Goal: Task Accomplishment & Management: Manage account settings

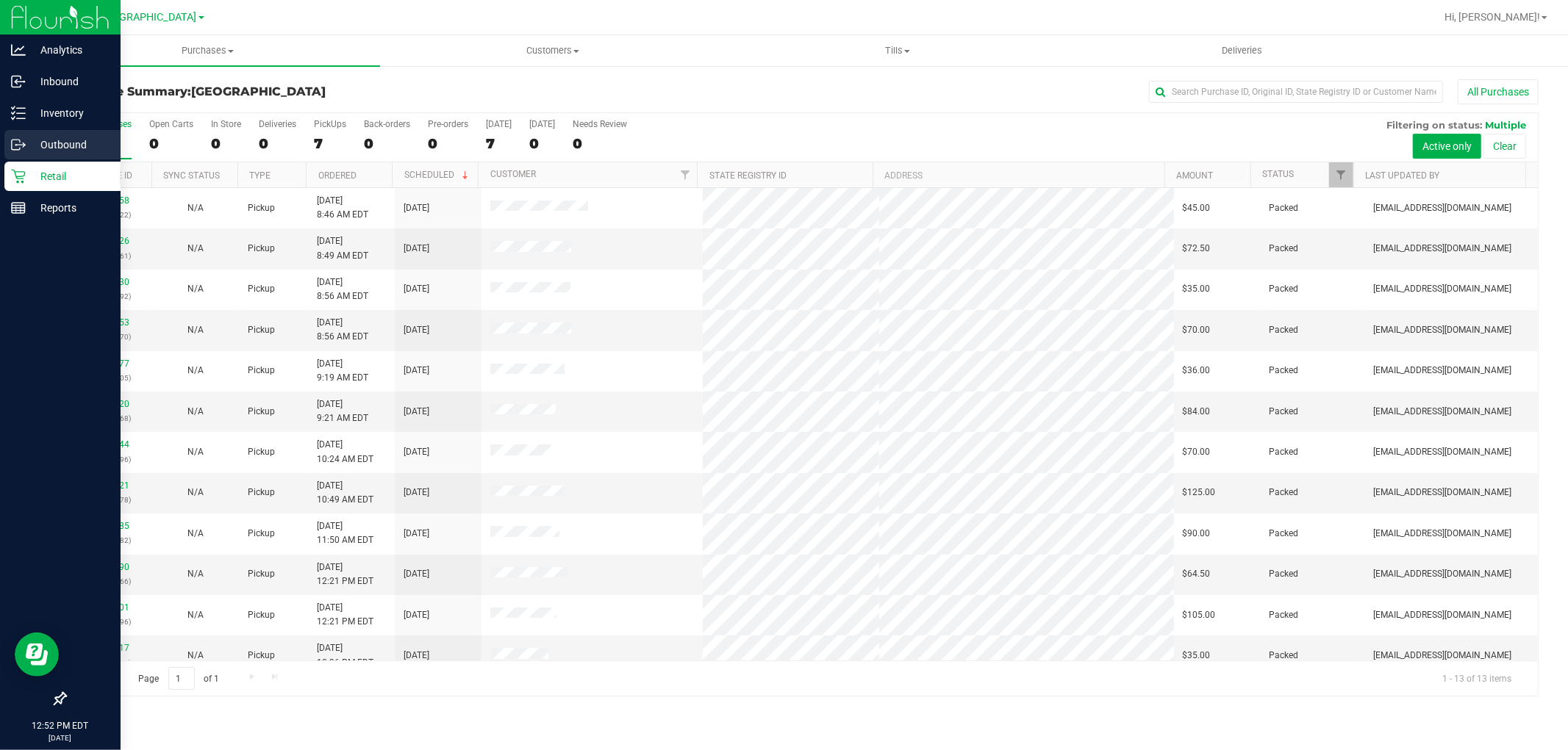
click at [59, 144] on p "Outbound" at bounding box center [70, 145] width 88 height 18
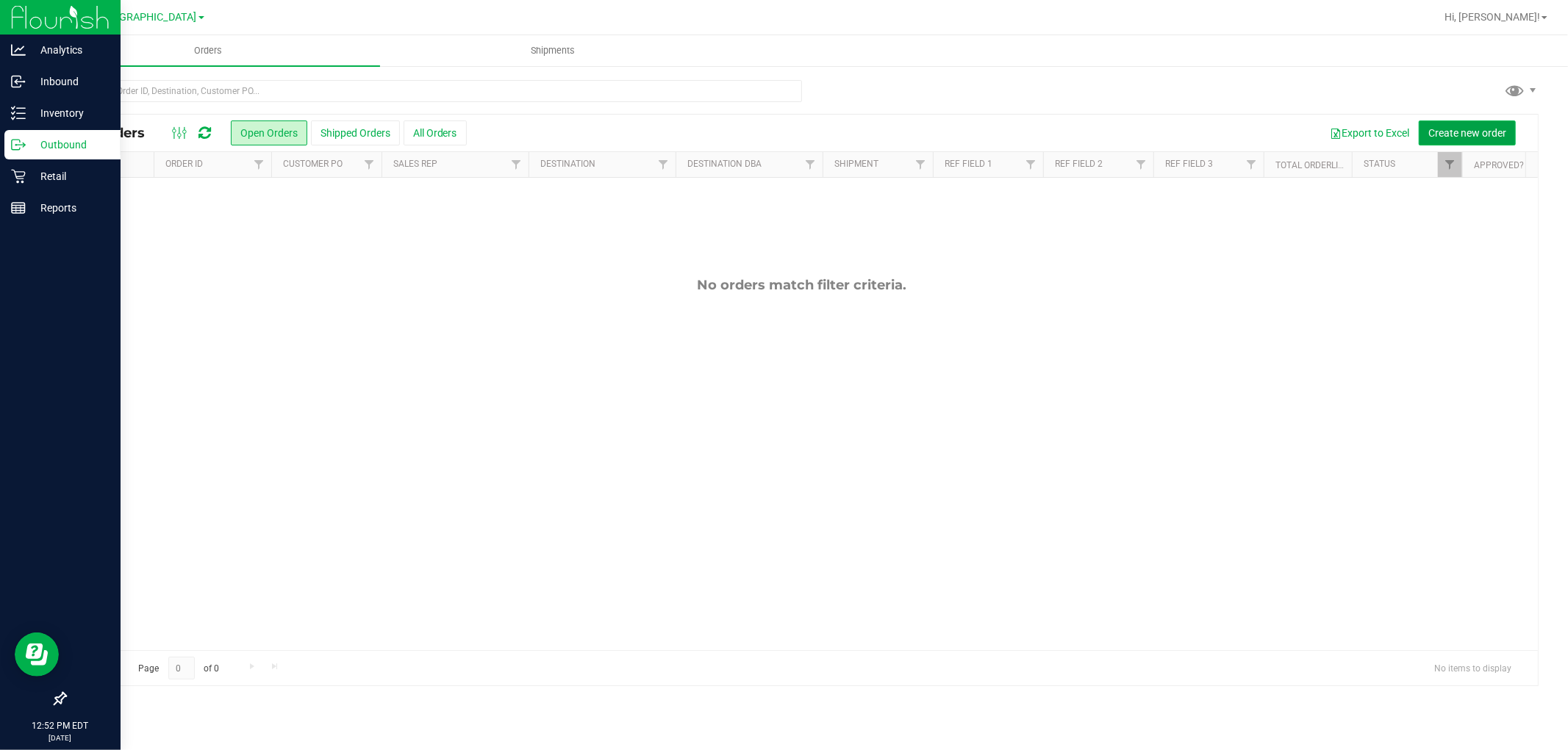
click at [1475, 141] on button "Create new order" at bounding box center [1467, 133] width 97 height 25
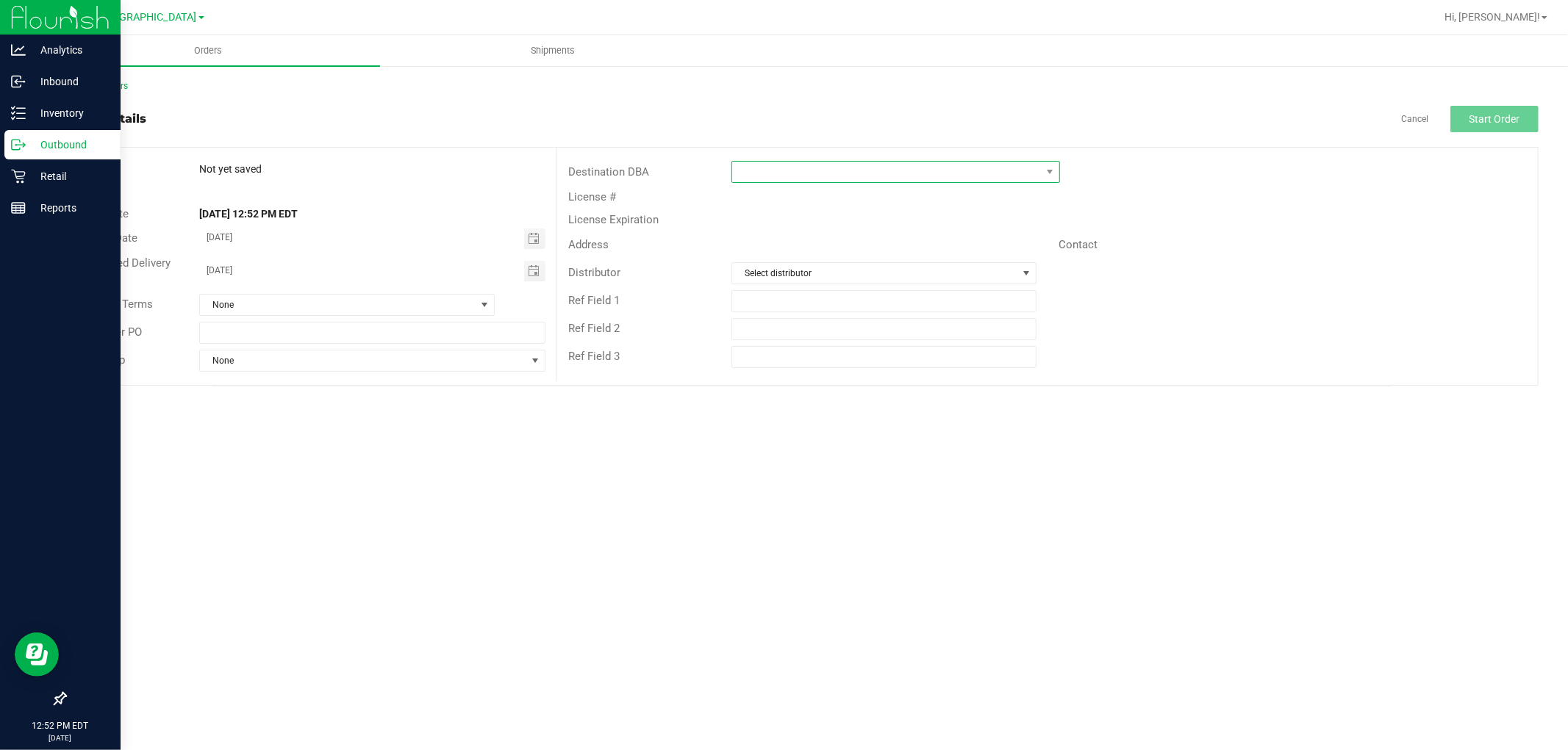
click at [920, 179] on span at bounding box center [886, 172] width 308 height 21
type input "wpb"
click at [809, 241] on li "WPB DC" at bounding box center [895, 235] width 327 height 25
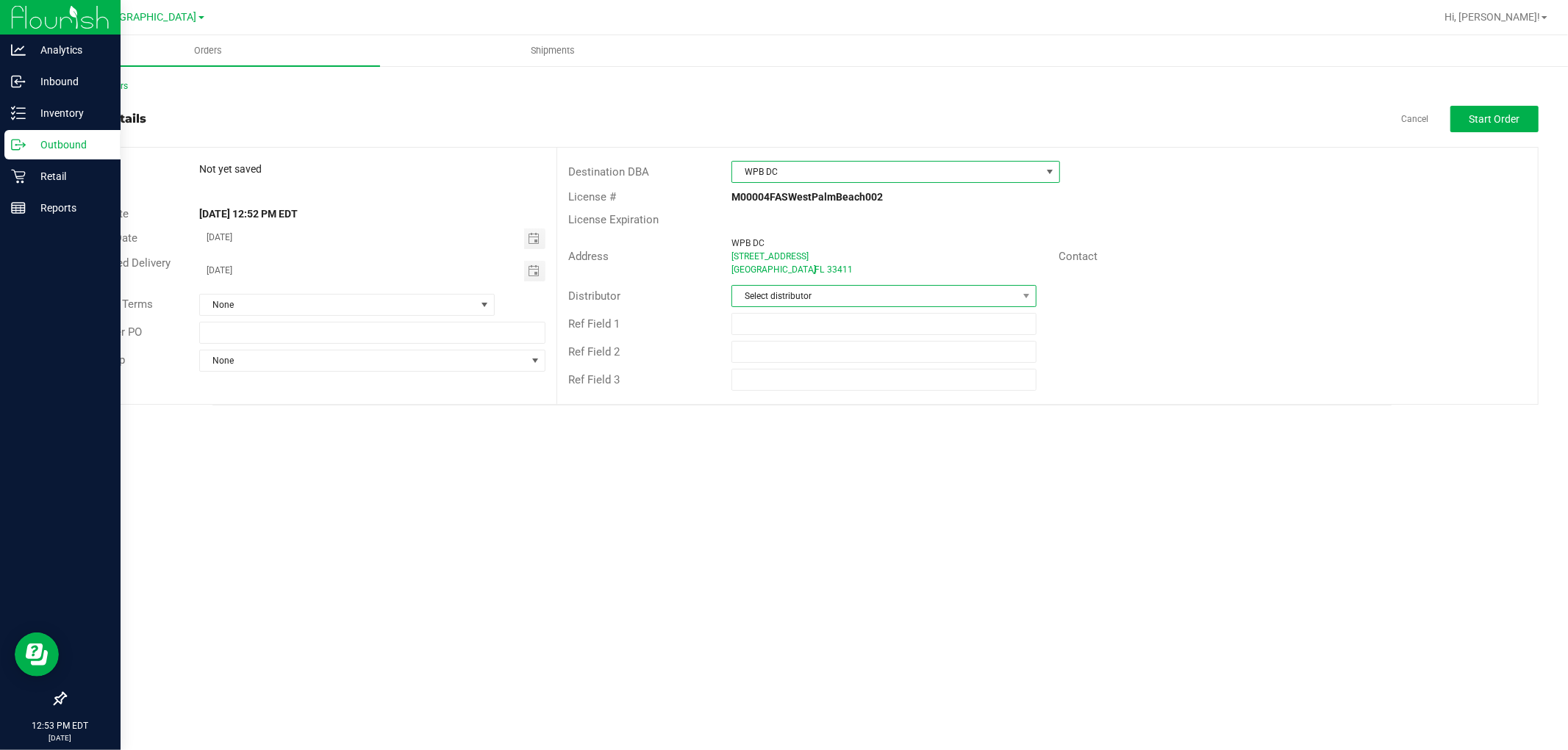
click at [1011, 304] on span "Select distributor" at bounding box center [874, 296] width 285 height 21
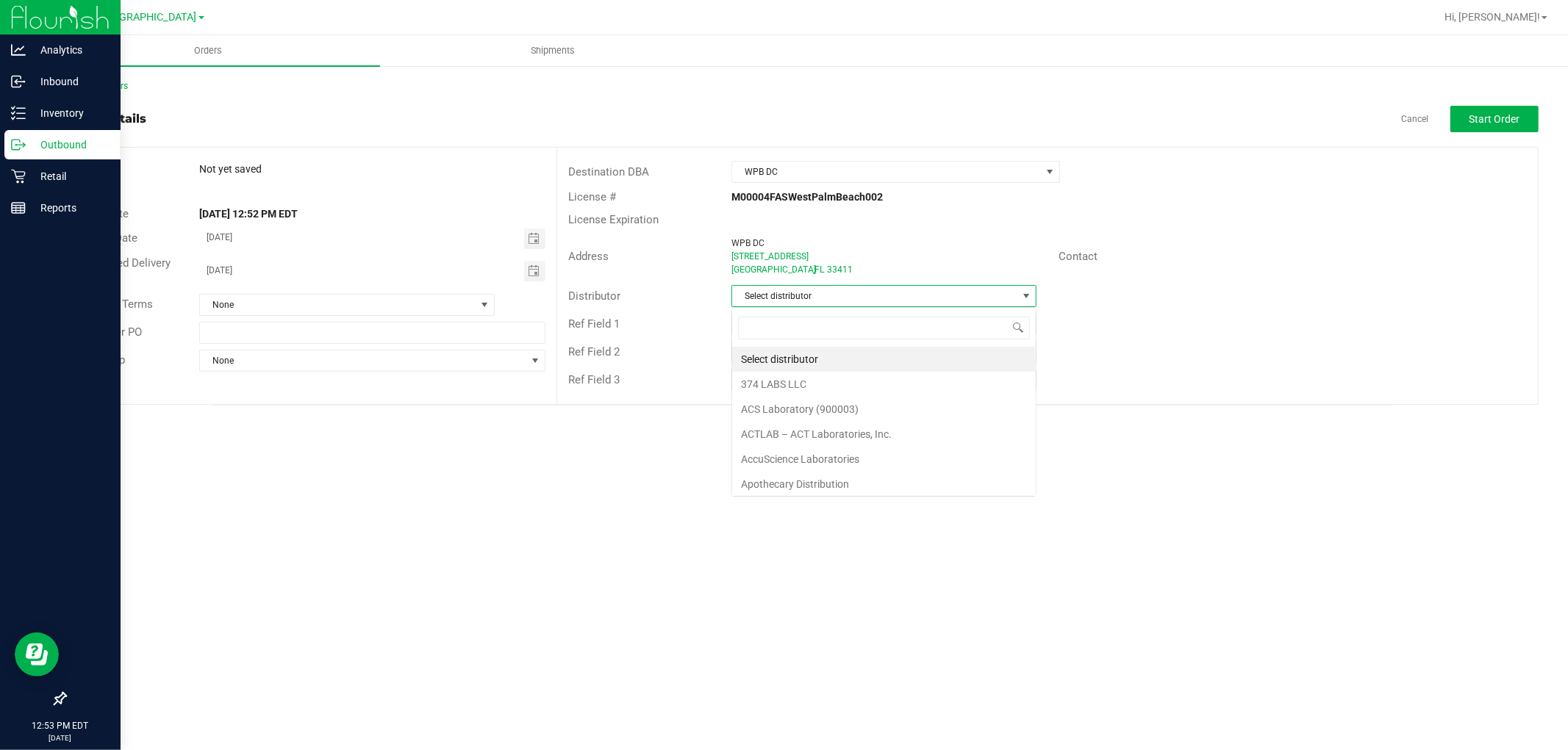
scroll to position [22, 305]
type input "tampa"
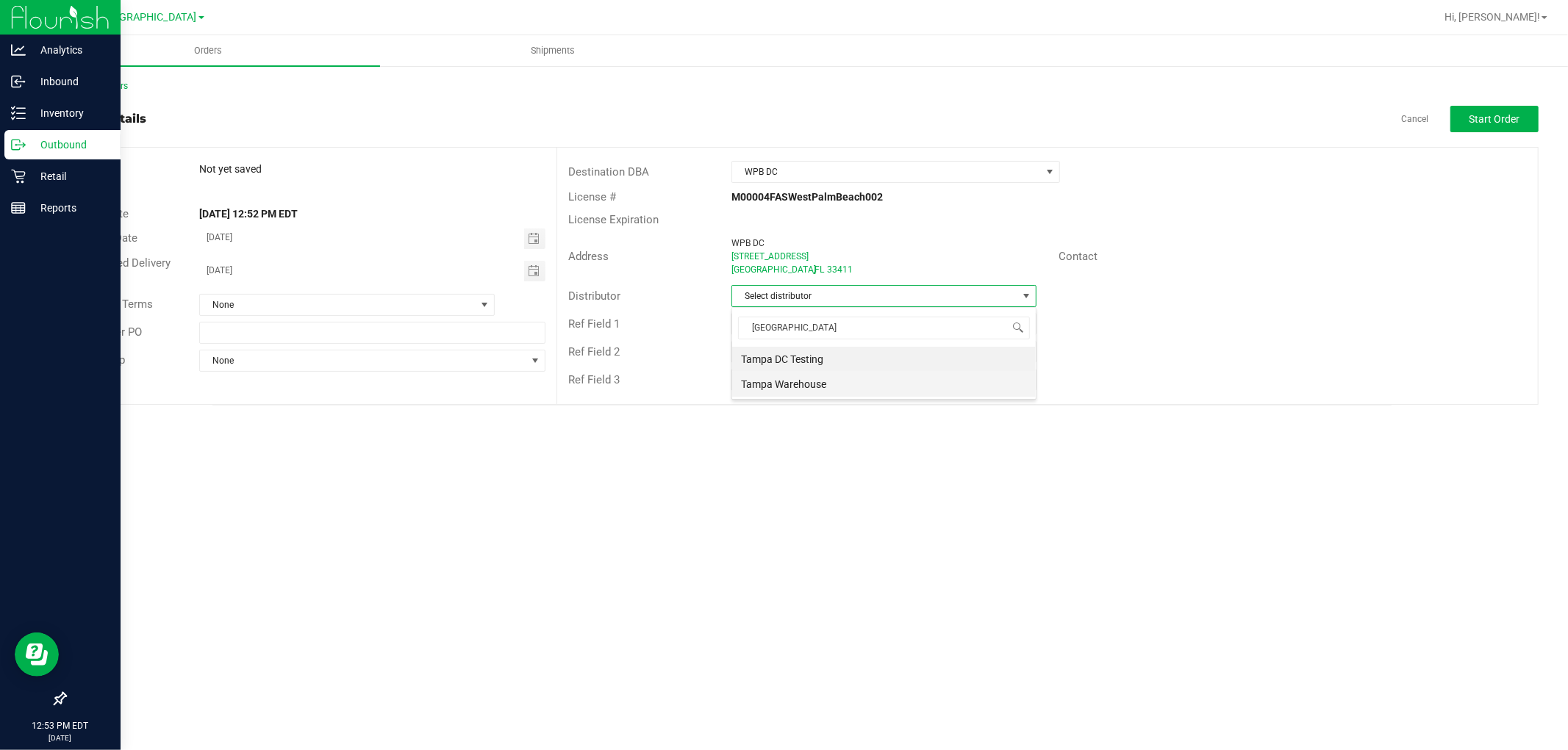
click at [828, 397] on li "Tampa Warehouse" at bounding box center [884, 383] width 304 height 25
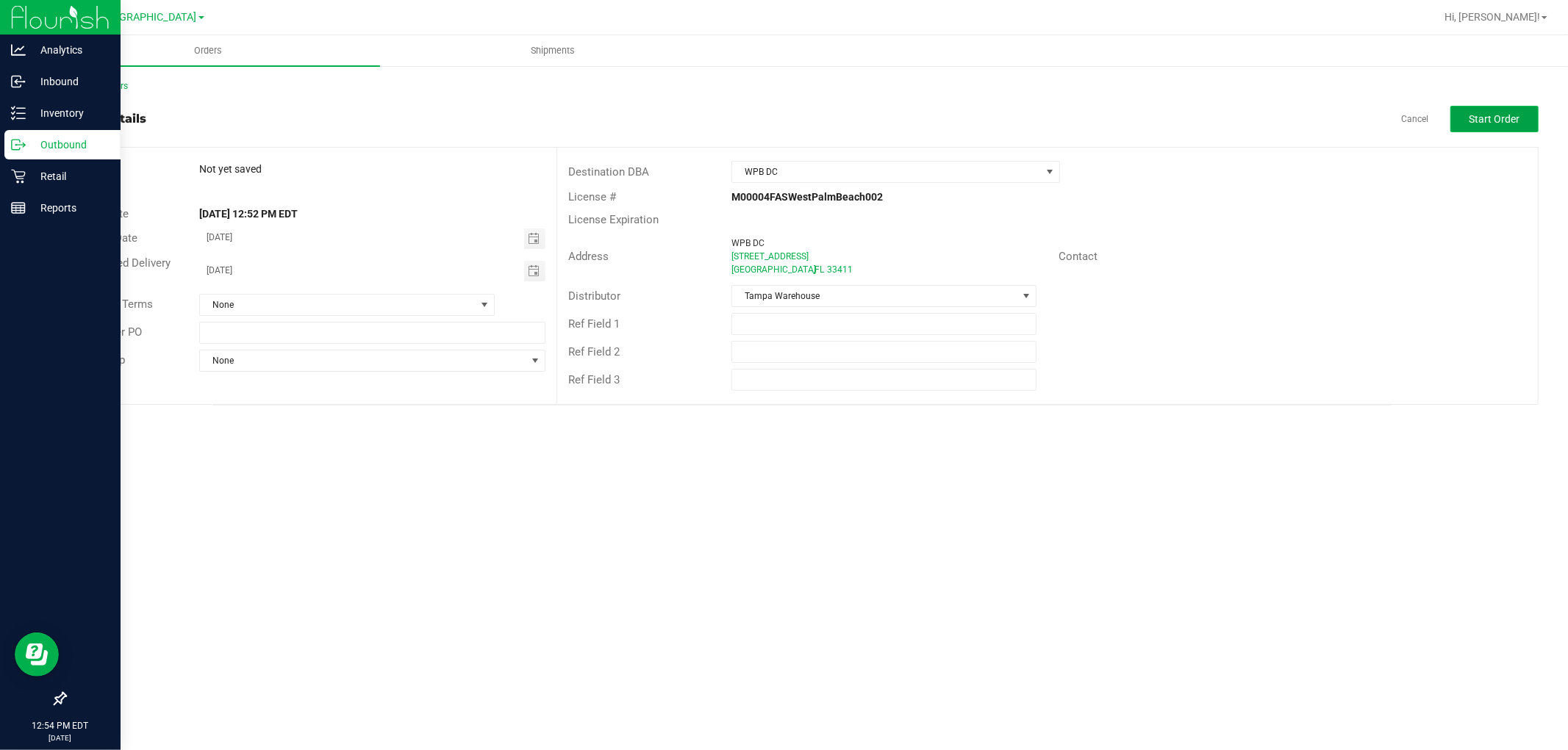
click at [1497, 116] on span "Start Order" at bounding box center [1494, 119] width 50 height 12
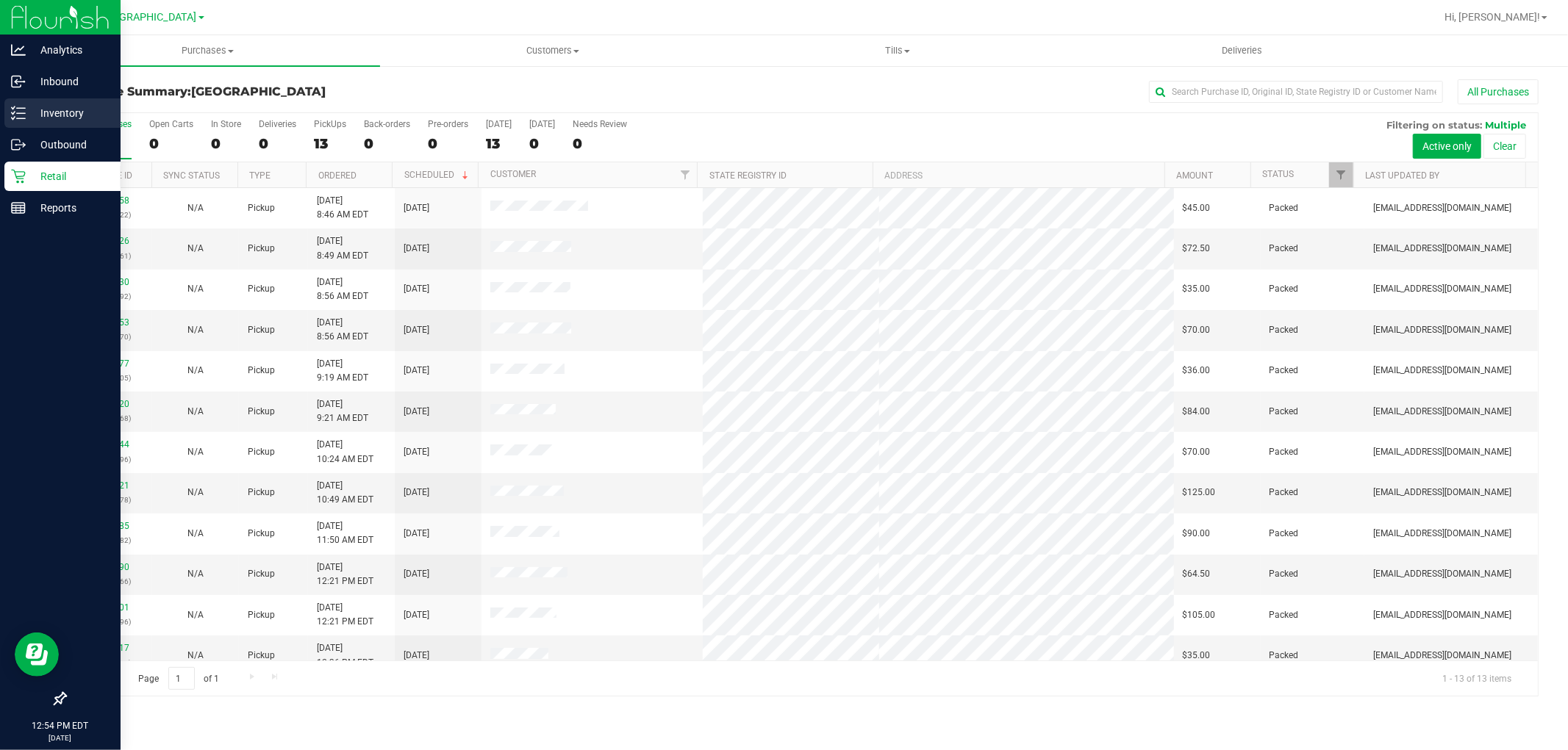
click at [52, 109] on p "Inventory" at bounding box center [70, 113] width 88 height 18
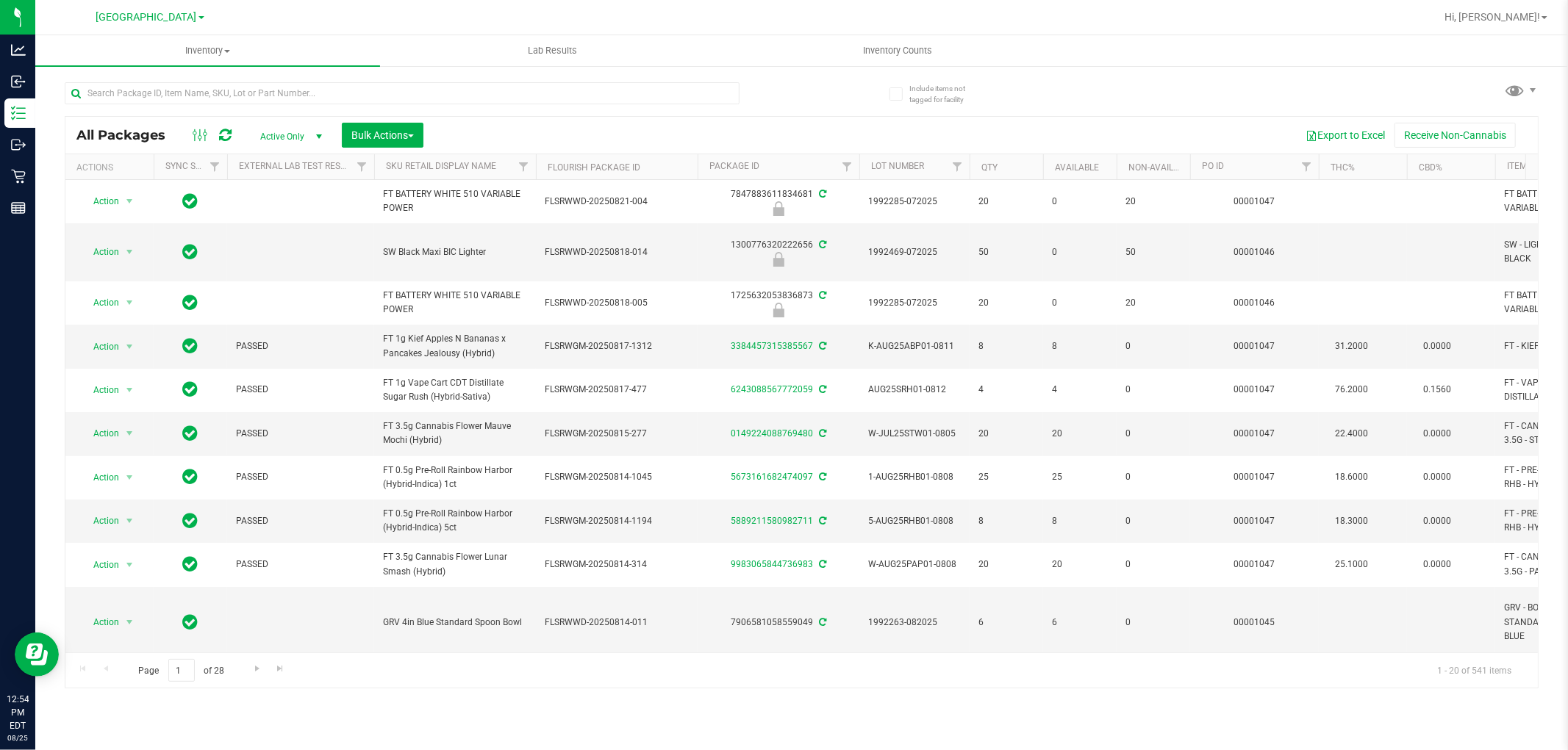
click at [169, 105] on div at bounding box center [402, 99] width 675 height 34
click at [149, 89] on input "text" at bounding box center [402, 93] width 675 height 22
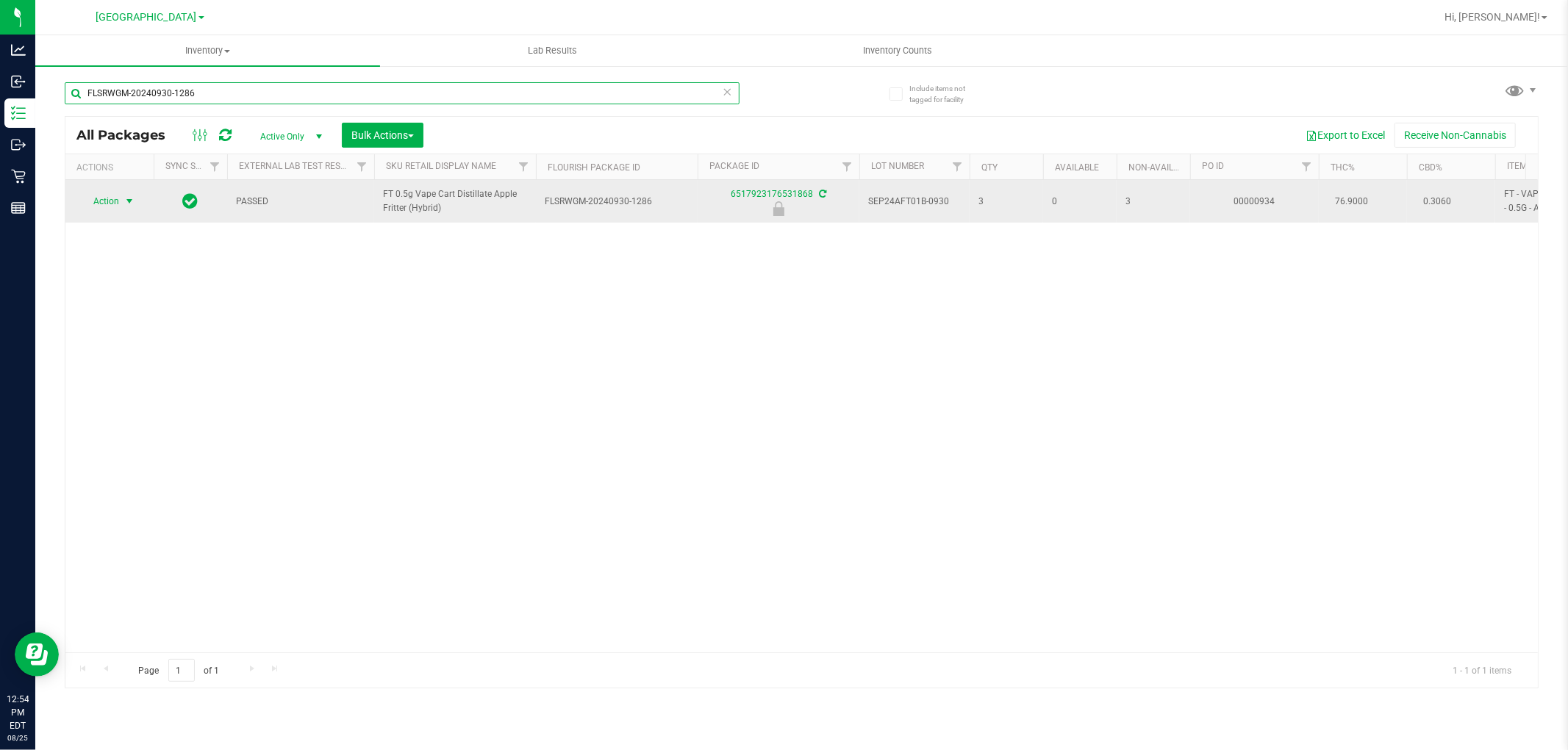
type input "FLSRWGM-20240930-1286"
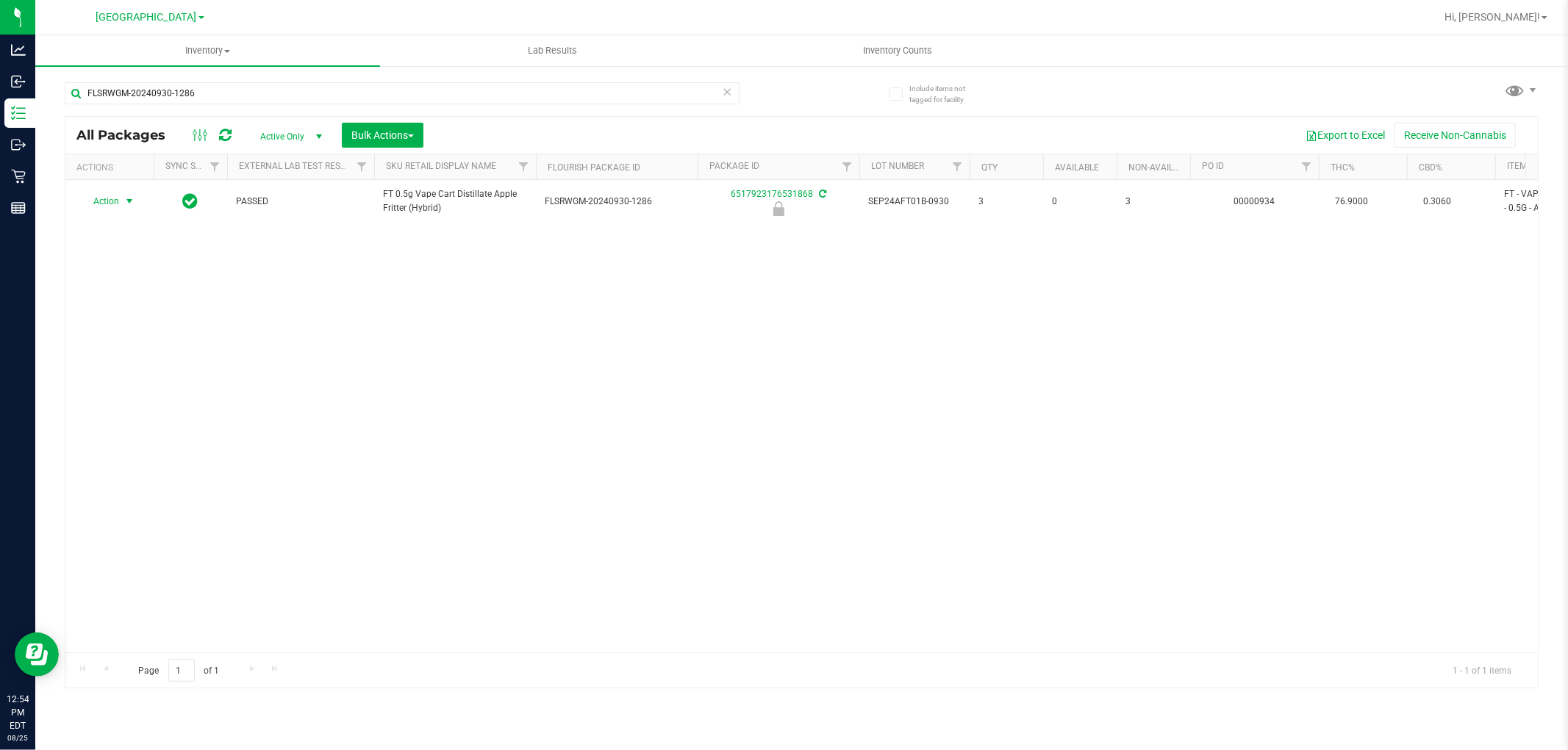
drag, startPoint x: 118, startPoint y: 200, endPoint x: 115, endPoint y: 287, distance: 87.1
click at [115, 204] on span "Action" at bounding box center [100, 201] width 40 height 21
click at [128, 378] on li "Unlock package" at bounding box center [128, 376] width 94 height 22
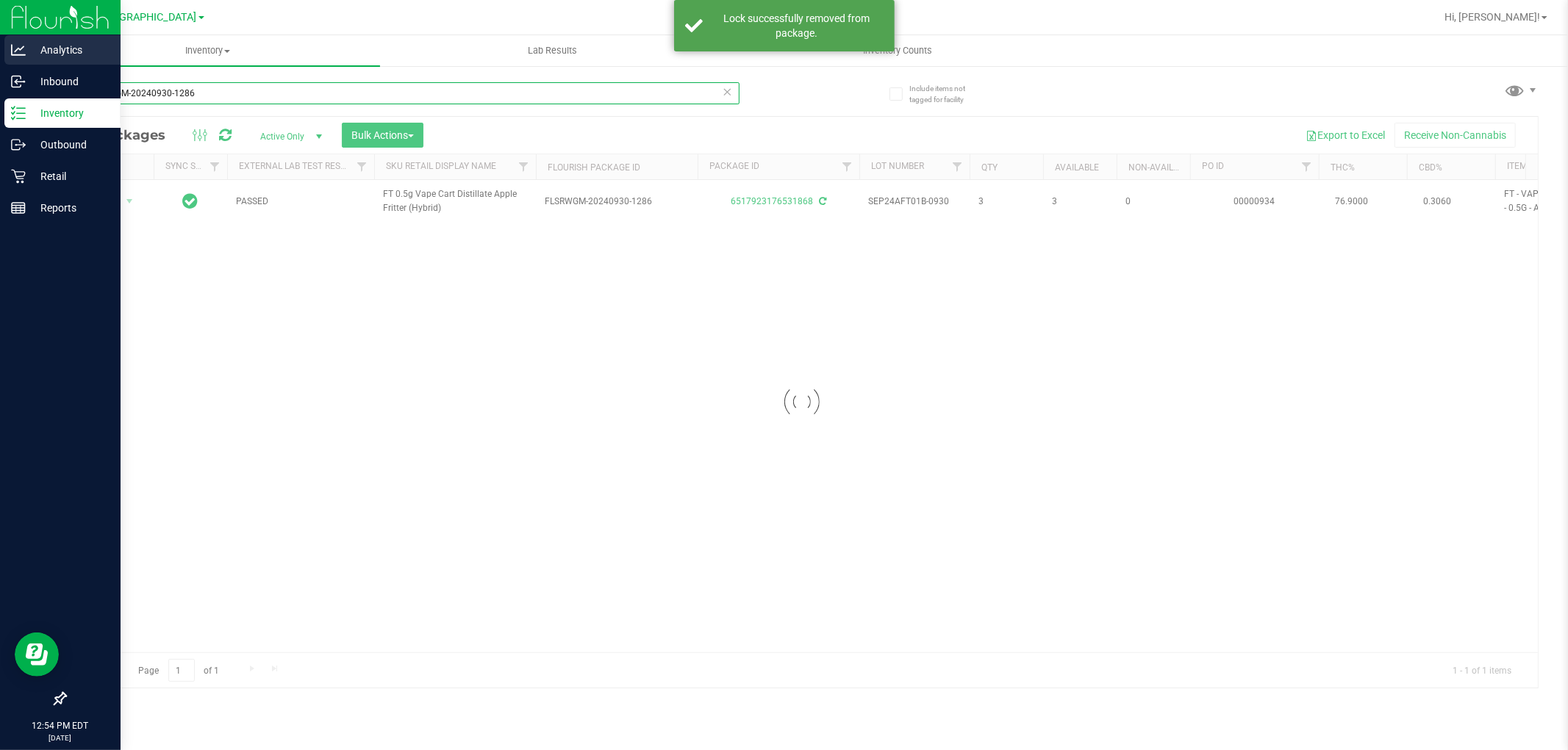
drag, startPoint x: 215, startPoint y: 93, endPoint x: 0, endPoint y: 50, distance: 219.3
click at [0, 51] on div "Analytics Inbound Inventory Outbound Retail Reports 12:54 PM EDT [DATE] 08/[GEO…" at bounding box center [784, 375] width 1568 height 750
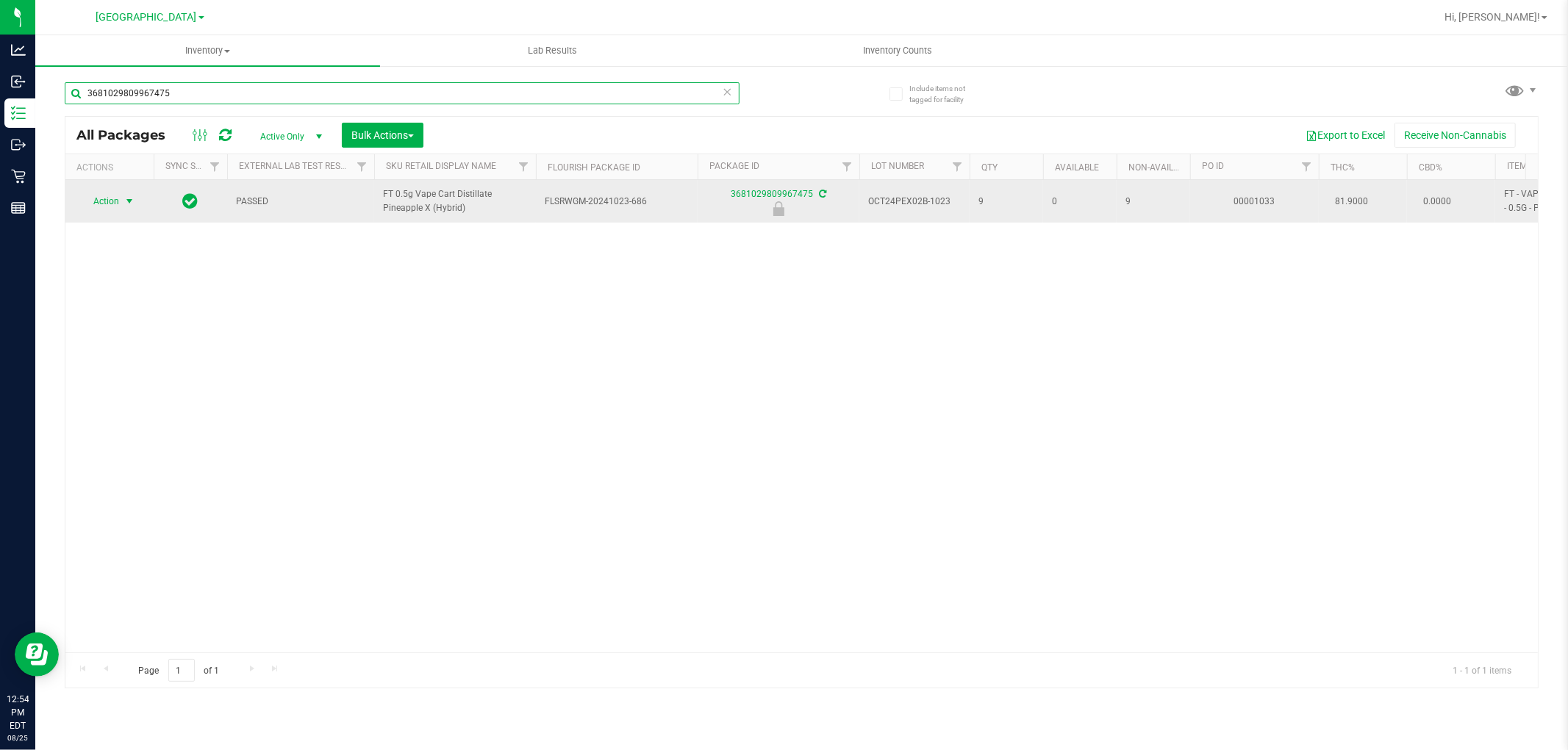
type input "3681029809967475"
click at [114, 200] on span "Action" at bounding box center [100, 201] width 40 height 21
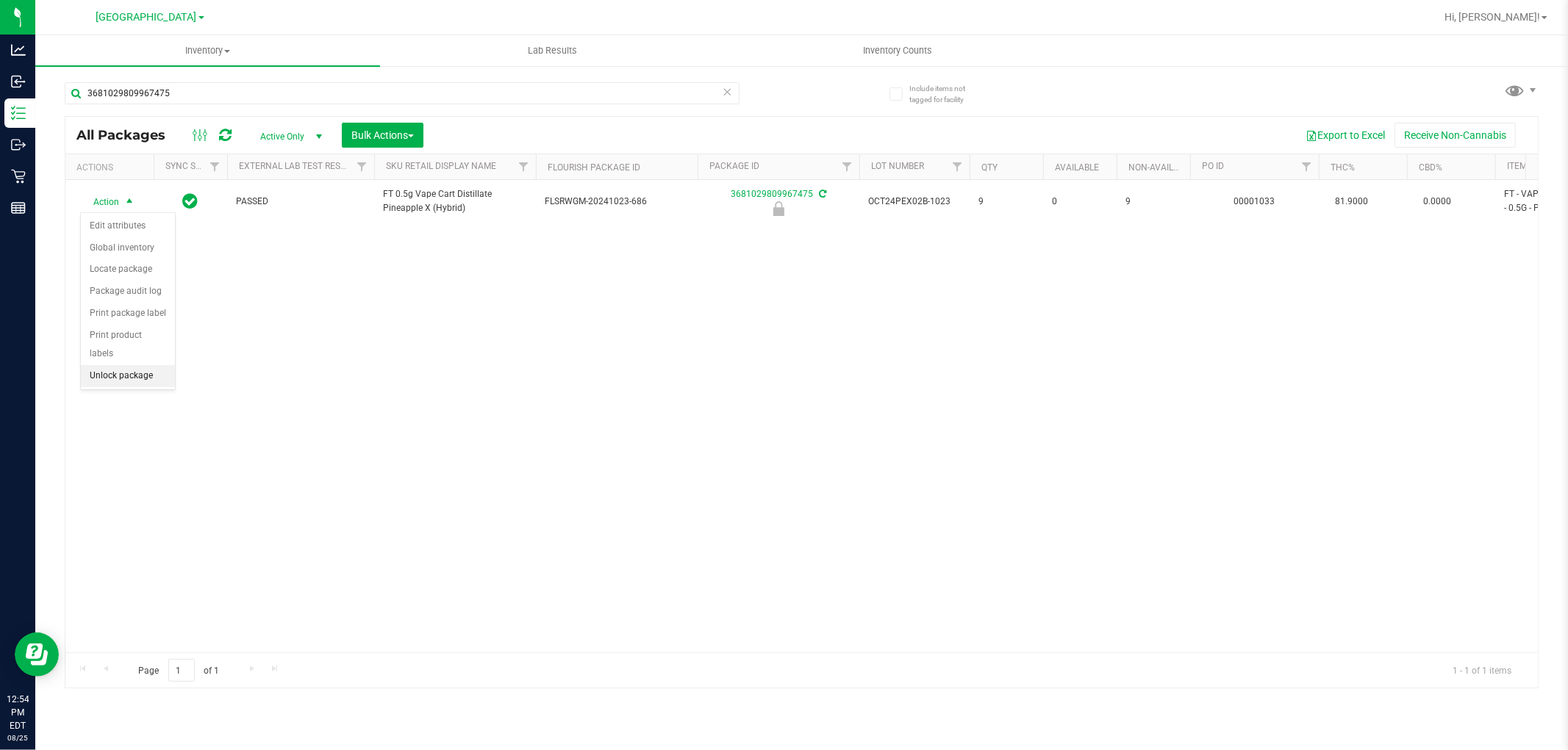
click at [107, 378] on li "Unlock package" at bounding box center [128, 376] width 94 height 22
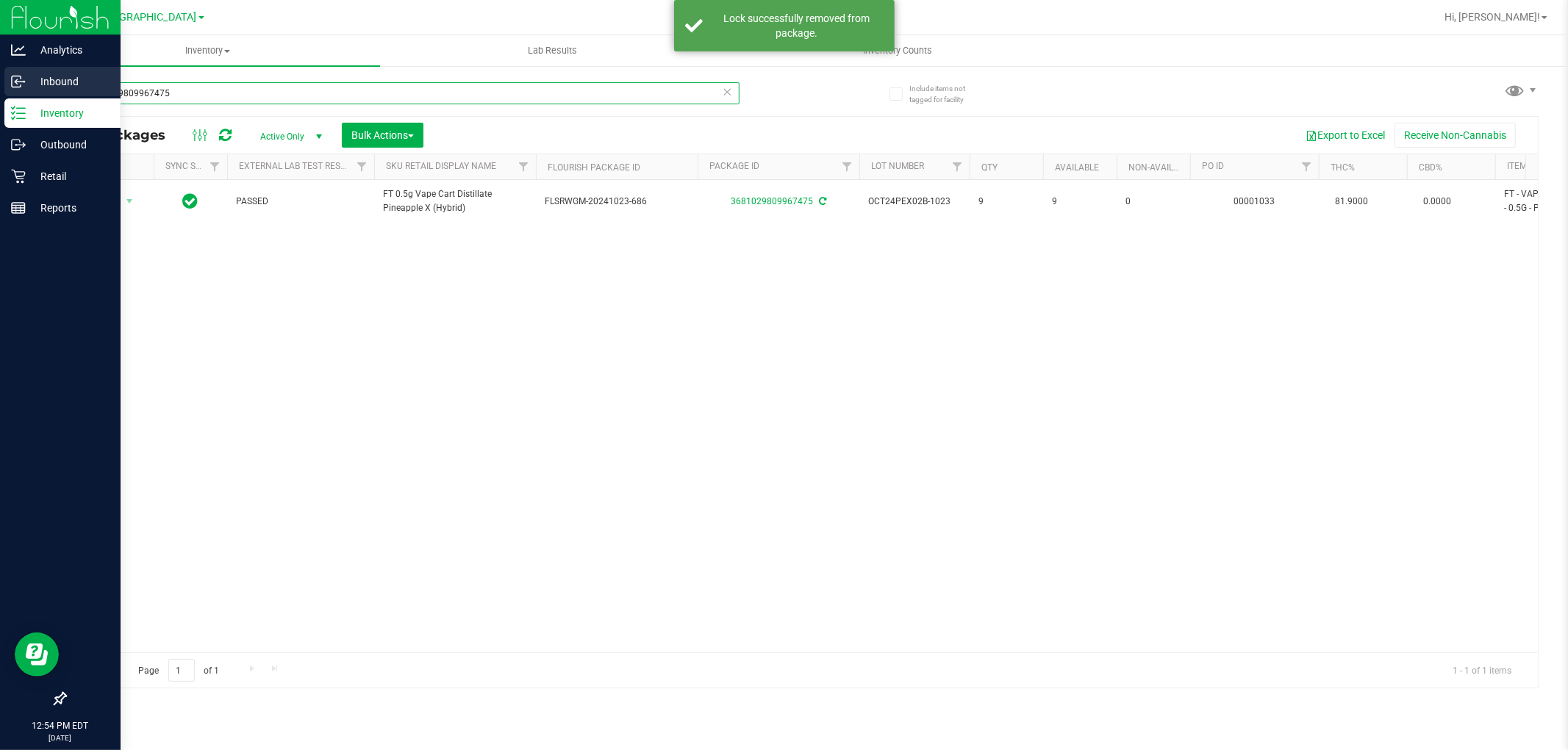
drag, startPoint x: 240, startPoint y: 99, endPoint x: 37, endPoint y: 89, distance: 203.2
click at [10, 87] on div "Analytics Inbound Inventory Outbound Retail Reports 12:54 PM EDT [DATE] 08/[GEO…" at bounding box center [784, 375] width 1568 height 750
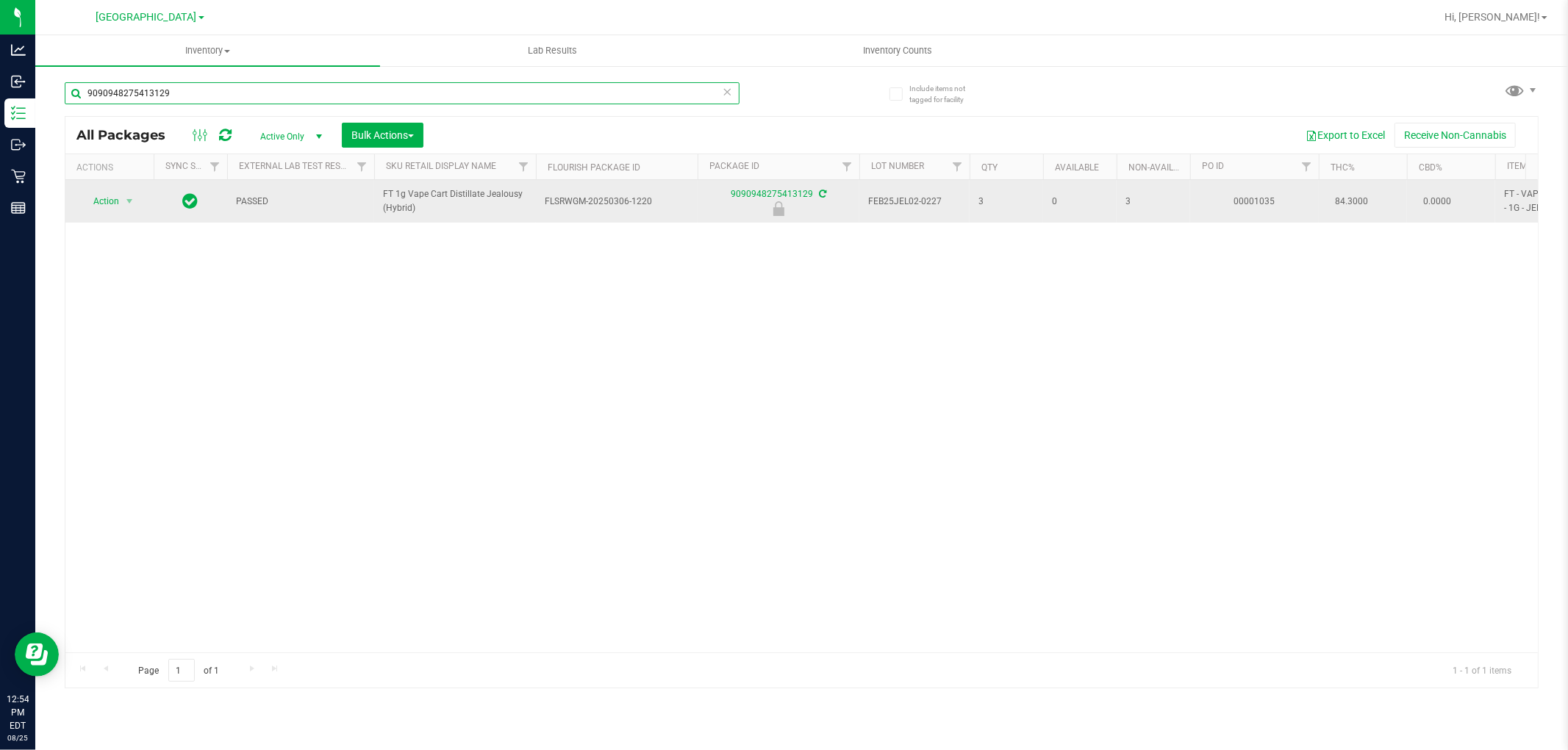
type input "9090948275413129"
click at [114, 200] on span "Action" at bounding box center [100, 201] width 40 height 21
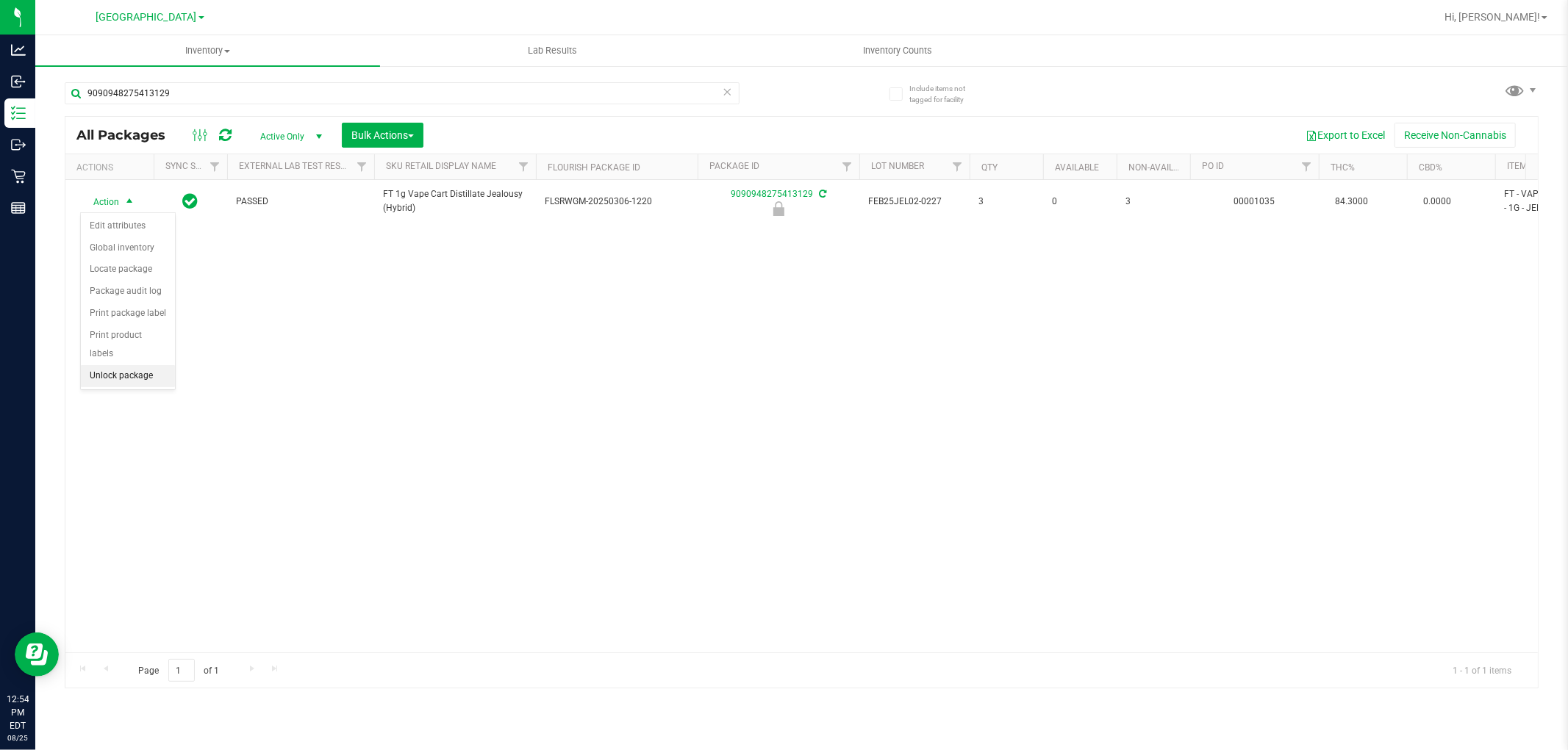
drag, startPoint x: 135, startPoint y: 371, endPoint x: 156, endPoint y: 432, distance: 64.5
click at [133, 377] on li "Unlock package" at bounding box center [128, 376] width 94 height 22
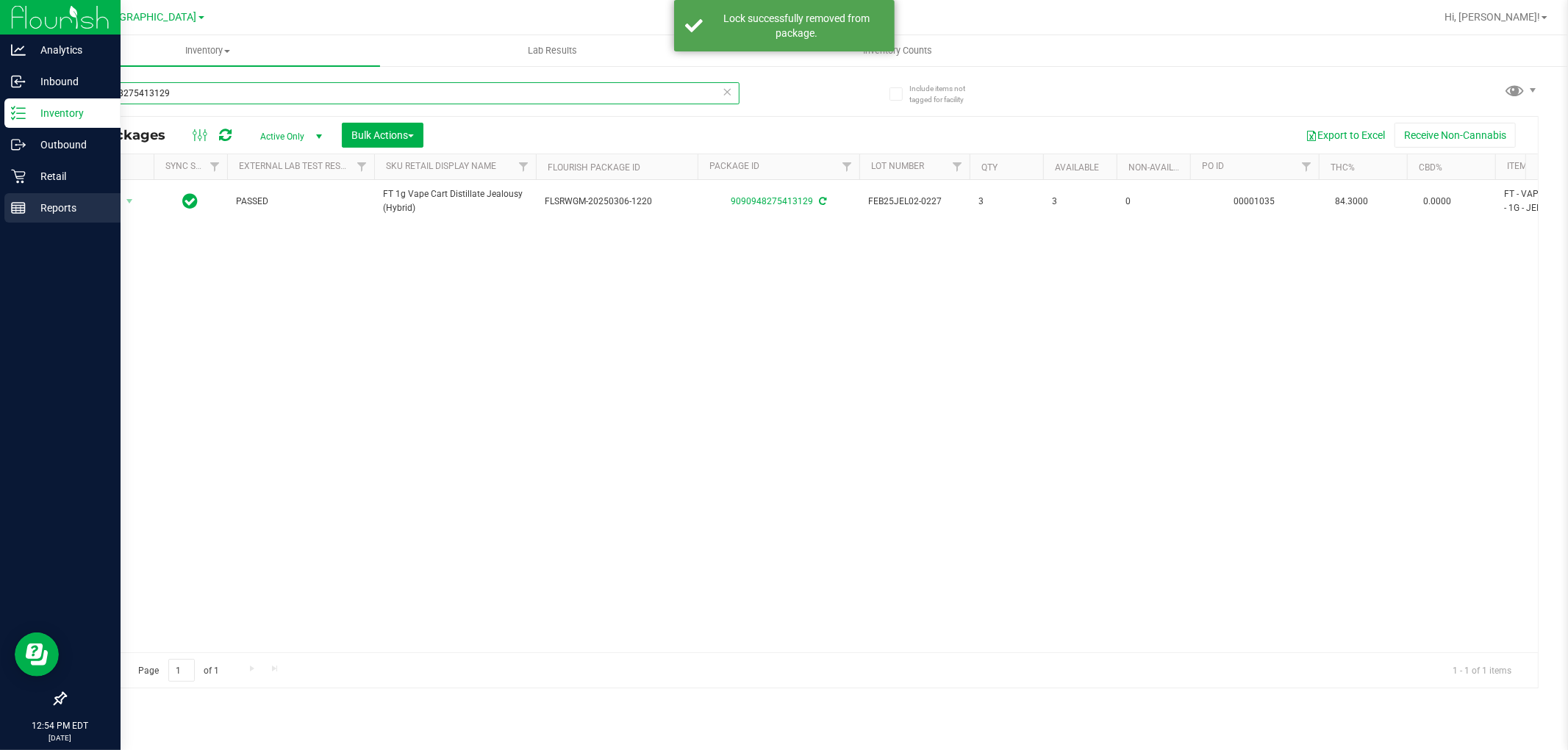
drag, startPoint x: 76, startPoint y: 93, endPoint x: 100, endPoint y: 194, distance: 103.8
click at [0, 125] on div "Analytics Inbound Inventory Outbound Retail Reports 12:54 PM EDT [DATE] 08/[GEO…" at bounding box center [784, 375] width 1568 height 750
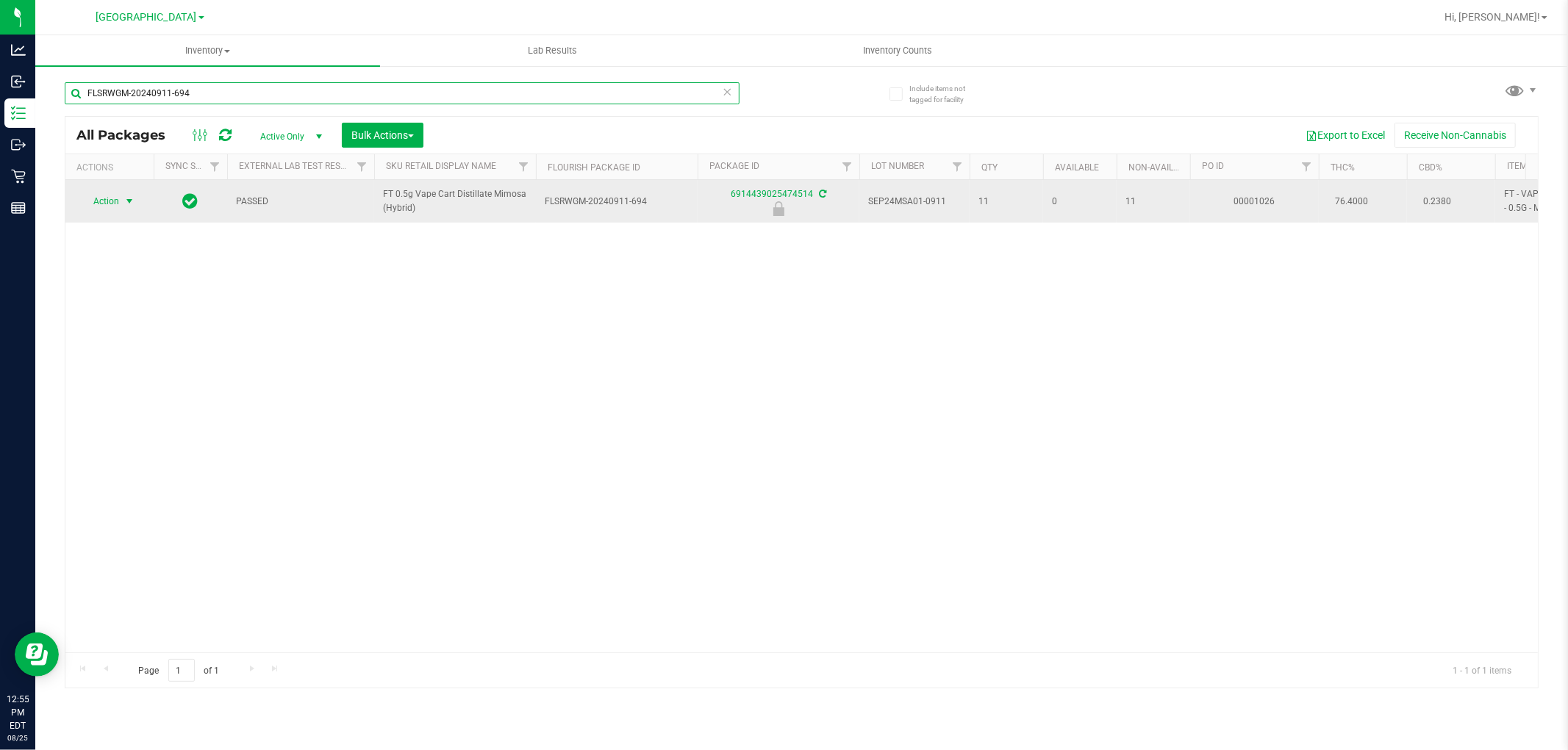
type input "FLSRWGM-20240911-694"
click at [129, 193] on span "select" at bounding box center [129, 201] width 18 height 21
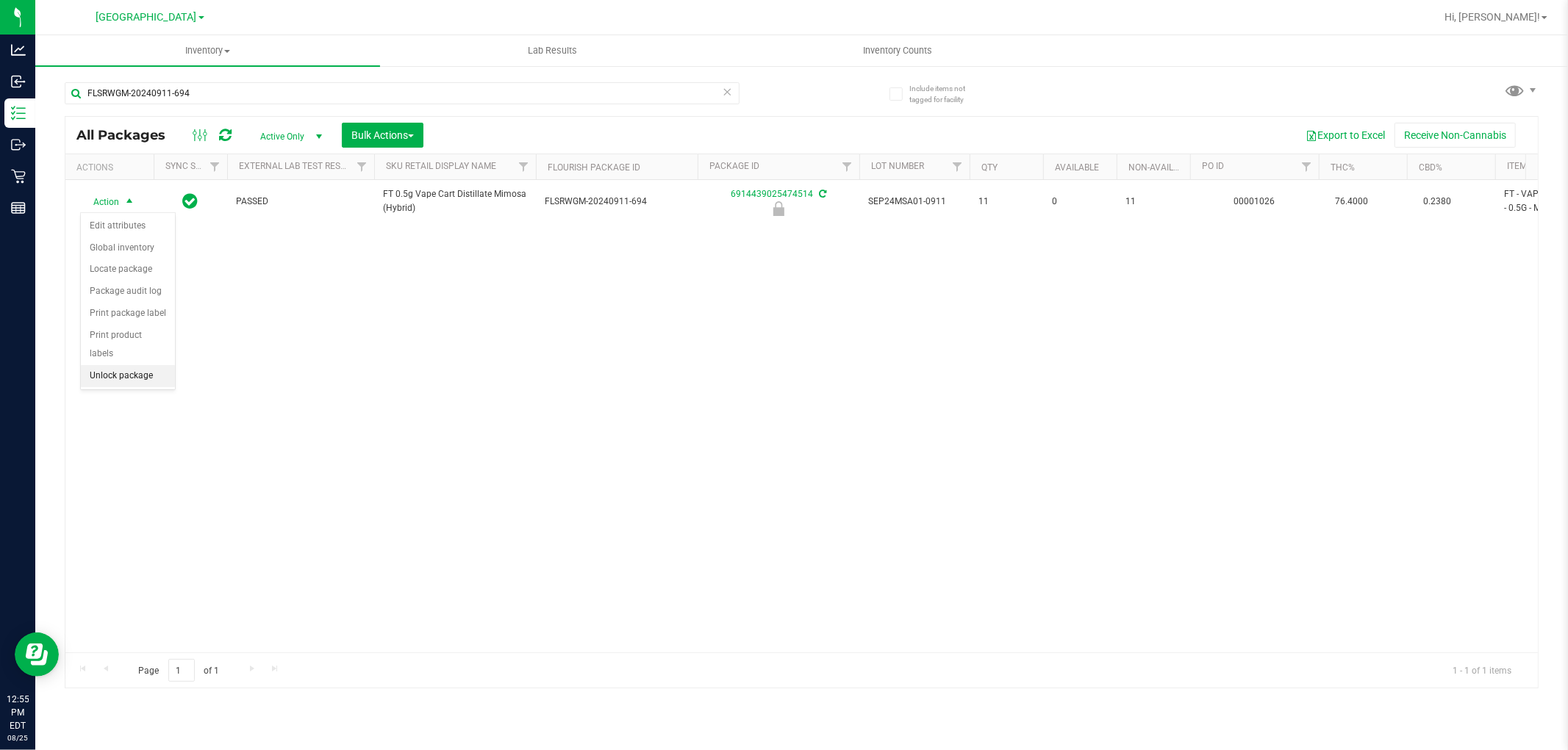
click at [118, 369] on li "Unlock package" at bounding box center [128, 376] width 94 height 22
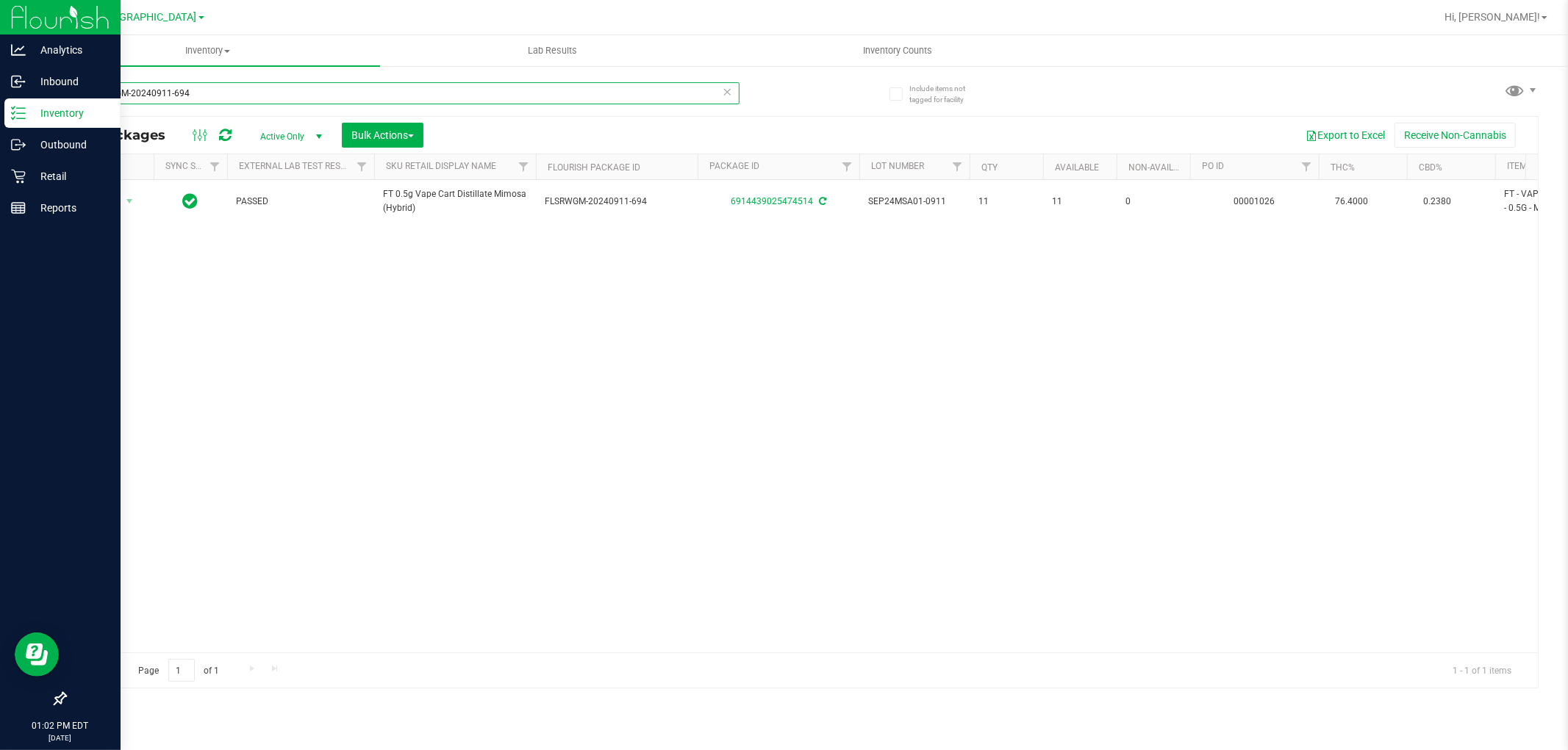
drag, startPoint x: 221, startPoint y: 93, endPoint x: 0, endPoint y: 3, distance: 238.6
click at [0, 10] on div "Analytics Inbound Inventory Outbound Retail Reports 01:02 PM EDT [DATE] 08/[GEO…" at bounding box center [784, 375] width 1568 height 750
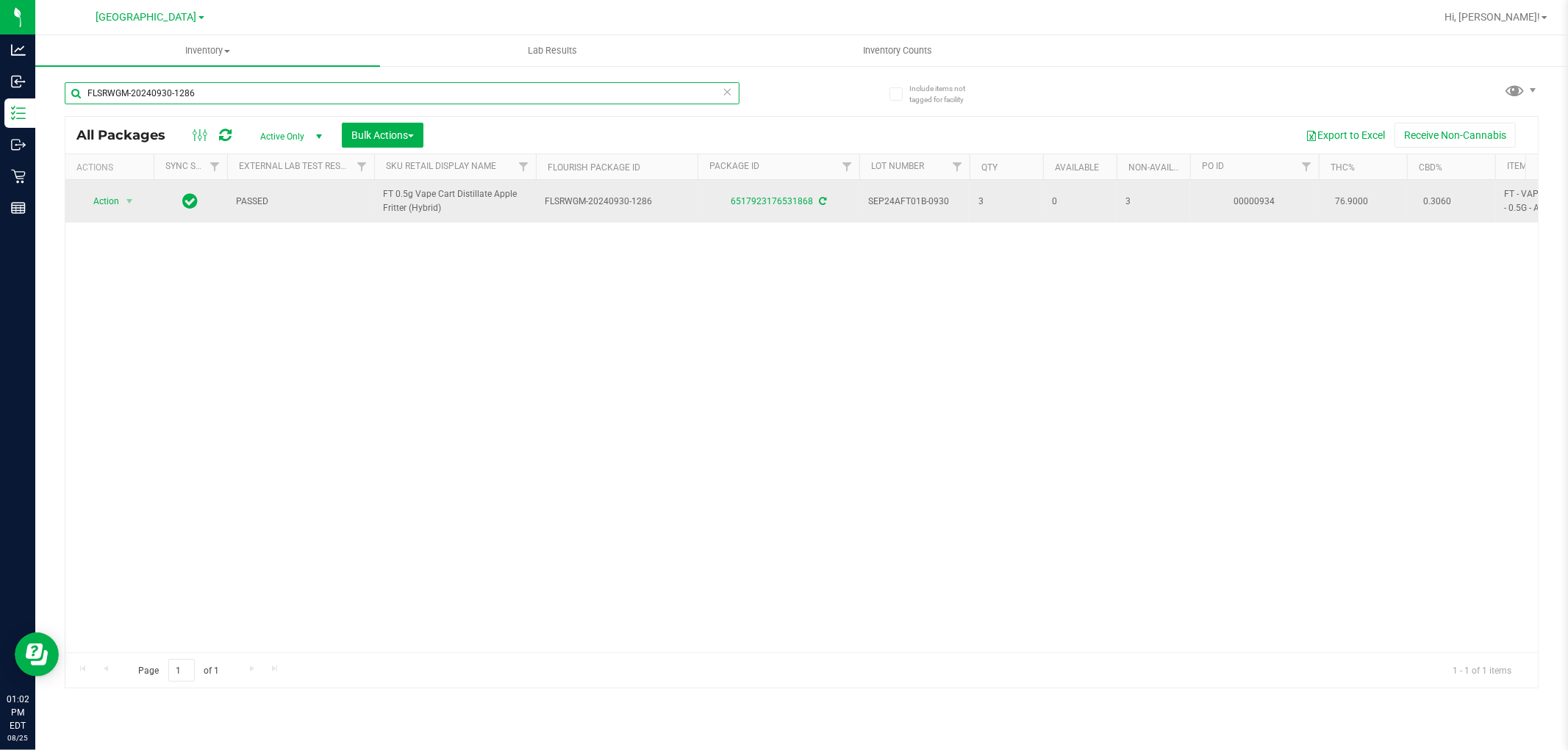
type input "FLSRWGM-20240930-1286"
click at [113, 198] on span "Action" at bounding box center [100, 201] width 40 height 21
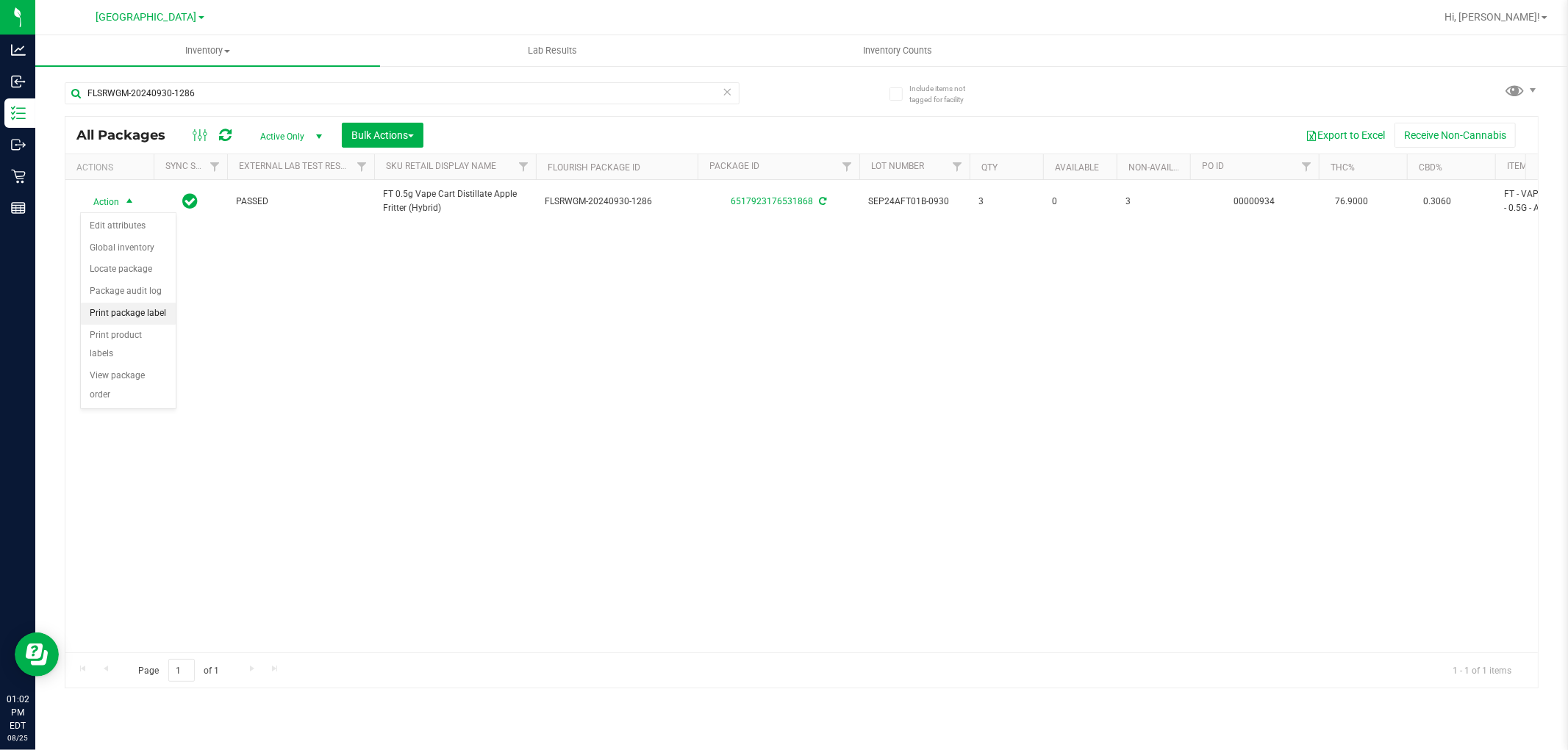
click at [140, 308] on li "Print package label" at bounding box center [128, 314] width 95 height 22
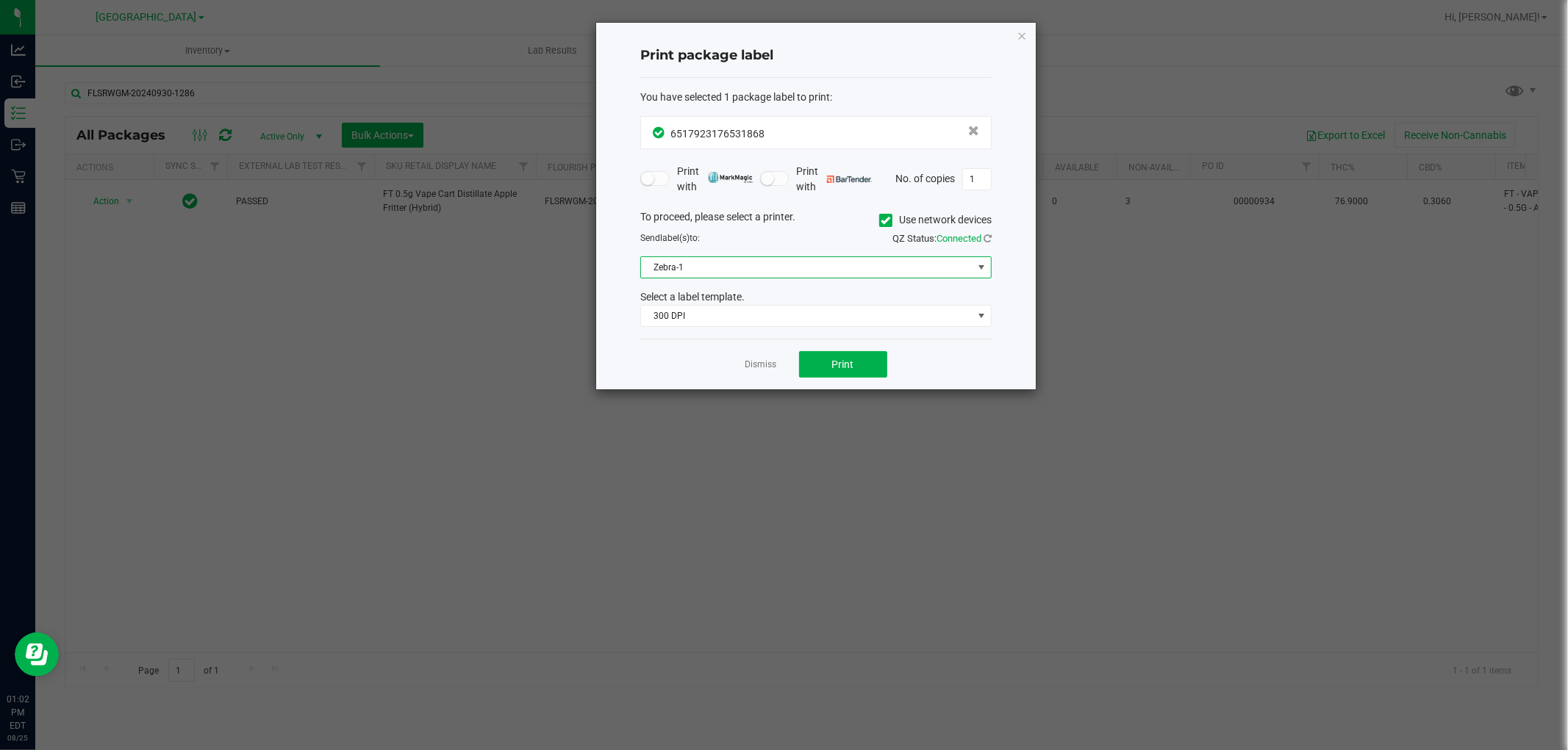
click at [986, 265] on span at bounding box center [981, 267] width 12 height 12
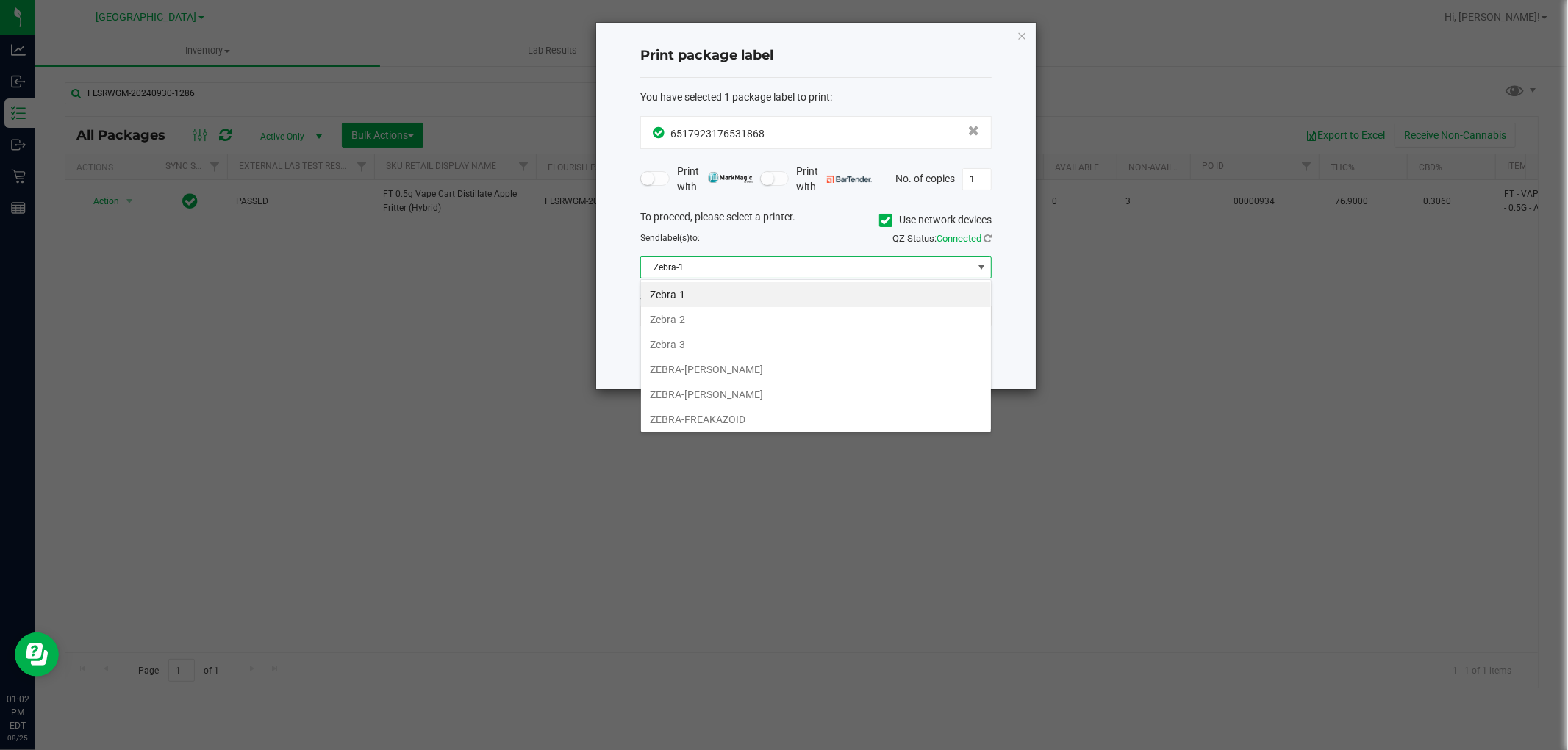
scroll to position [22, 351]
click at [758, 287] on li "Zebra-1" at bounding box center [816, 294] width 350 height 25
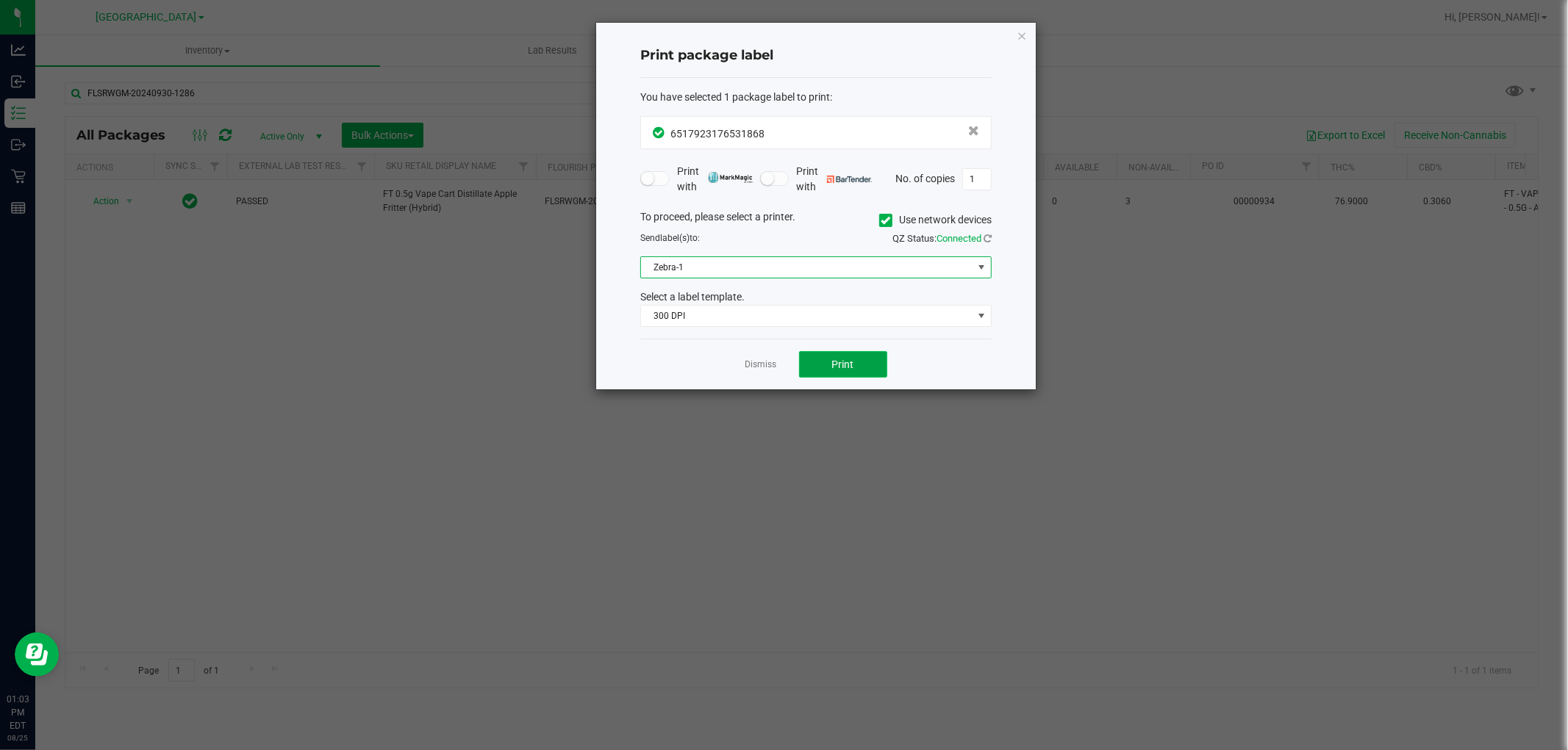
drag, startPoint x: 800, startPoint y: 361, endPoint x: 810, endPoint y: 361, distance: 10.0
click at [810, 361] on button "Print" at bounding box center [843, 364] width 88 height 26
click at [810, 273] on span "Zebra-1" at bounding box center [806, 268] width 332 height 21
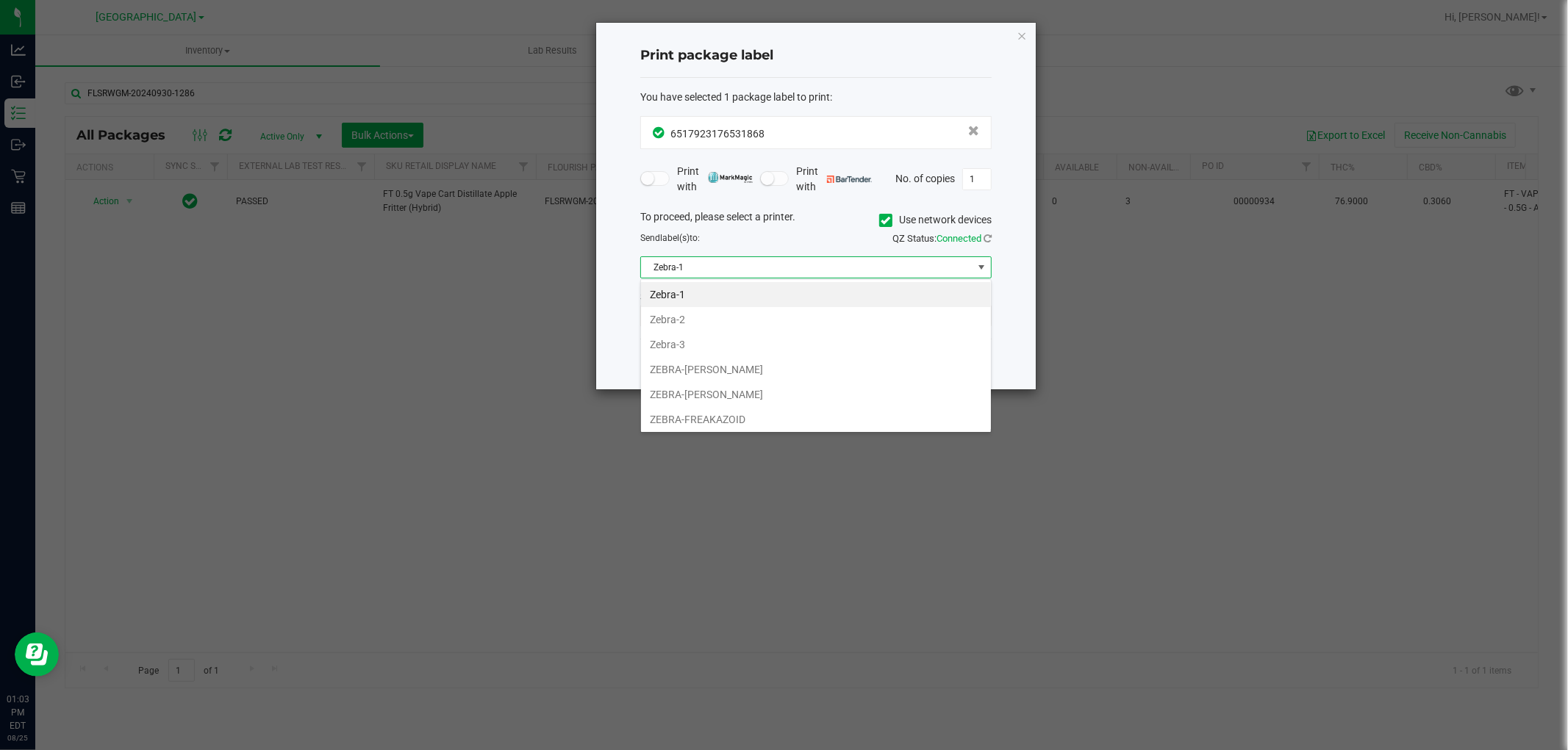
click at [630, 320] on div "300 DPI" at bounding box center [815, 316] width 373 height 22
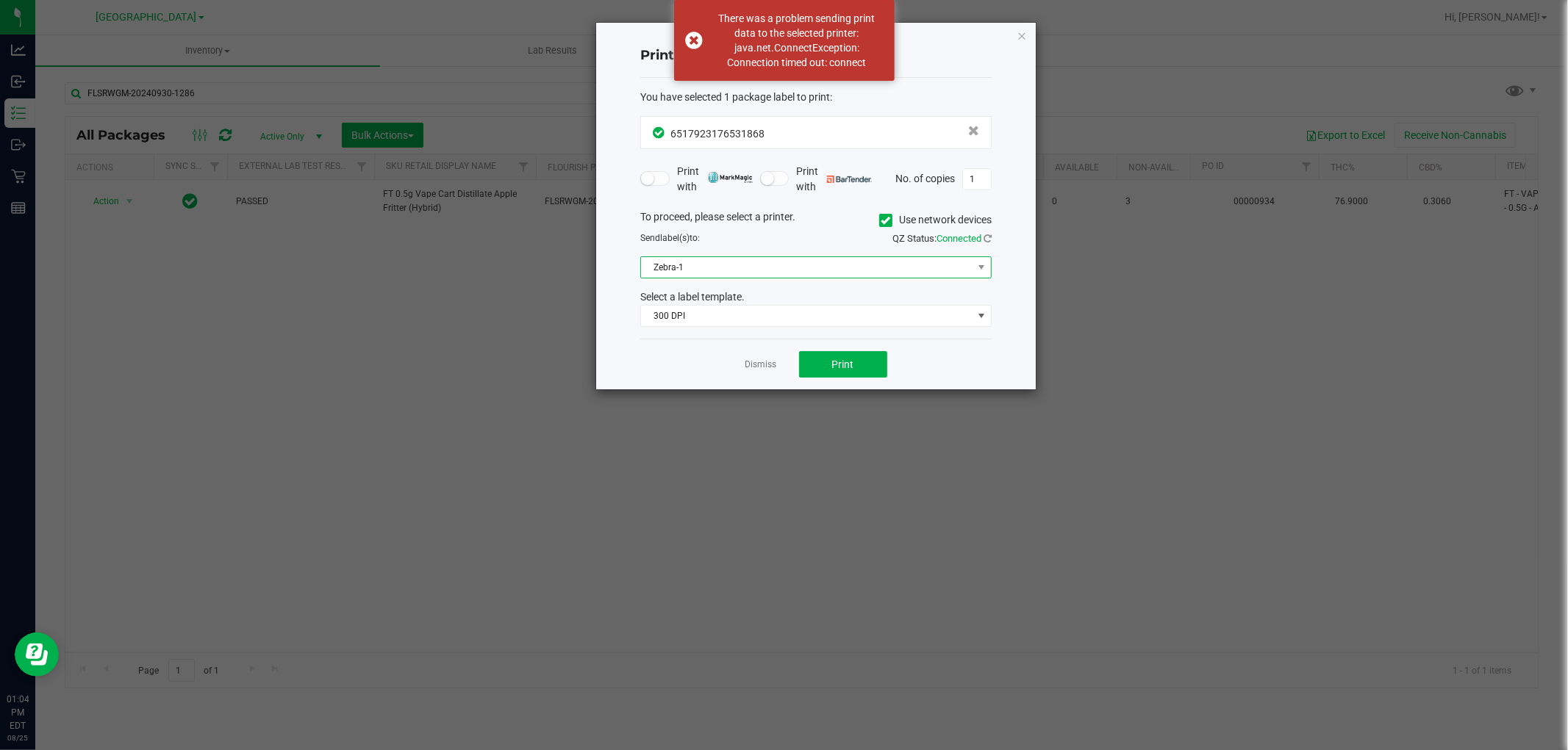
click at [963, 268] on span "Zebra-1" at bounding box center [806, 268] width 332 height 21
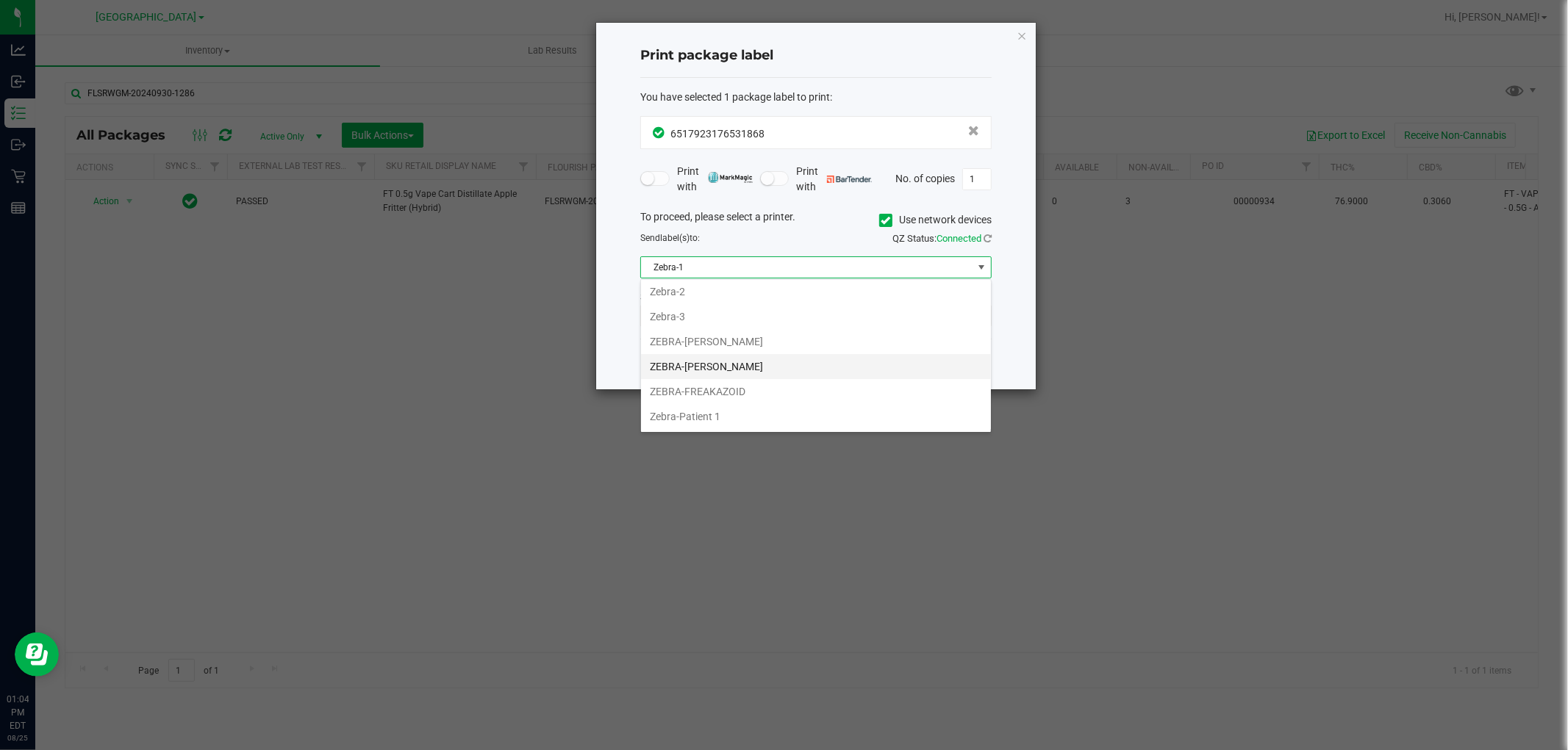
scroll to position [0, 0]
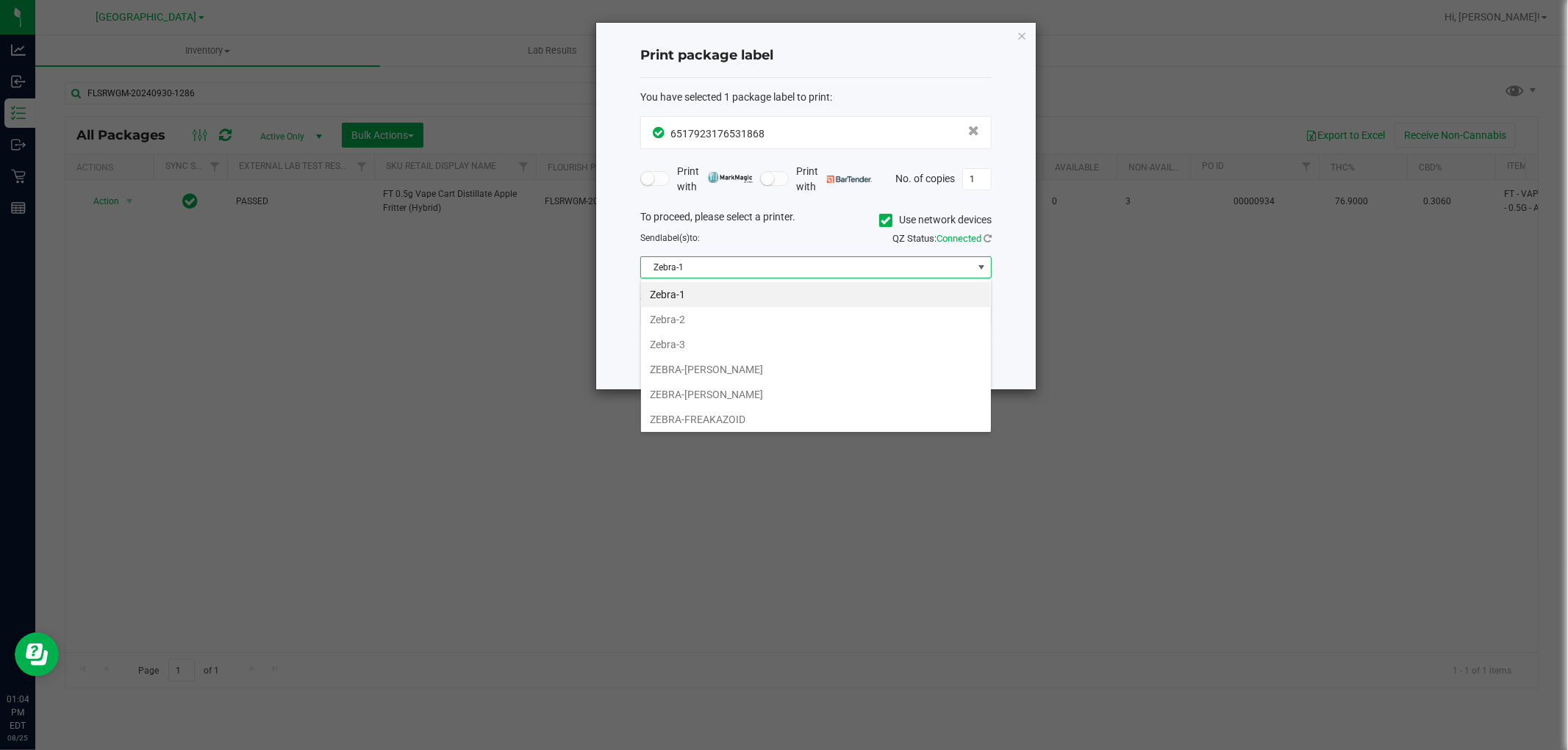
click at [716, 292] on li "Zebra-1" at bounding box center [816, 294] width 350 height 25
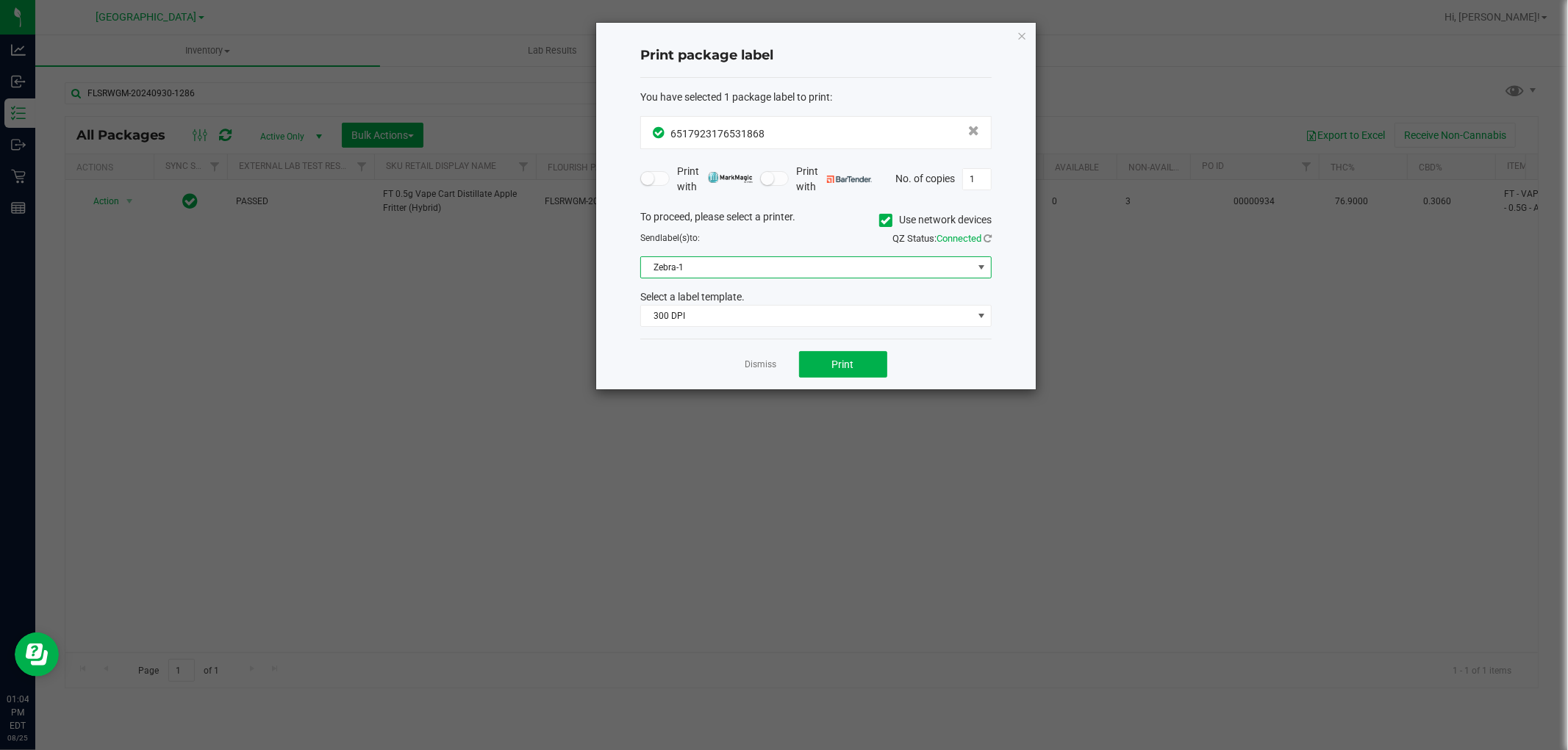
click at [865, 379] on div "Dismiss Print" at bounding box center [816, 363] width 352 height 50
click at [851, 363] on span "Print" at bounding box center [843, 364] width 22 height 12
click at [901, 260] on span "Zebra-1" at bounding box center [806, 268] width 332 height 21
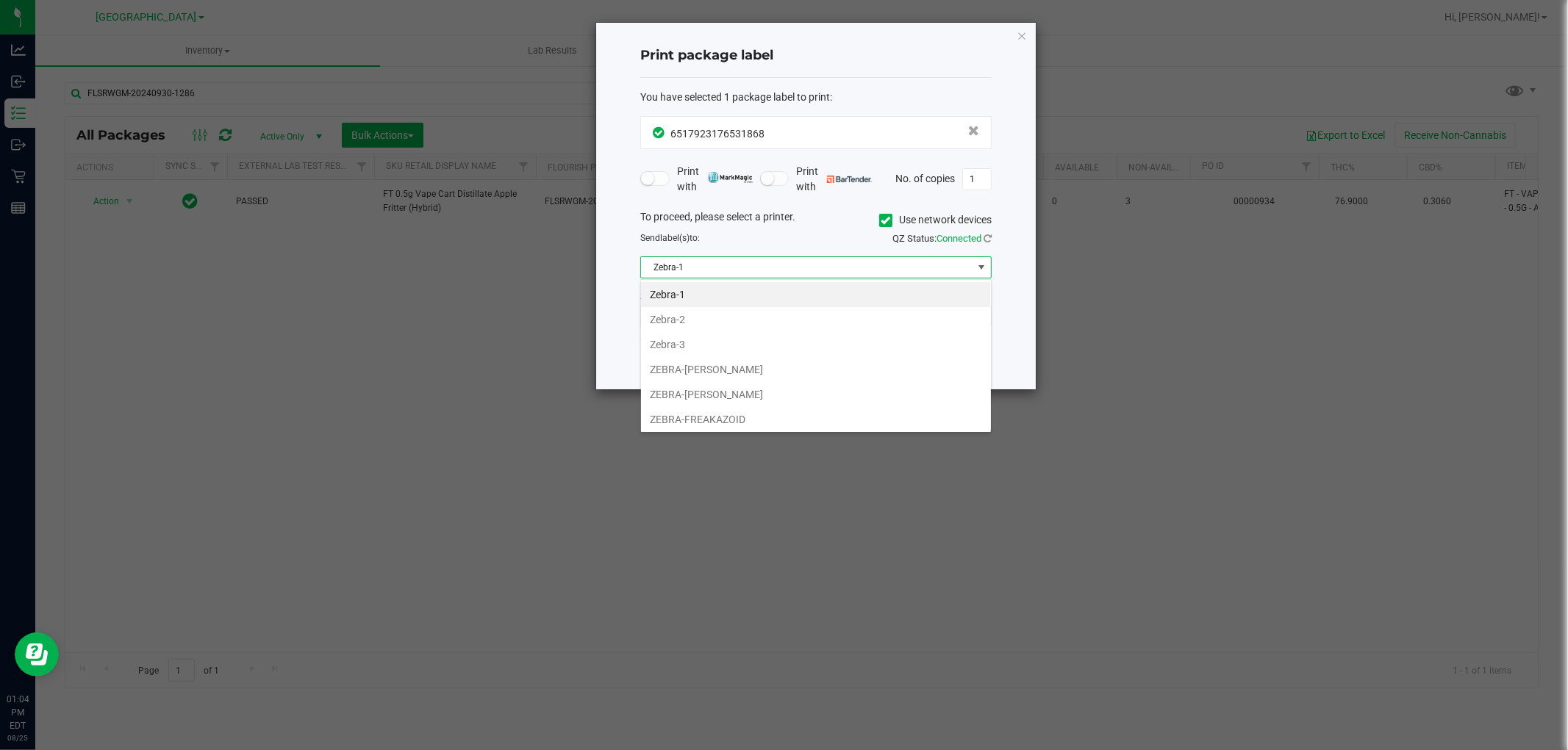
click at [635, 303] on div "Select a label template." at bounding box center [815, 296] width 373 height 15
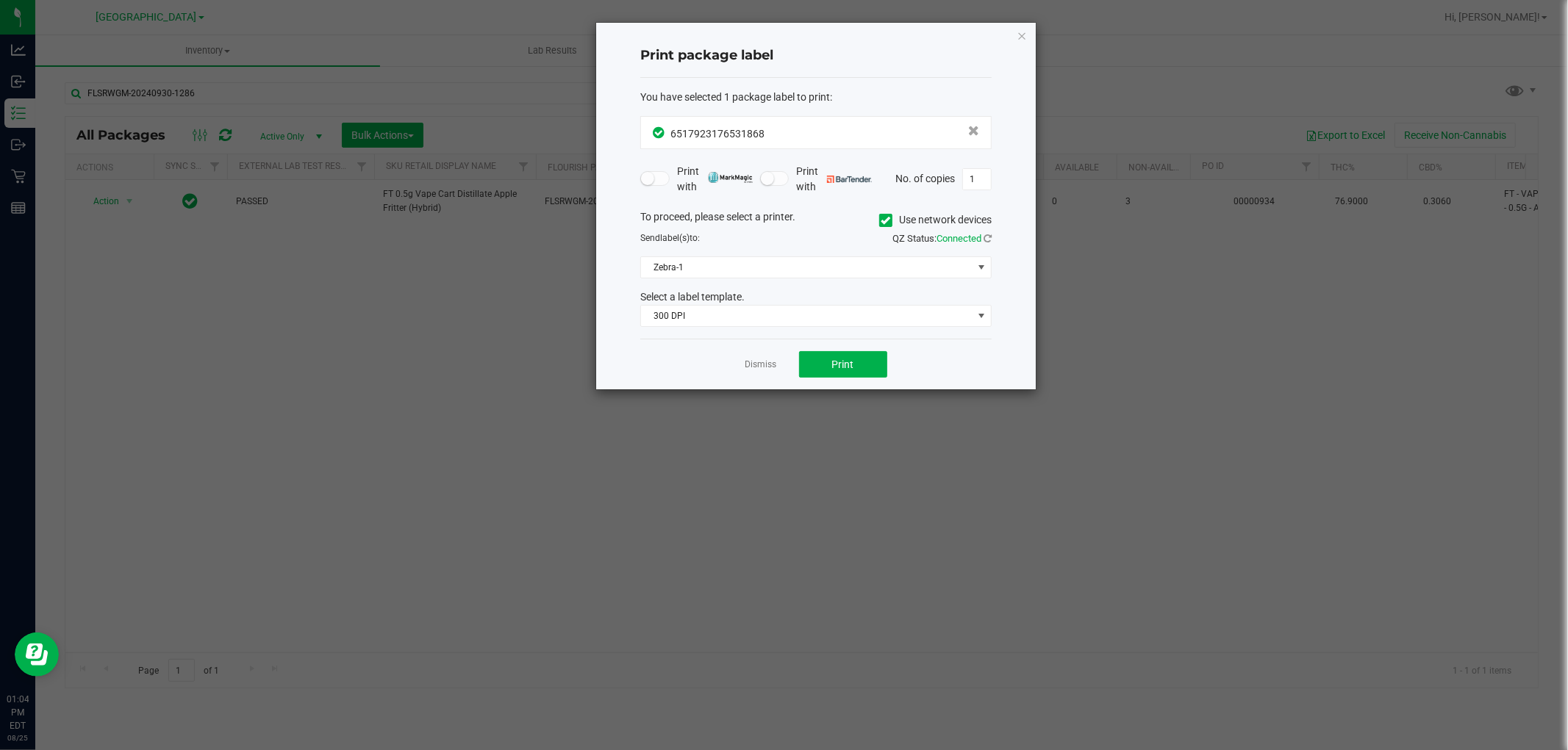
click at [651, 168] on div "Print with" at bounding box center [696, 179] width 113 height 31
click at [657, 177] on span at bounding box center [655, 178] width 30 height 14
drag, startPoint x: 770, startPoint y: 170, endPoint x: 777, endPoint y: 181, distance: 13.0
click at [777, 181] on span at bounding box center [774, 178] width 30 height 14
click at [854, 275] on span "Zebra-1" at bounding box center [806, 268] width 332 height 21
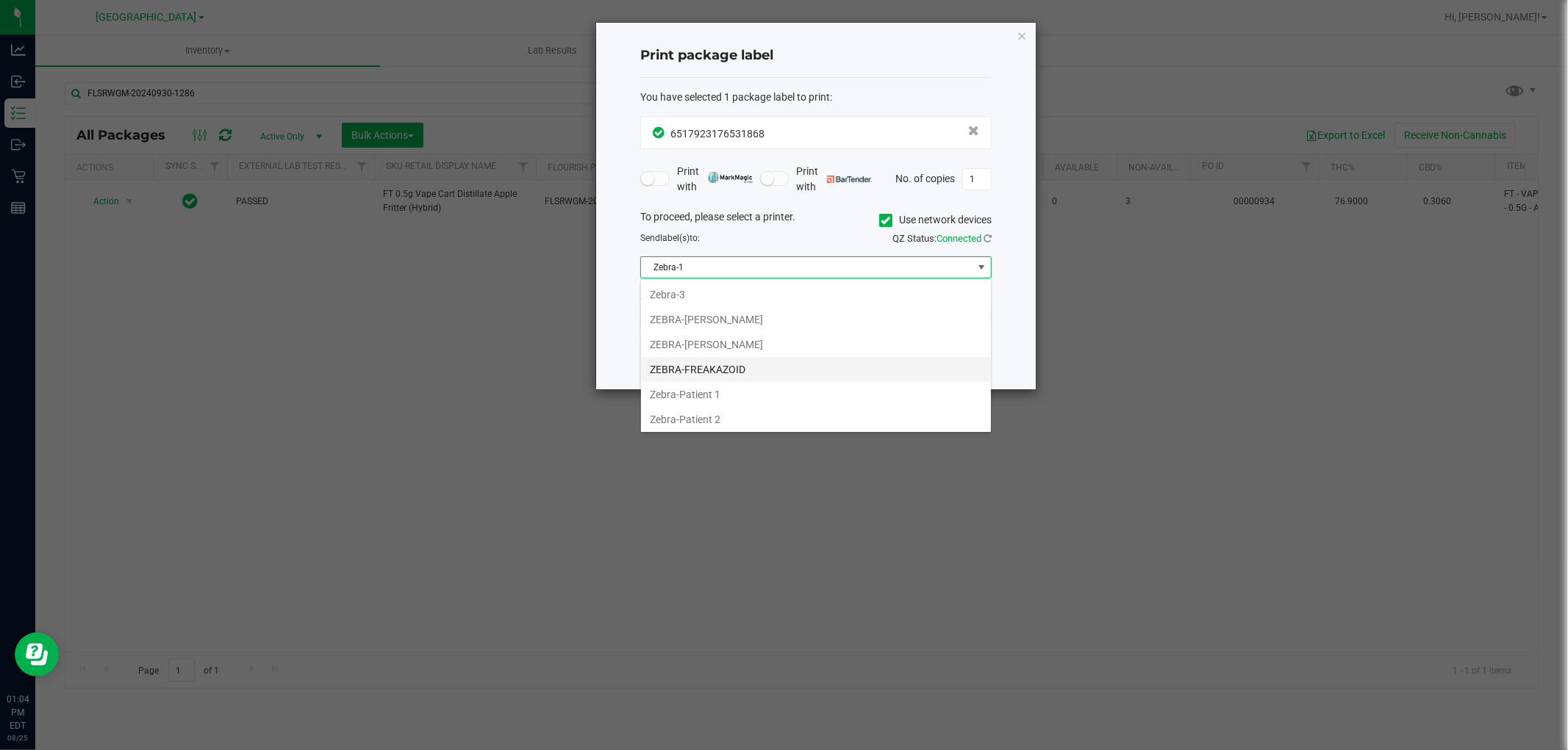
scroll to position [78, 0]
click at [760, 313] on li "ZEBRA-[PERSON_NAME]" at bounding box center [816, 316] width 350 height 25
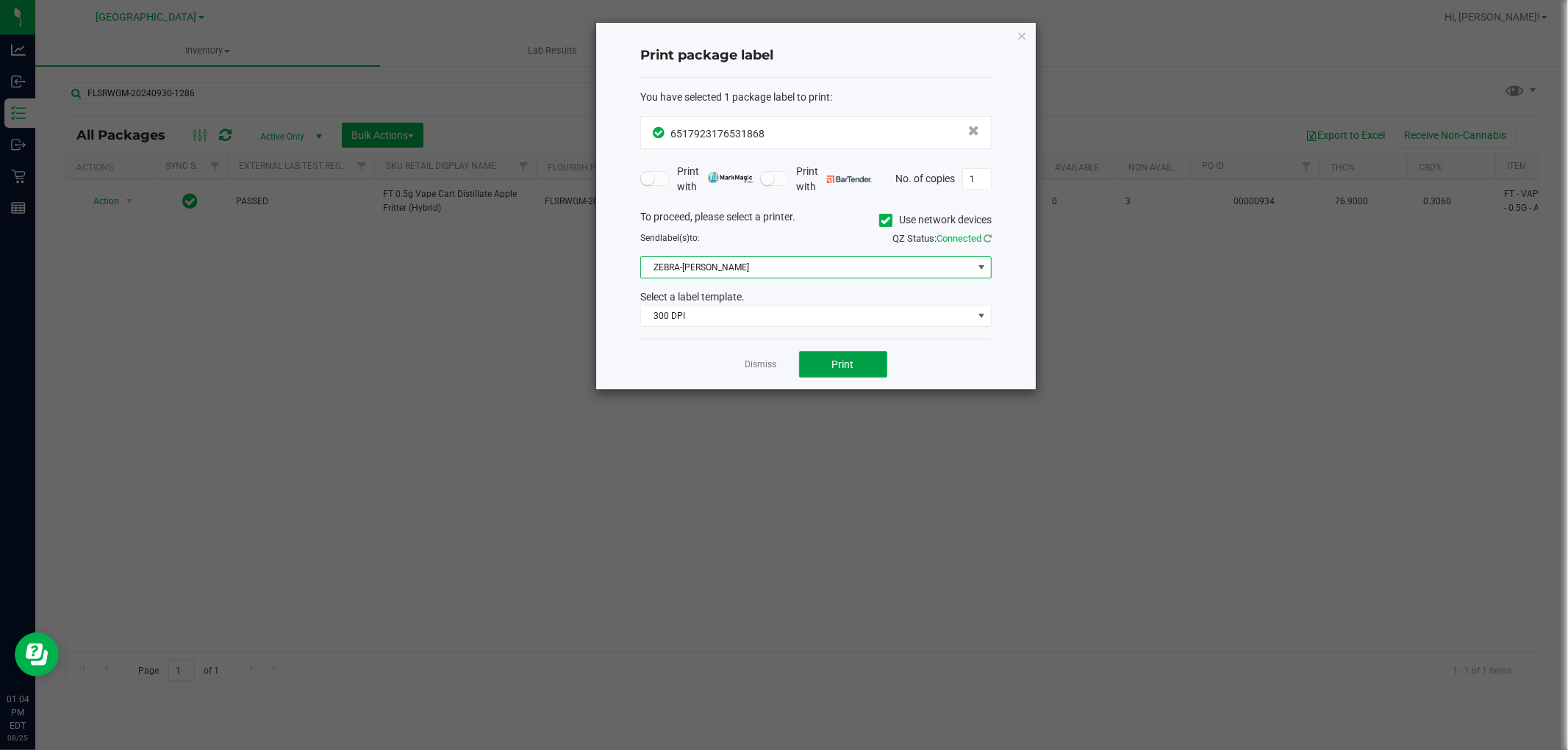
click at [838, 364] on span "Print" at bounding box center [843, 364] width 22 height 12
click at [754, 366] on link "Dismiss" at bounding box center [762, 365] width 32 height 13
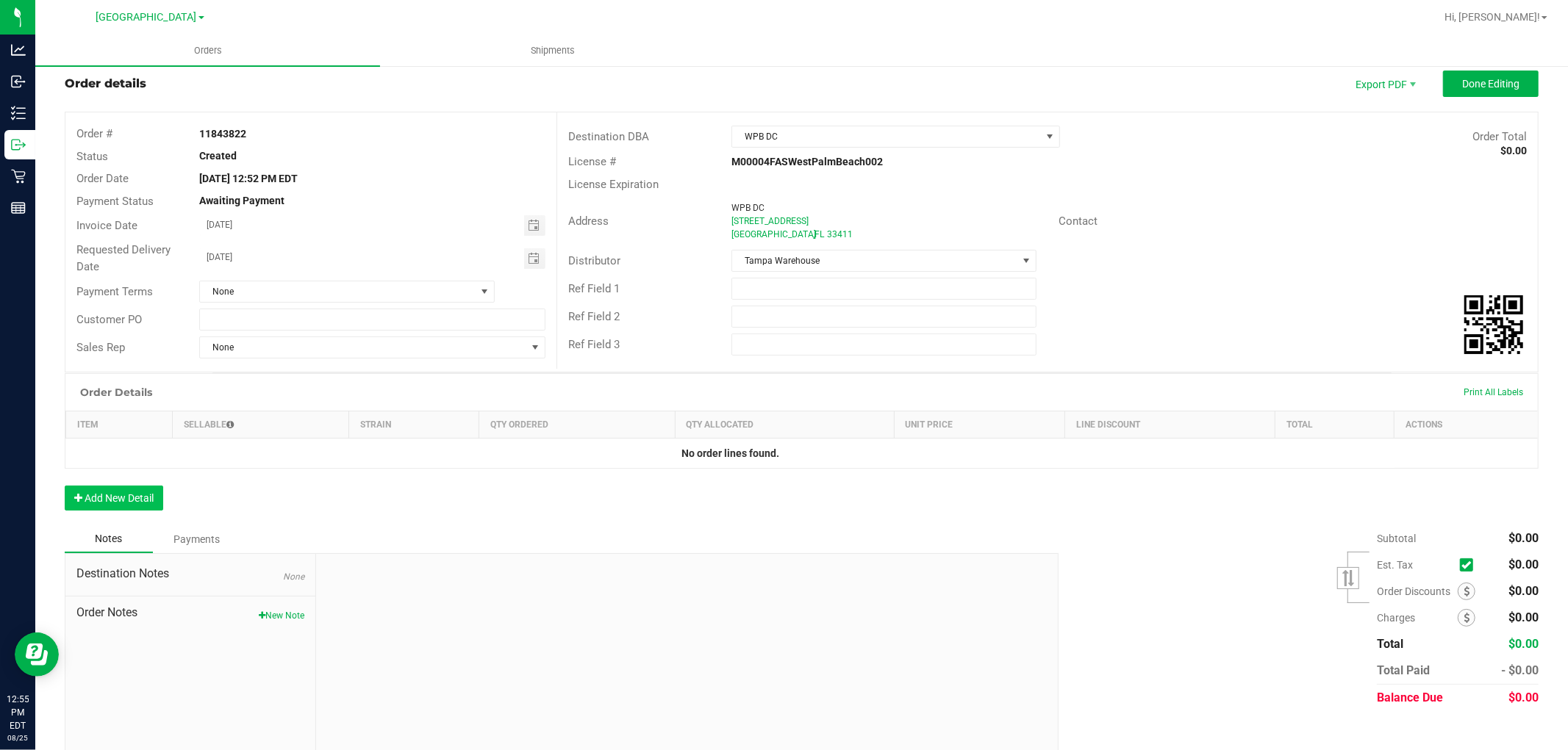
scroll to position [51, 0]
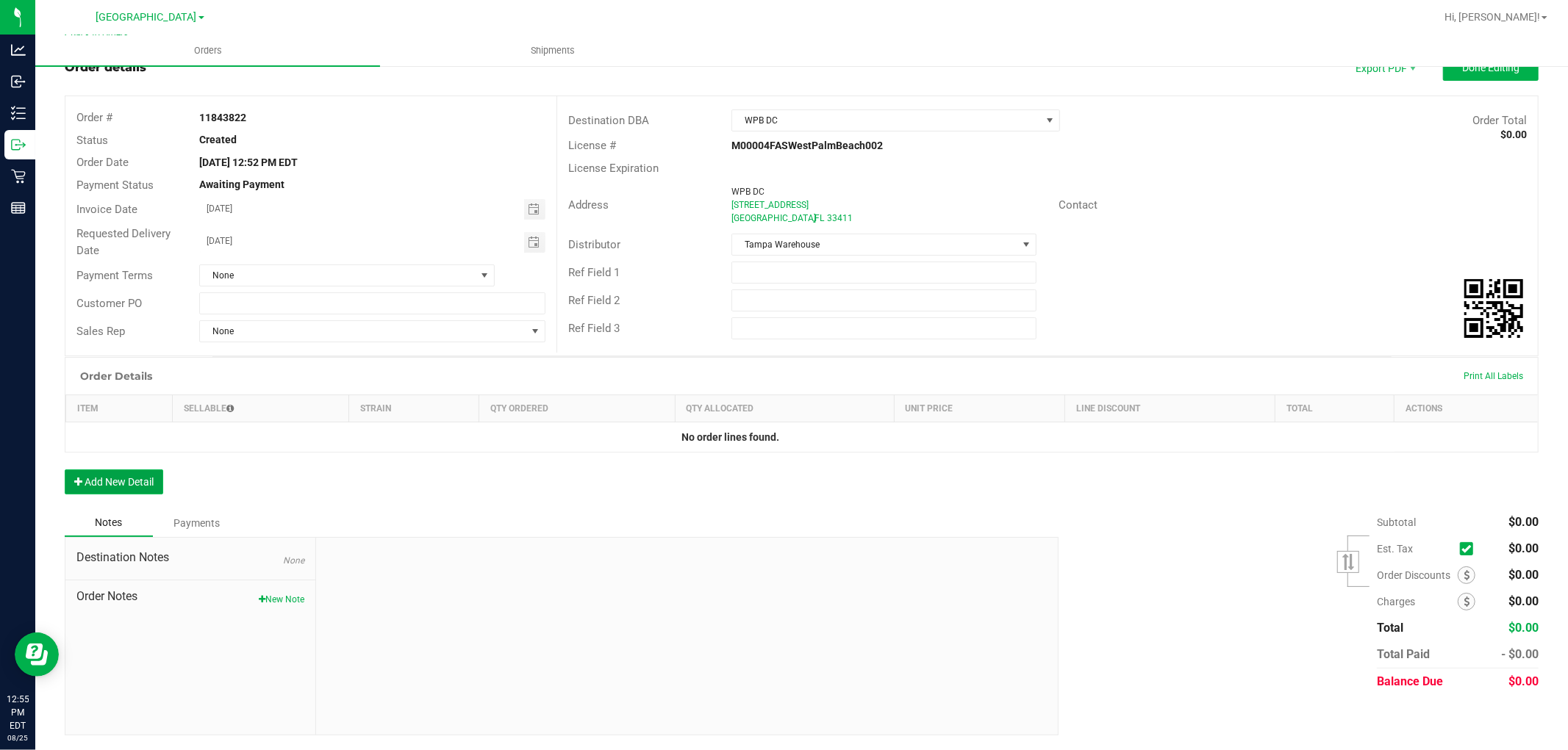
click at [120, 486] on button "Add New Detail" at bounding box center [113, 482] width 98 height 25
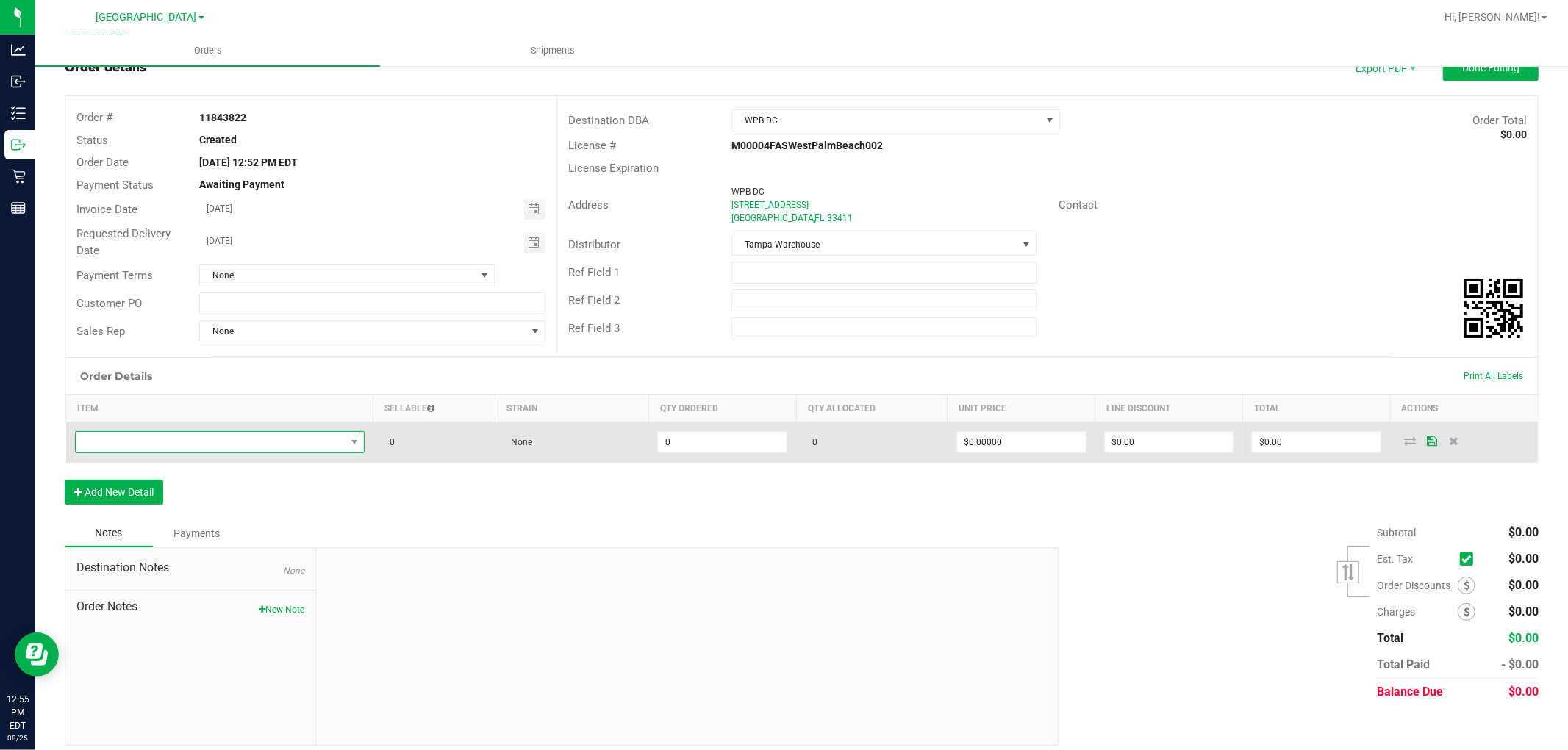
click at [253, 446] on span "NO DATA FOUND" at bounding box center [211, 442] width 270 height 21
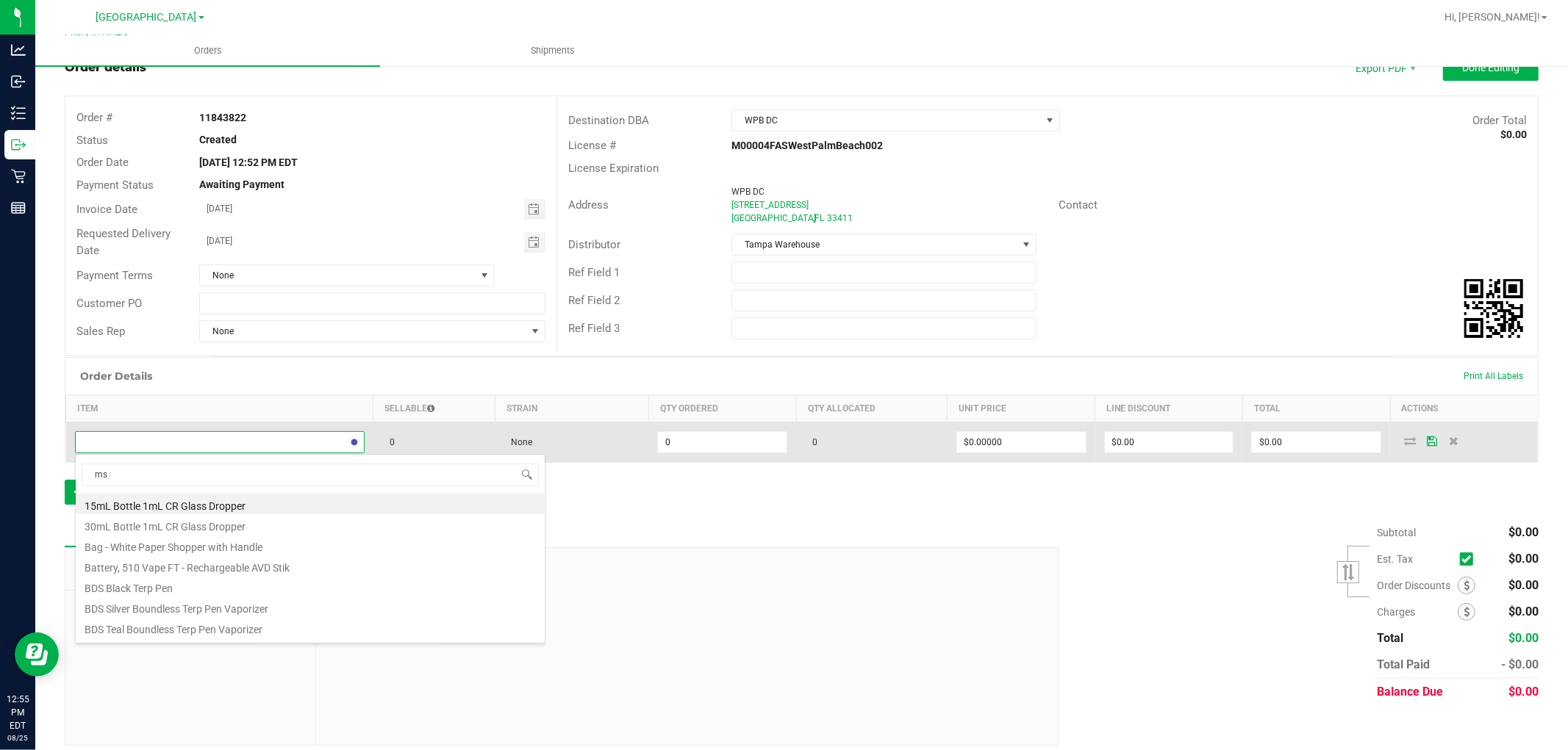
type input "msa"
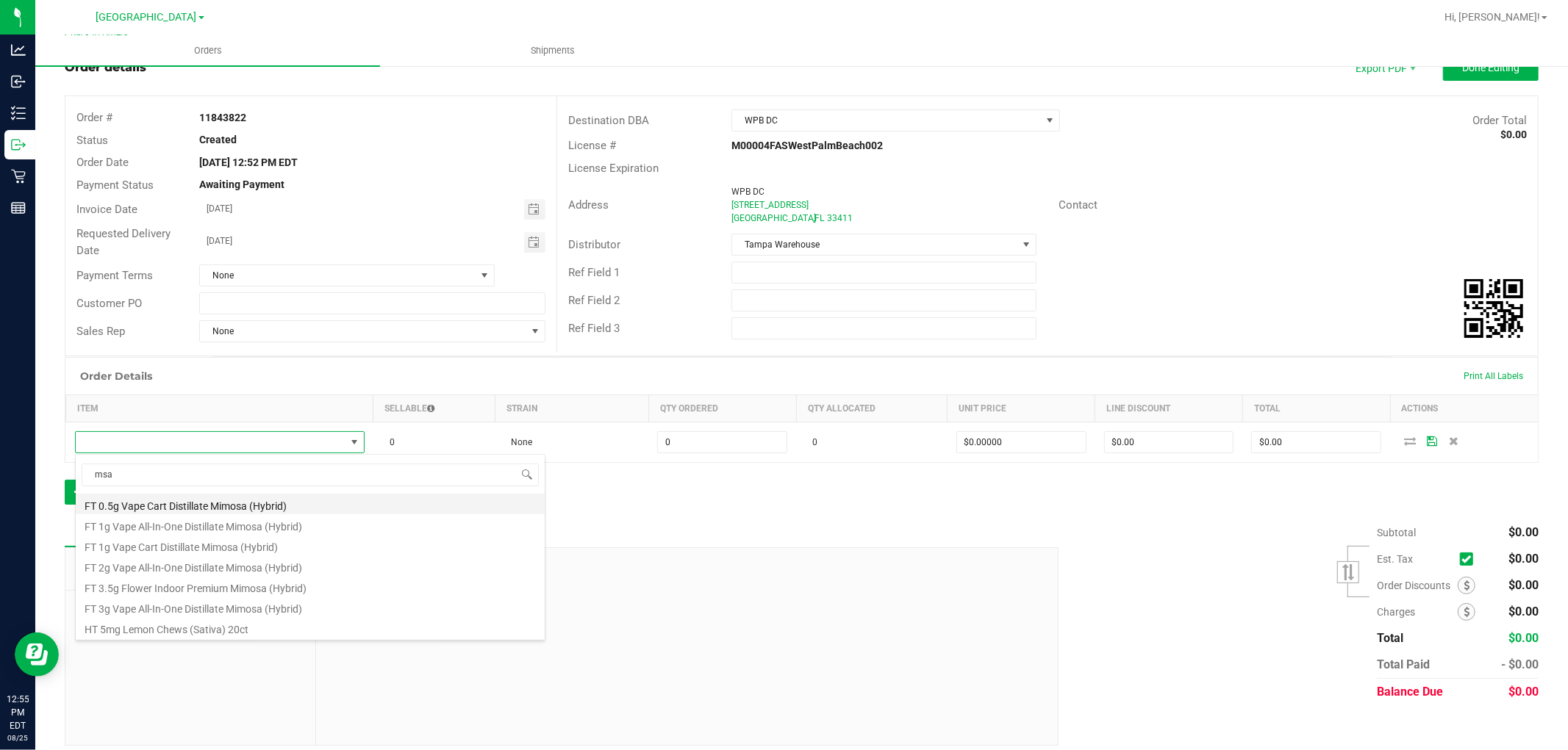
click at [193, 510] on li "FT 0.5g Vape Cart Distillate Mimosa (Hybrid)" at bounding box center [310, 504] width 469 height 21
type input "0 ea"
type input "$50.00000"
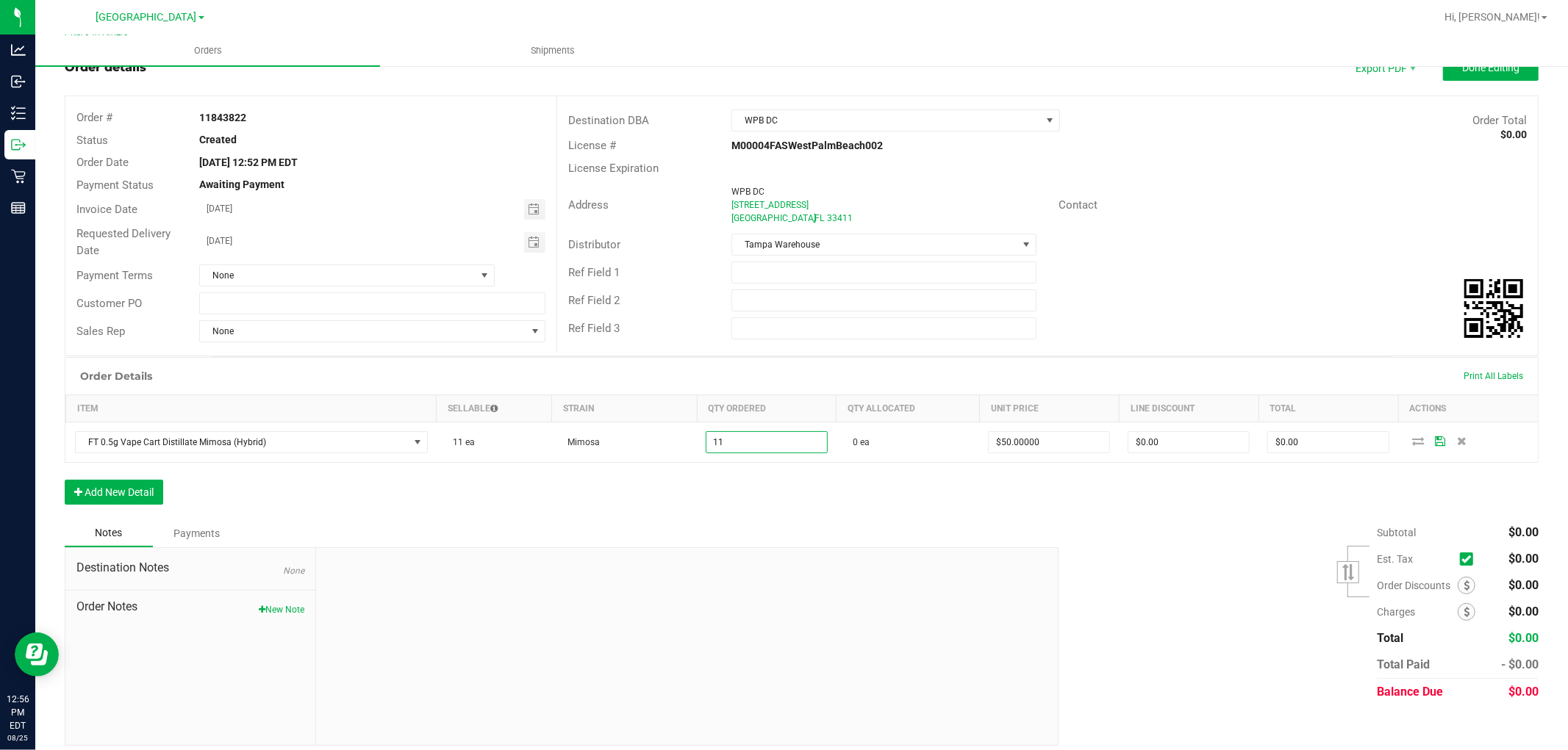
type input "11 ea"
type input "$550.00"
click at [581, 490] on div "Order Details Print All Labels Item Sellable Strain Qty Ordered Qty Allocated U…" at bounding box center [802, 438] width 1474 height 162
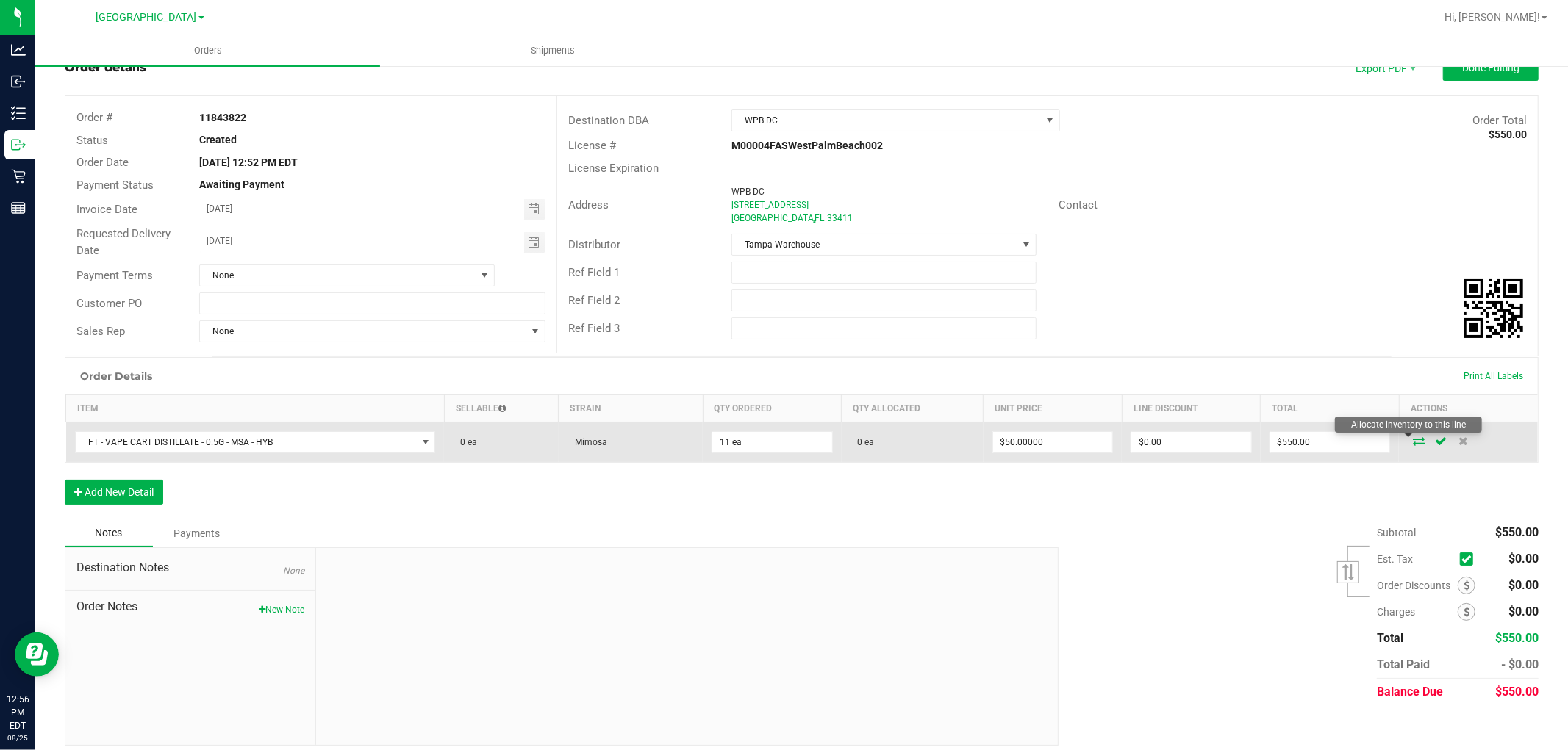
click at [1413, 438] on icon at bounding box center [1419, 440] width 12 height 9
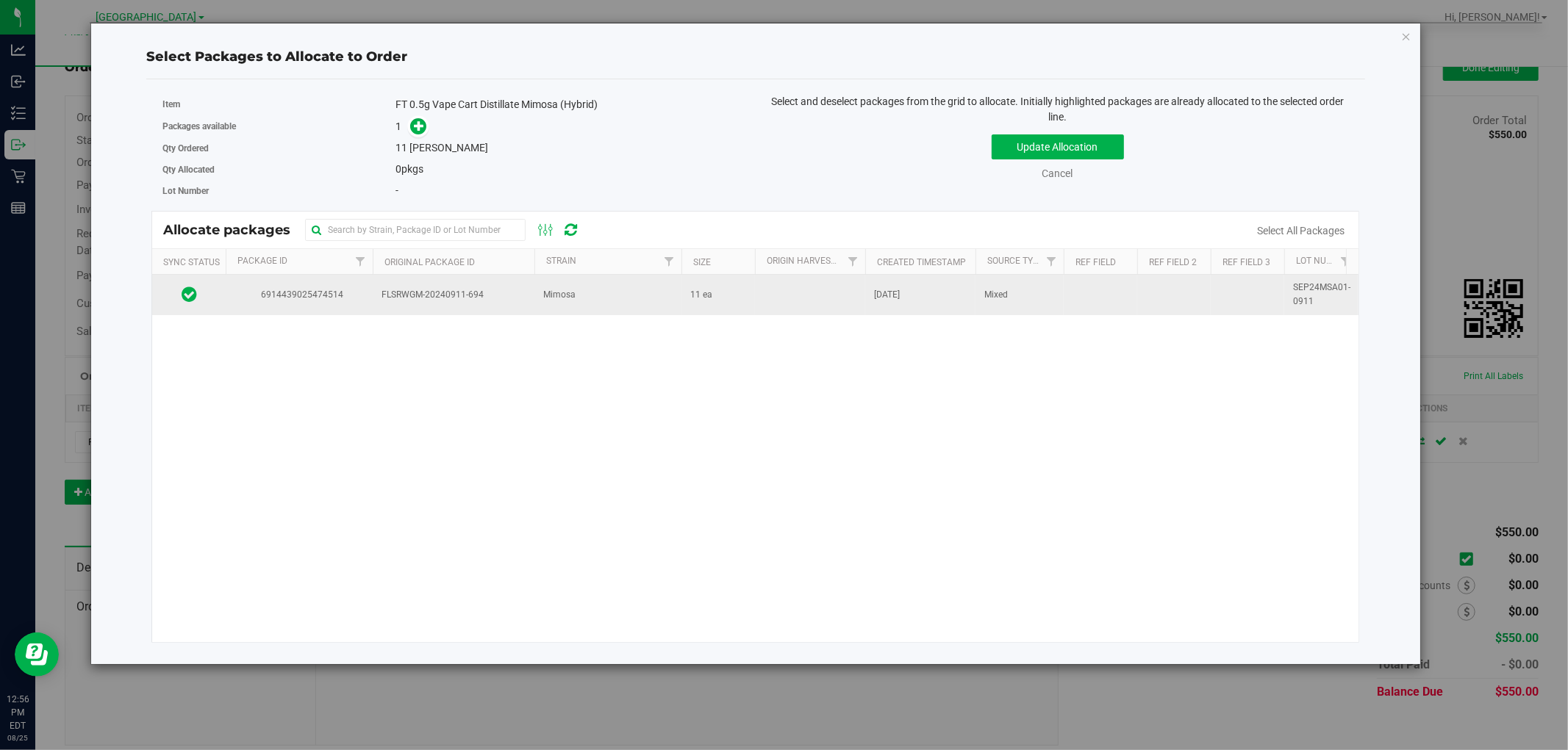
click at [468, 294] on span "FLSRWGM-20240911-694" at bounding box center [453, 295] width 144 height 14
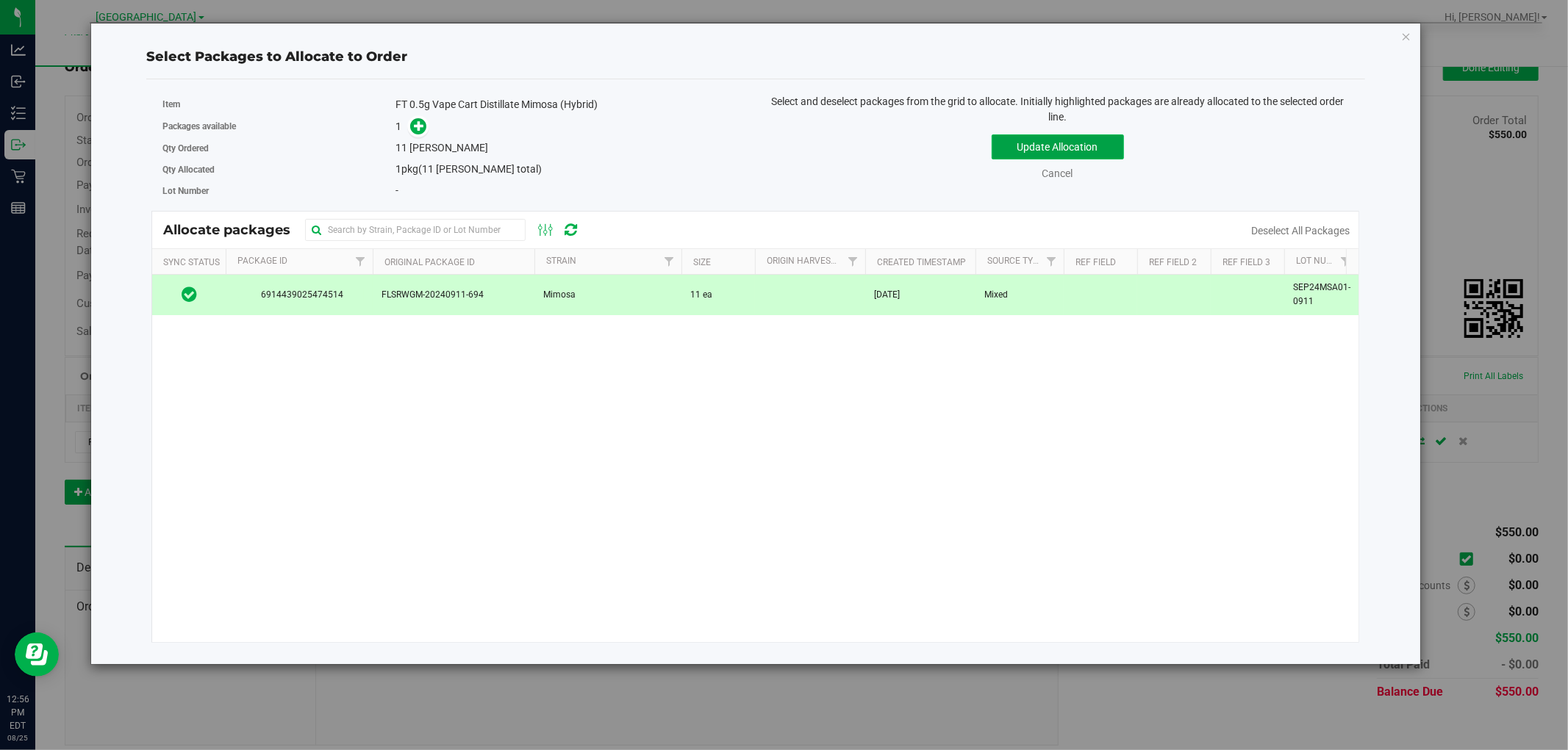
click at [1052, 145] on button "Update Allocation" at bounding box center [1058, 146] width 133 height 25
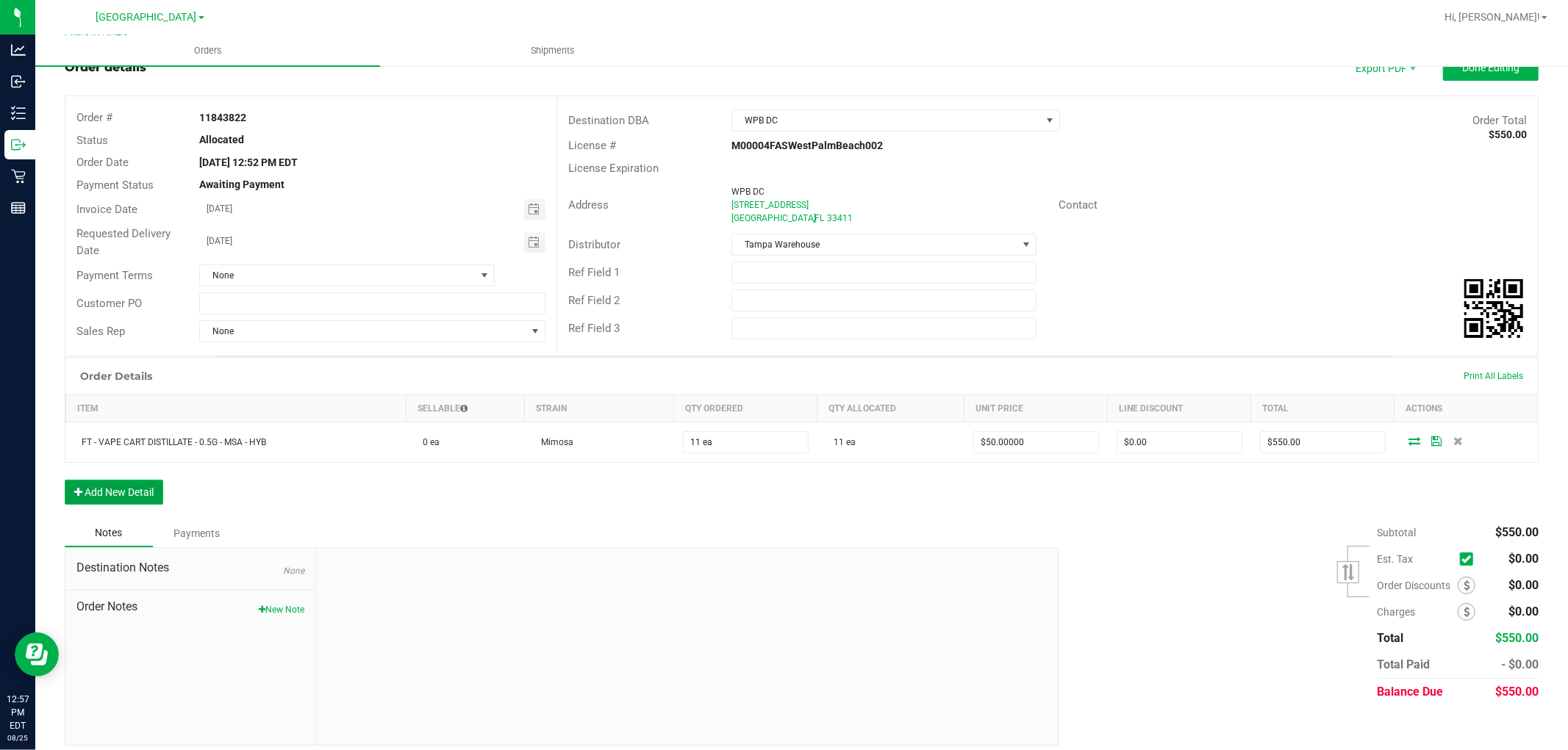
click at [138, 493] on button "Add New Detail" at bounding box center [113, 492] width 98 height 25
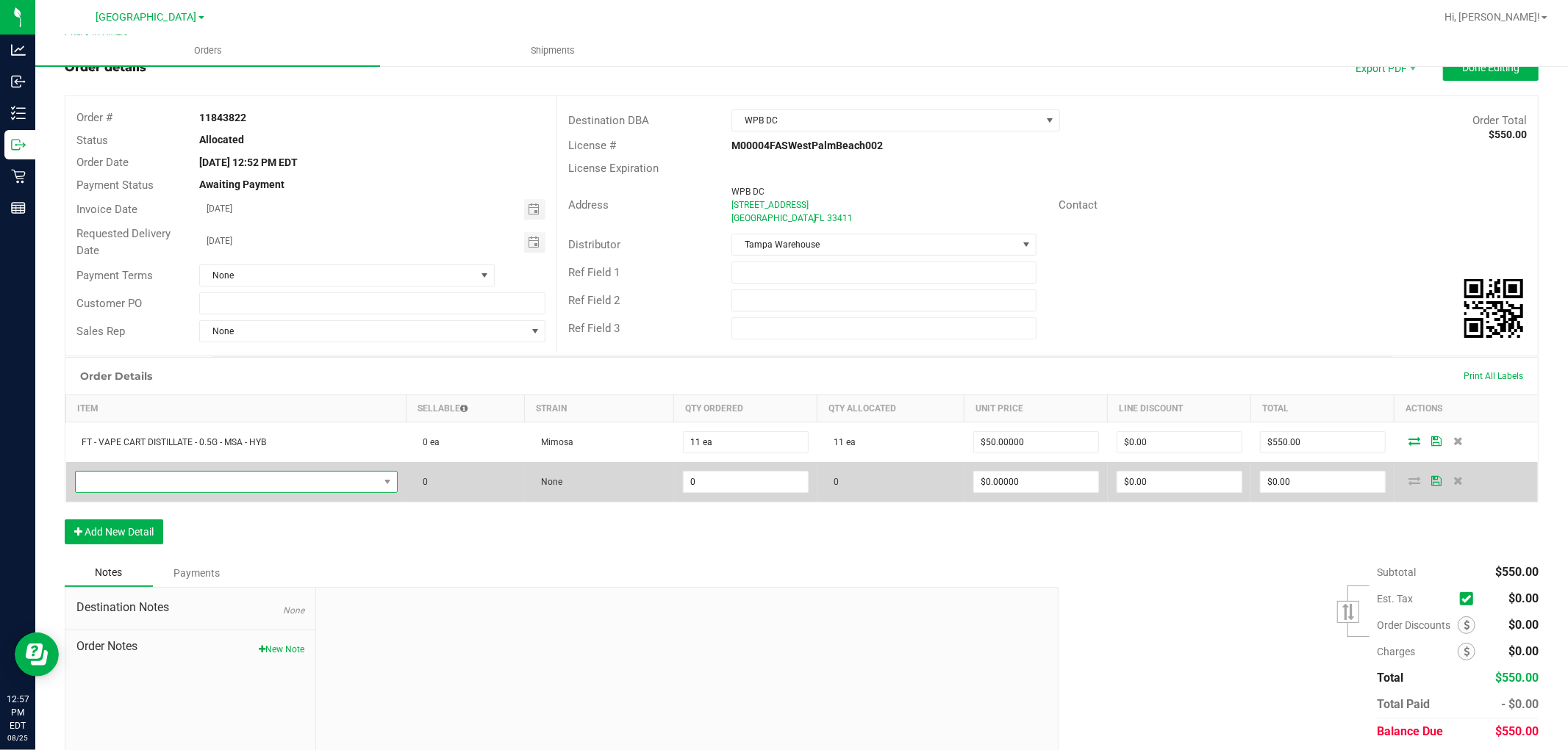
click at [258, 486] on span "NO DATA FOUND" at bounding box center [227, 482] width 303 height 21
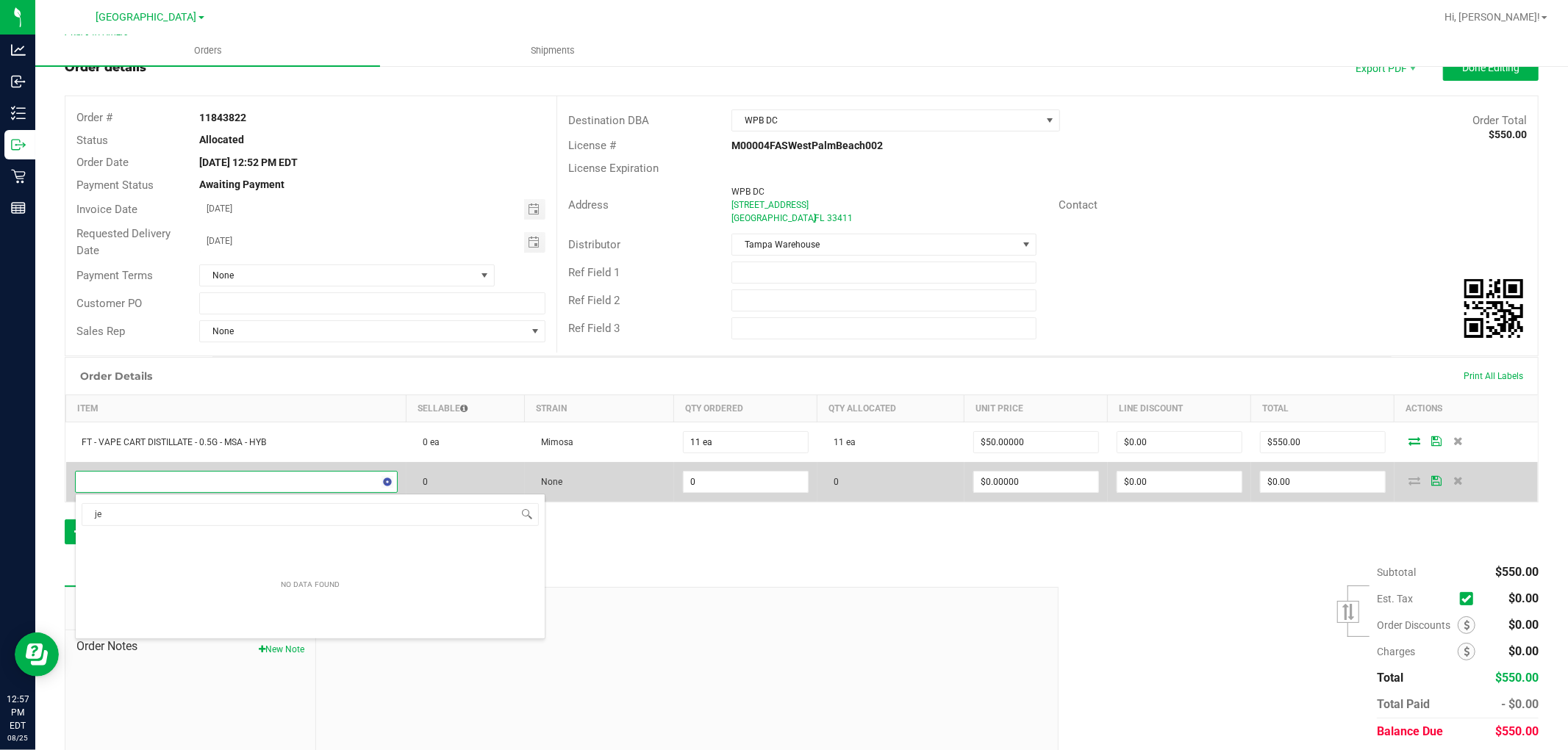
scroll to position [22, 317]
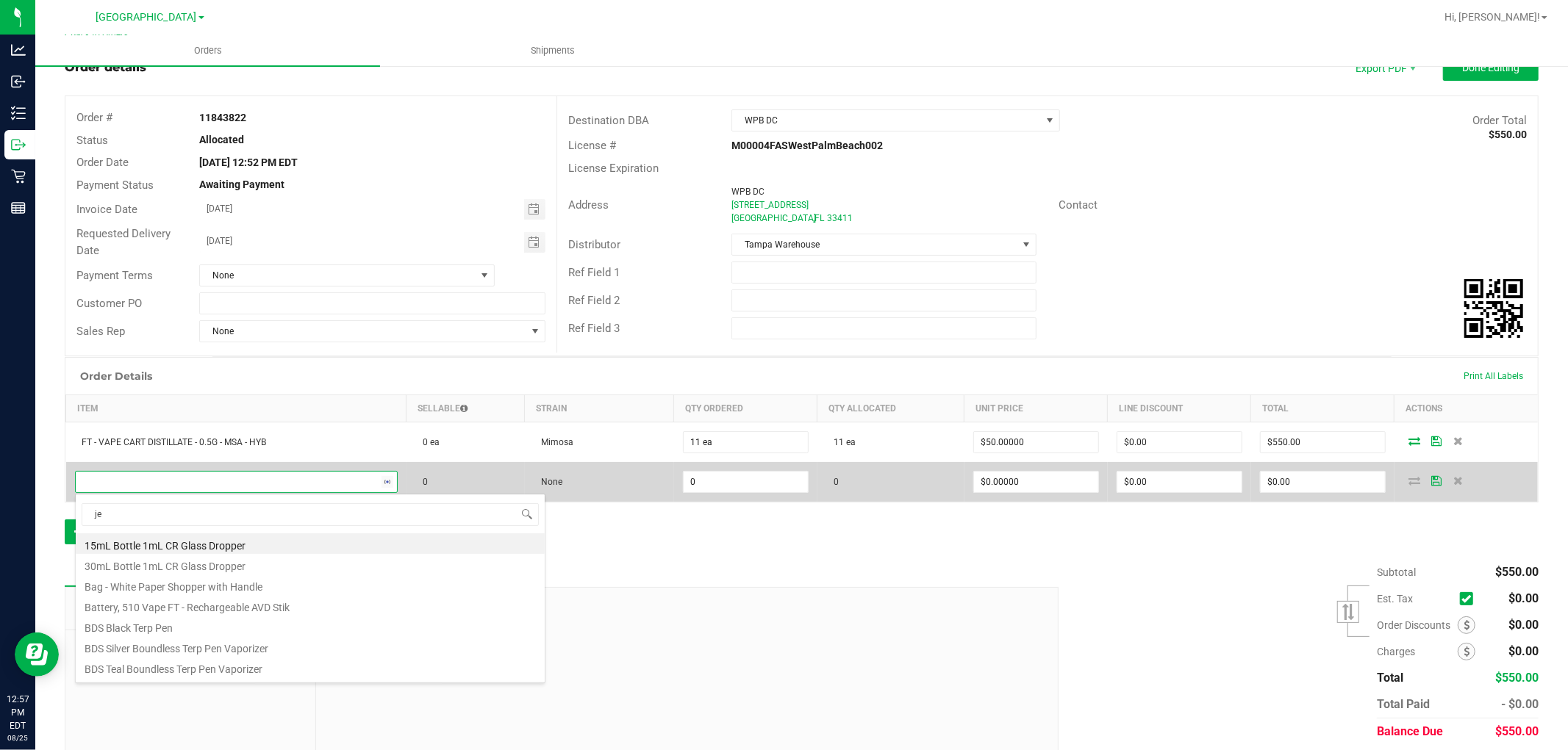
type input "jel"
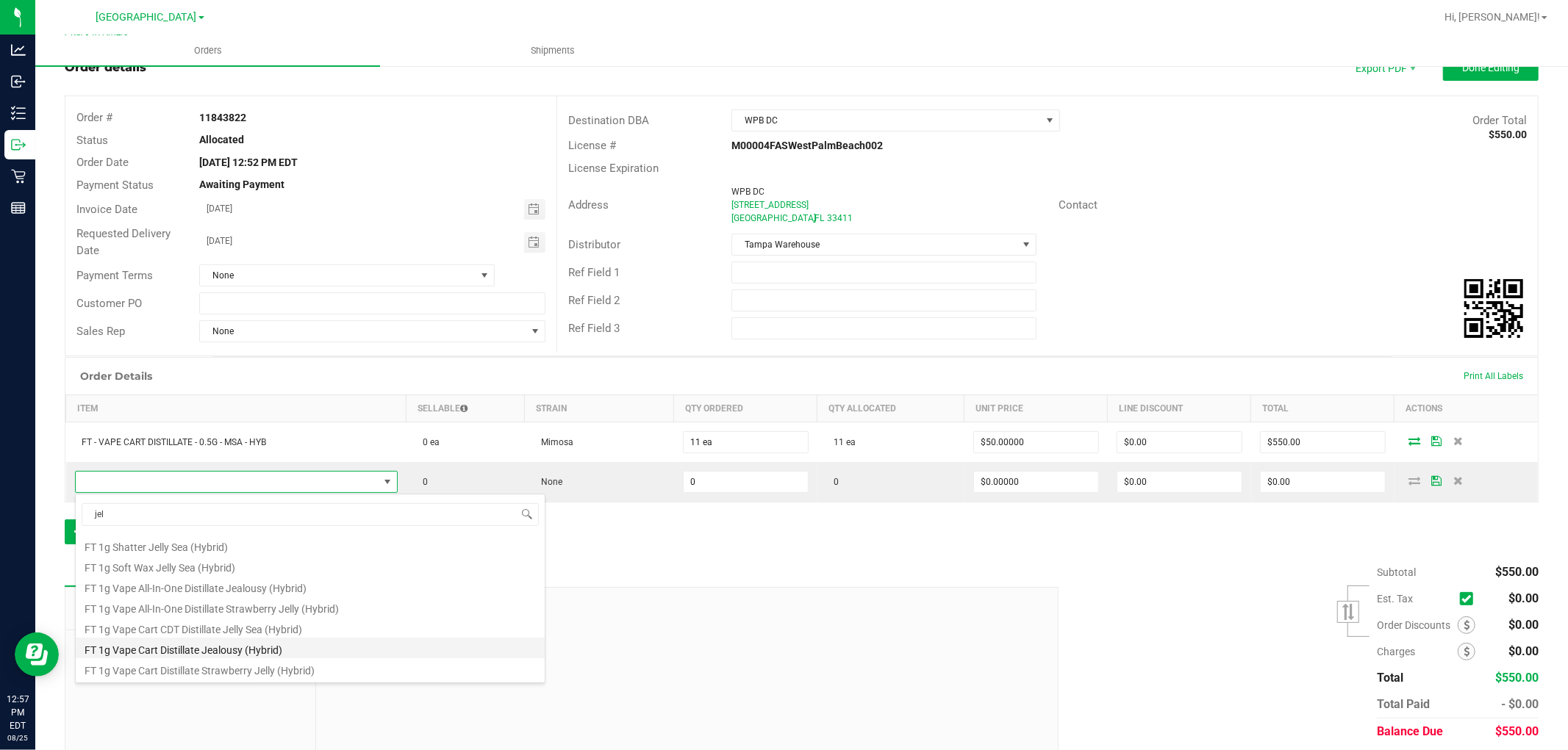
scroll to position [244, 0]
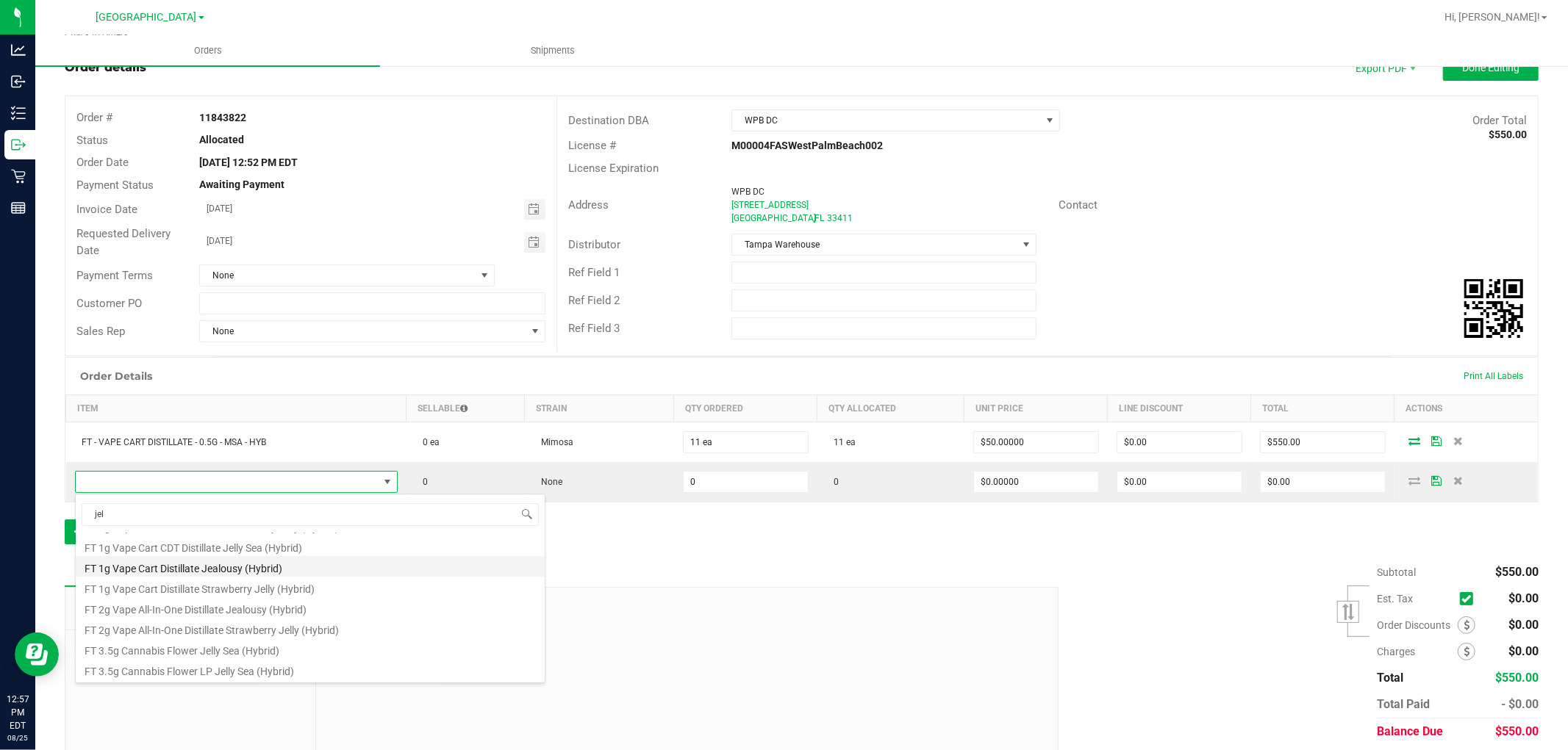
click at [144, 564] on li "FT 1g Vape Cart Distillate Jealousy (Hybrid)" at bounding box center [310, 566] width 469 height 21
type input "0 ea"
type input "$90.00000"
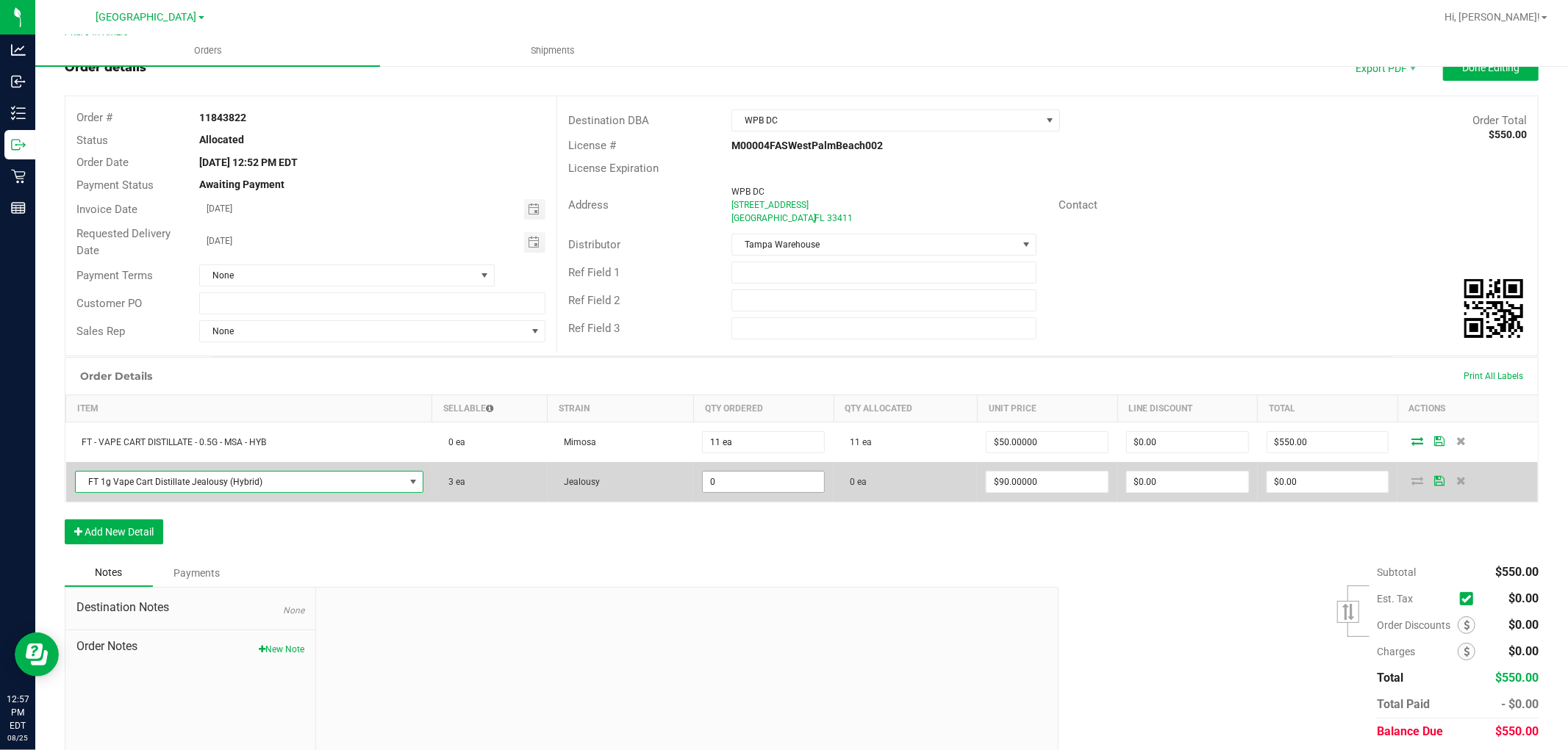
click at [745, 479] on input "0" at bounding box center [763, 482] width 121 height 21
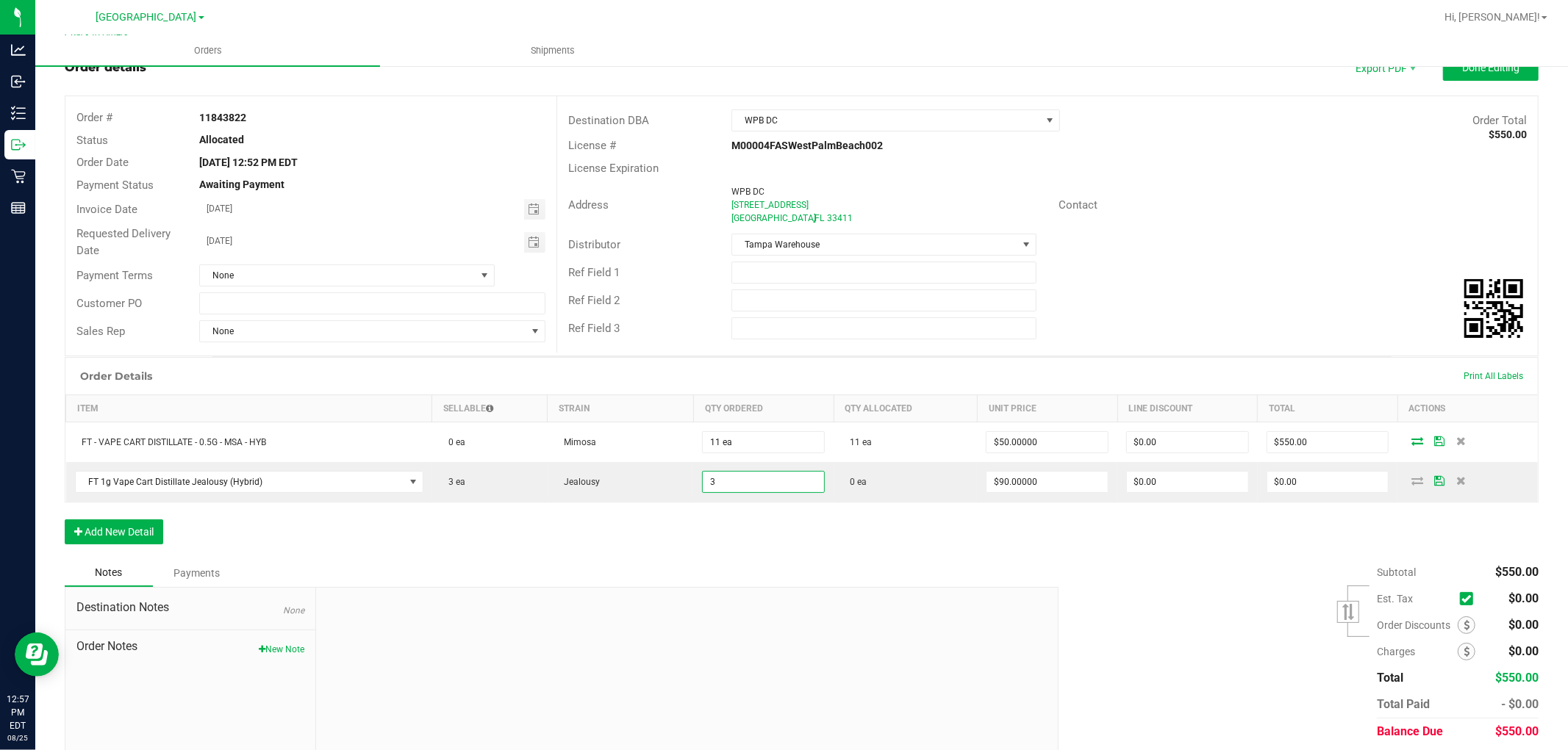
type input "3 ea"
type input "$270.00"
click at [729, 540] on div "Order Details Print All Labels Item Sellable Strain Qty Ordered Qty Allocated U…" at bounding box center [802, 458] width 1474 height 202
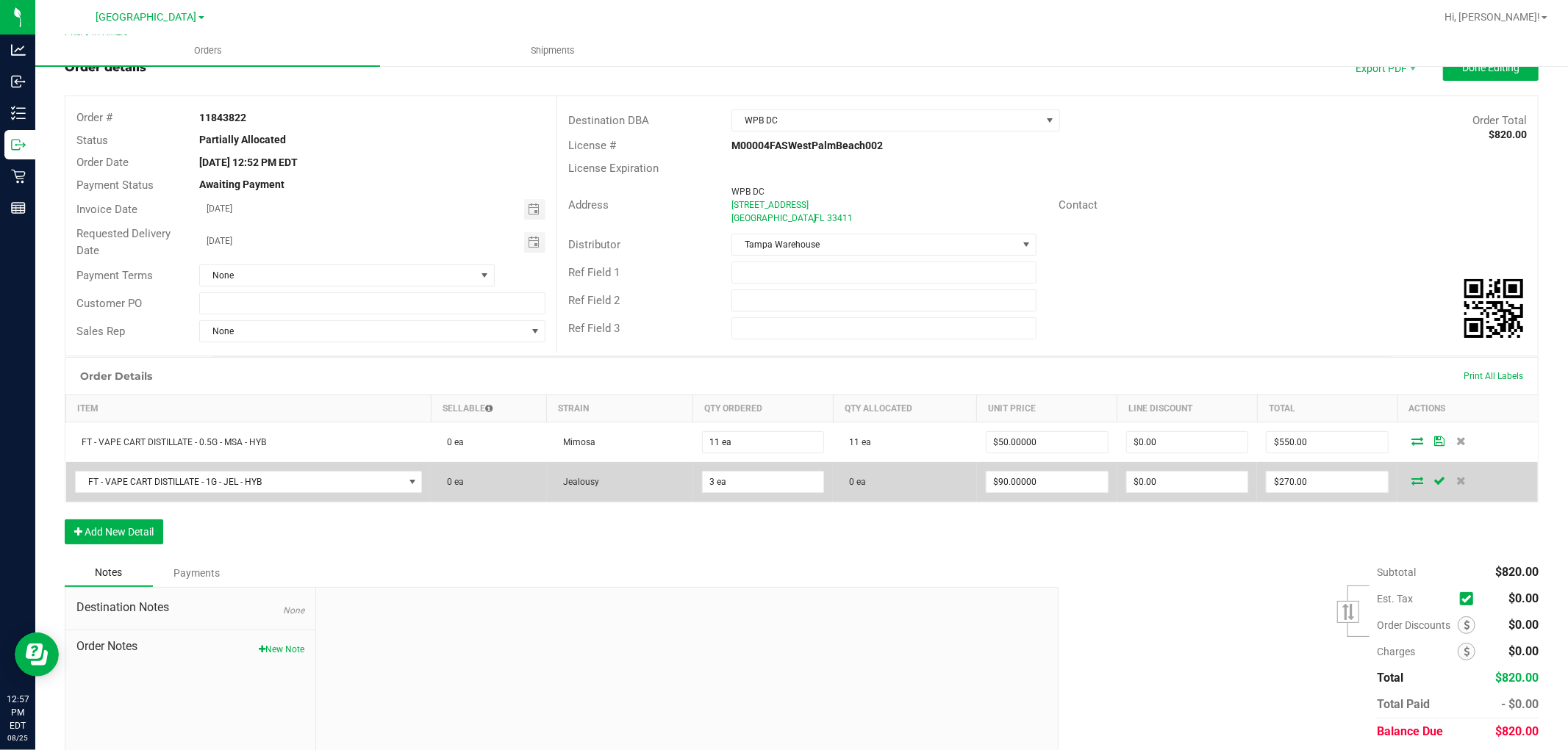
click at [1411, 481] on icon at bounding box center [1417, 480] width 12 height 9
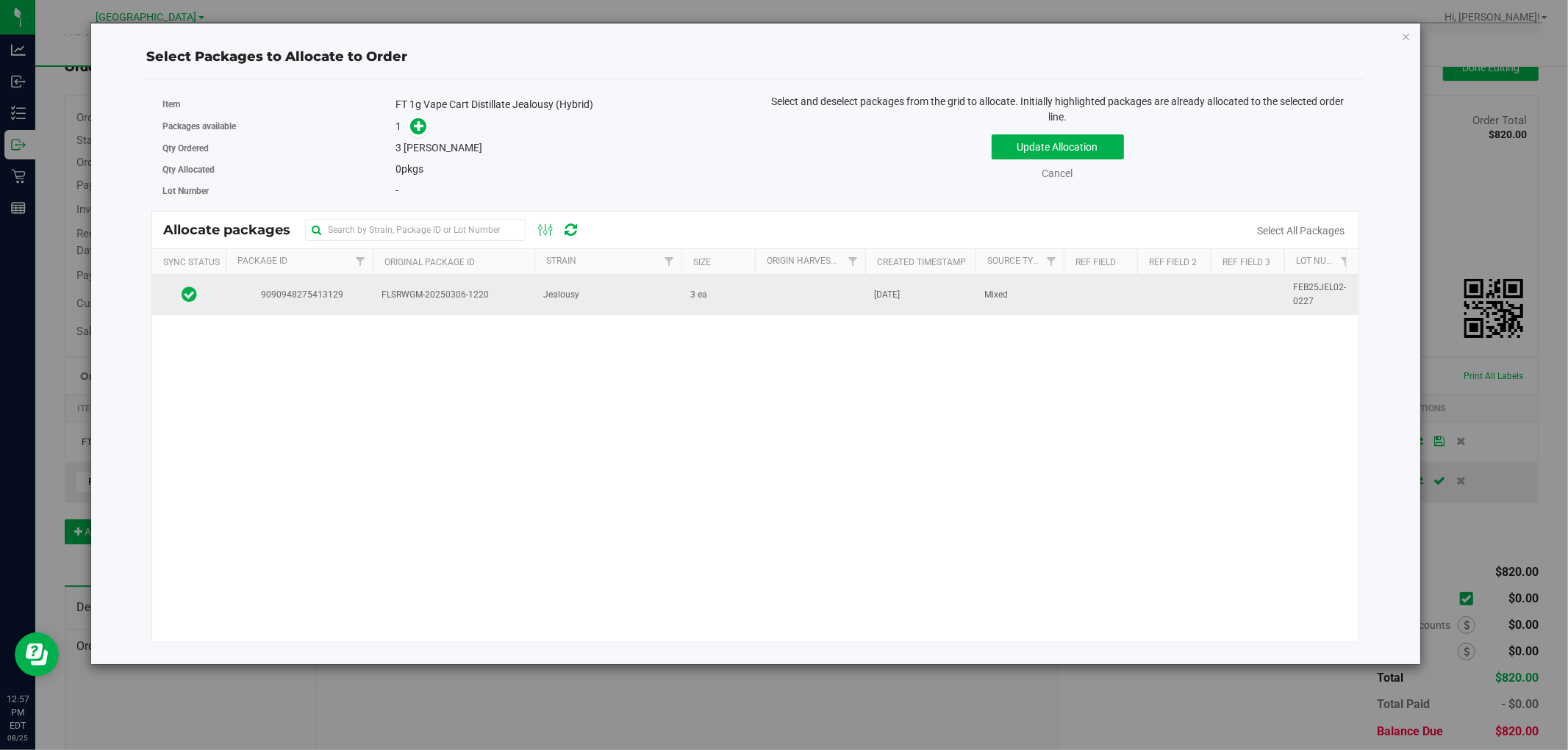
click at [583, 297] on td "Jealousy" at bounding box center [608, 295] width 147 height 40
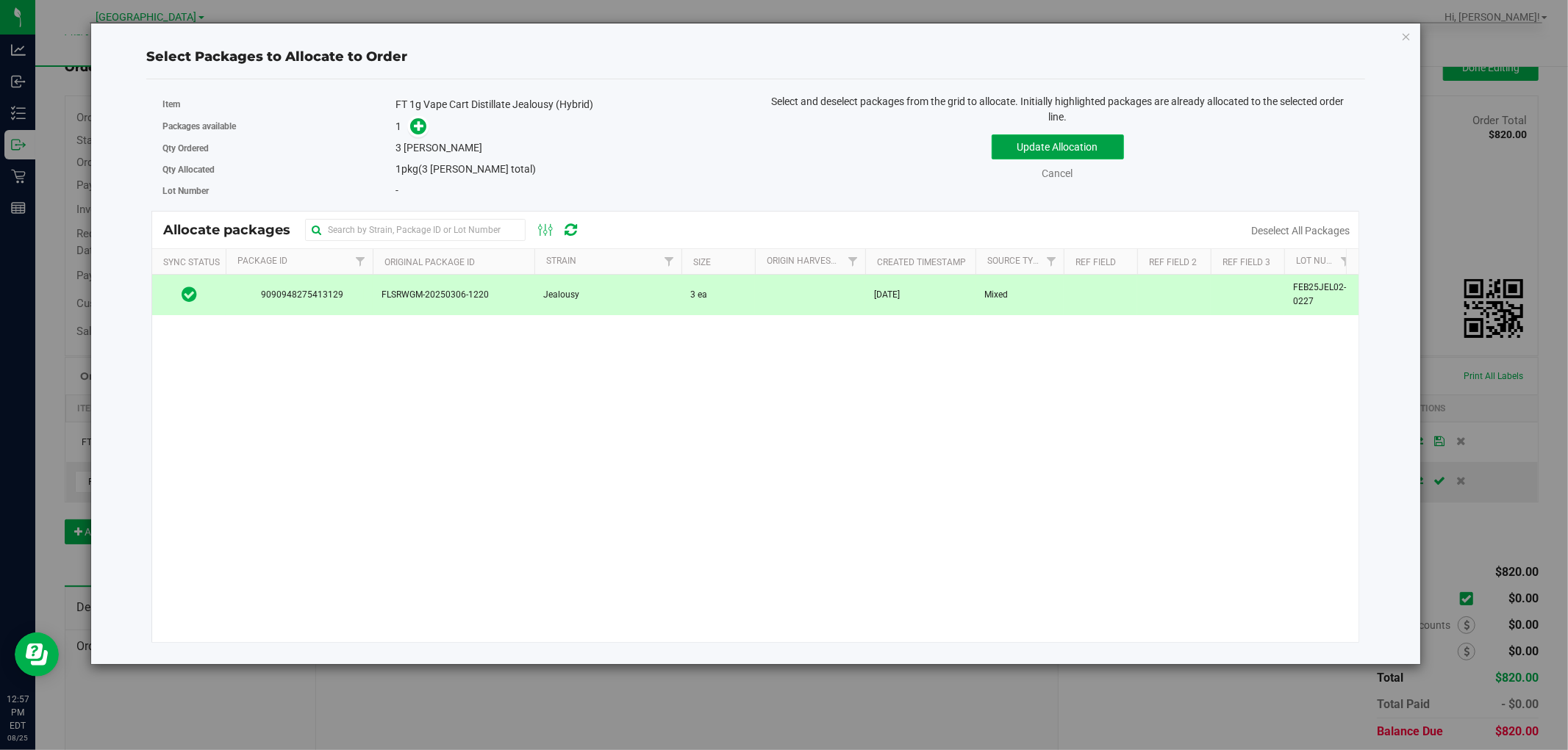
click at [1041, 151] on button "Update Allocation" at bounding box center [1058, 146] width 133 height 25
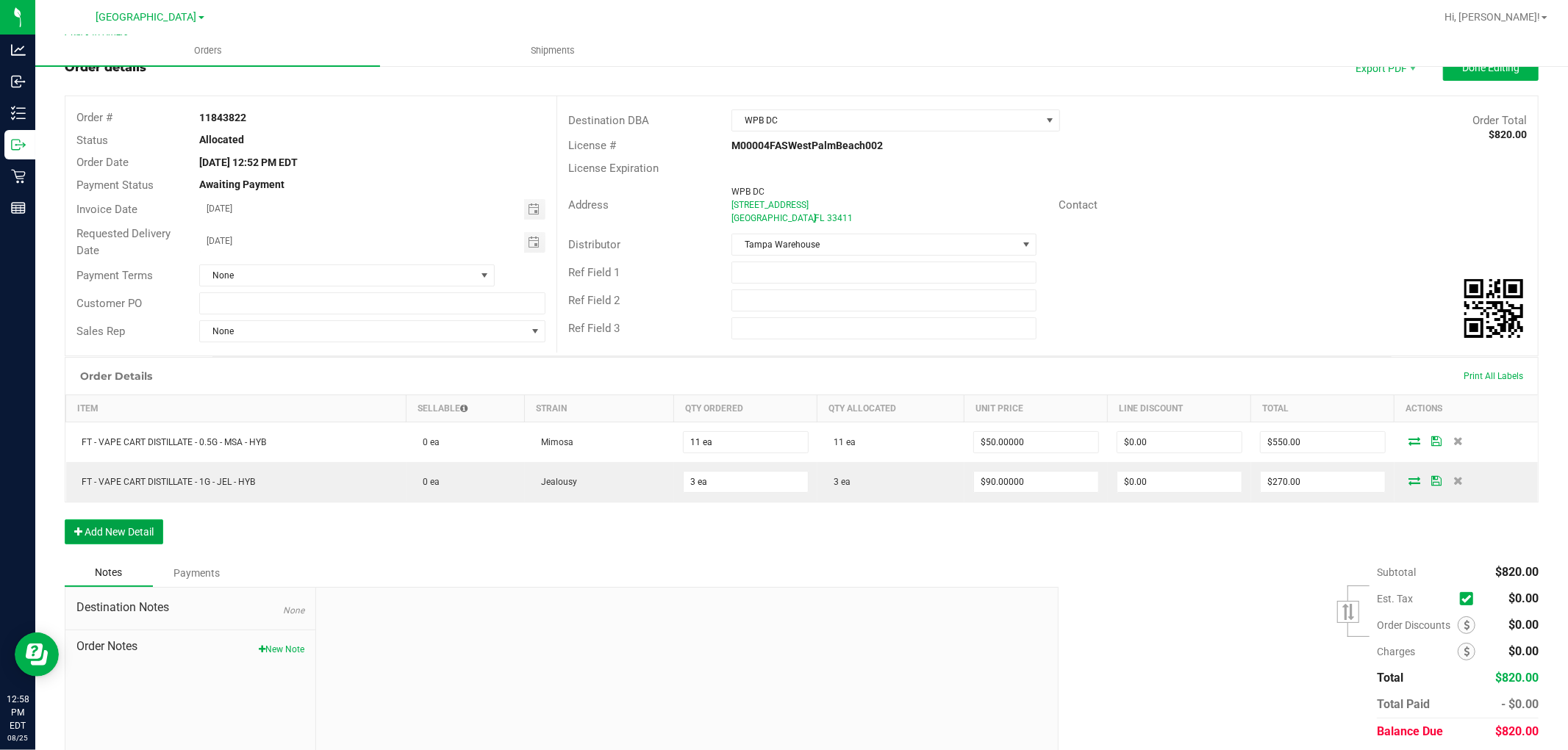
click at [113, 526] on button "Add New Detail" at bounding box center [113, 531] width 98 height 25
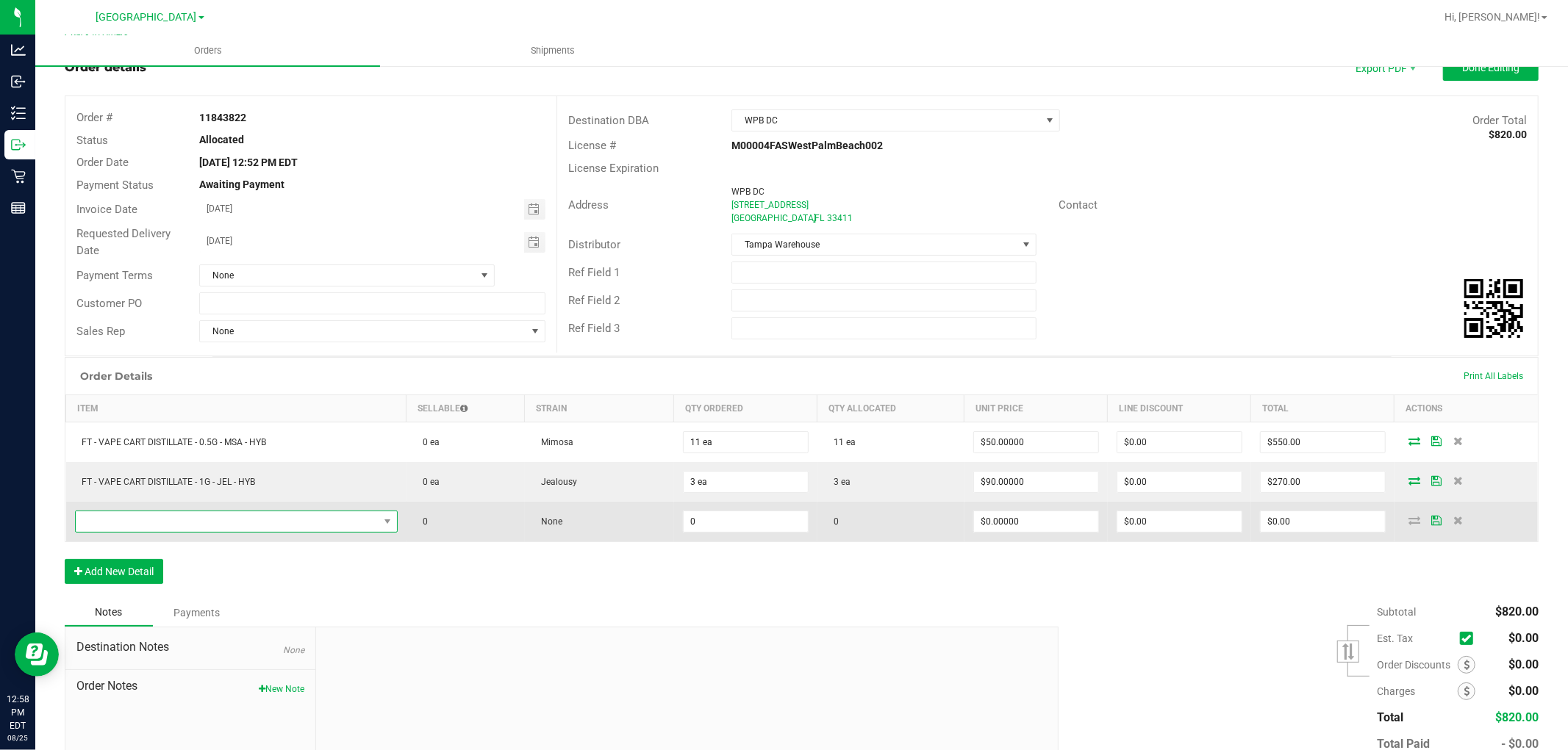
click at [165, 531] on span "NO DATA FOUND" at bounding box center [227, 522] width 303 height 21
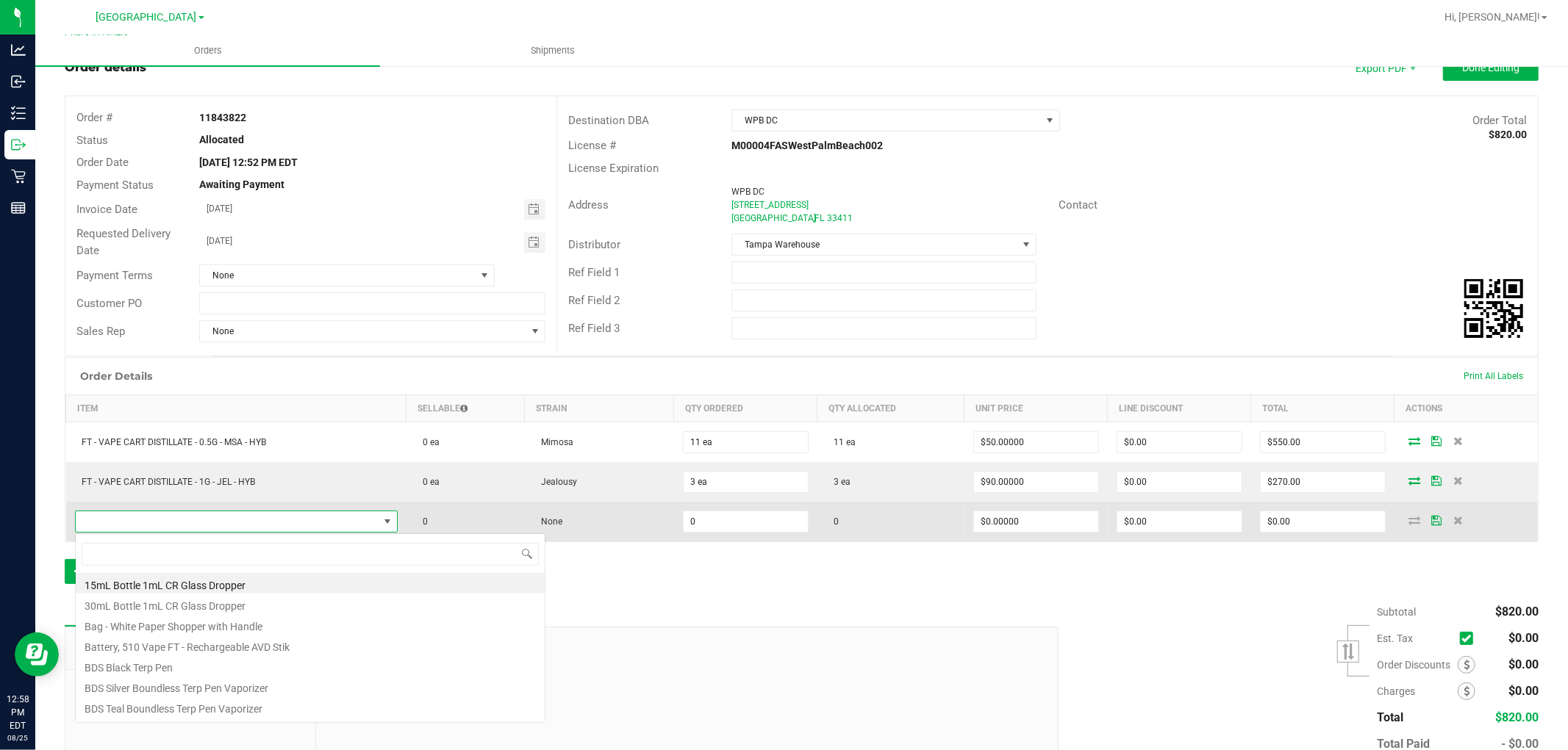
scroll to position [22, 317]
type input "pex"
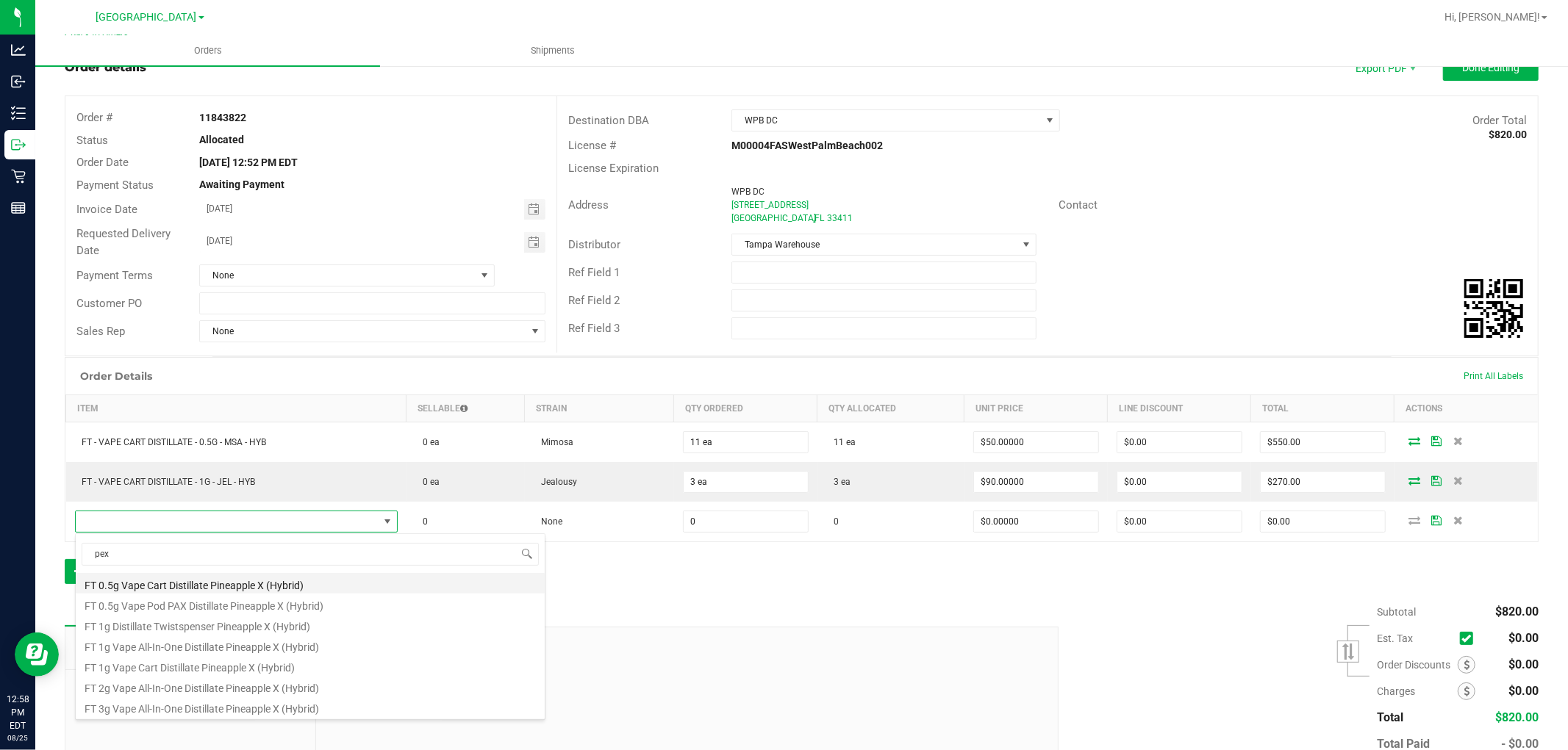
click at [210, 581] on li "FT 0.5g Vape Cart Distillate Pineapple X (Hybrid)" at bounding box center [310, 583] width 469 height 21
type input "0 ea"
type input "$50.00000"
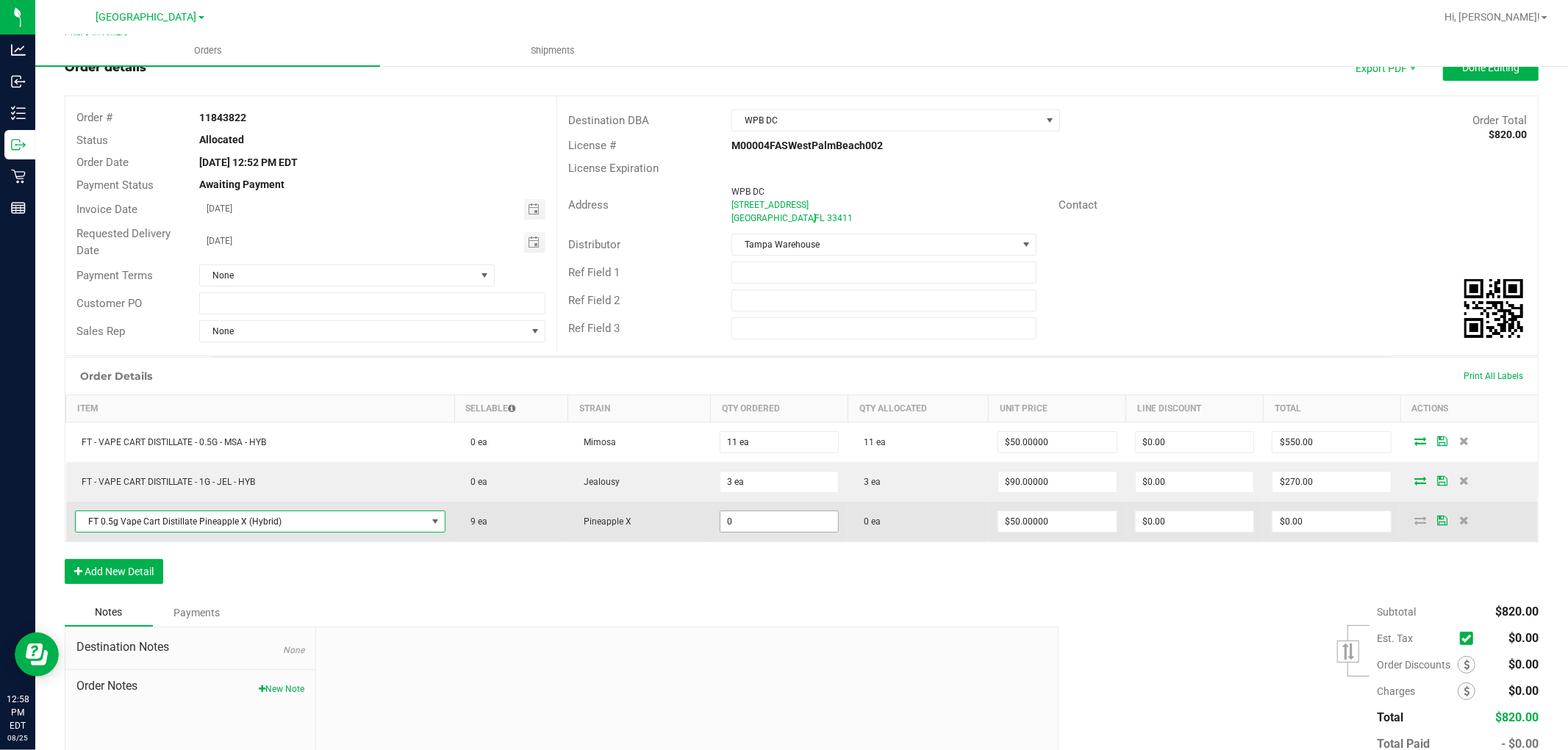
click at [800, 513] on input "0" at bounding box center [779, 522] width 118 height 21
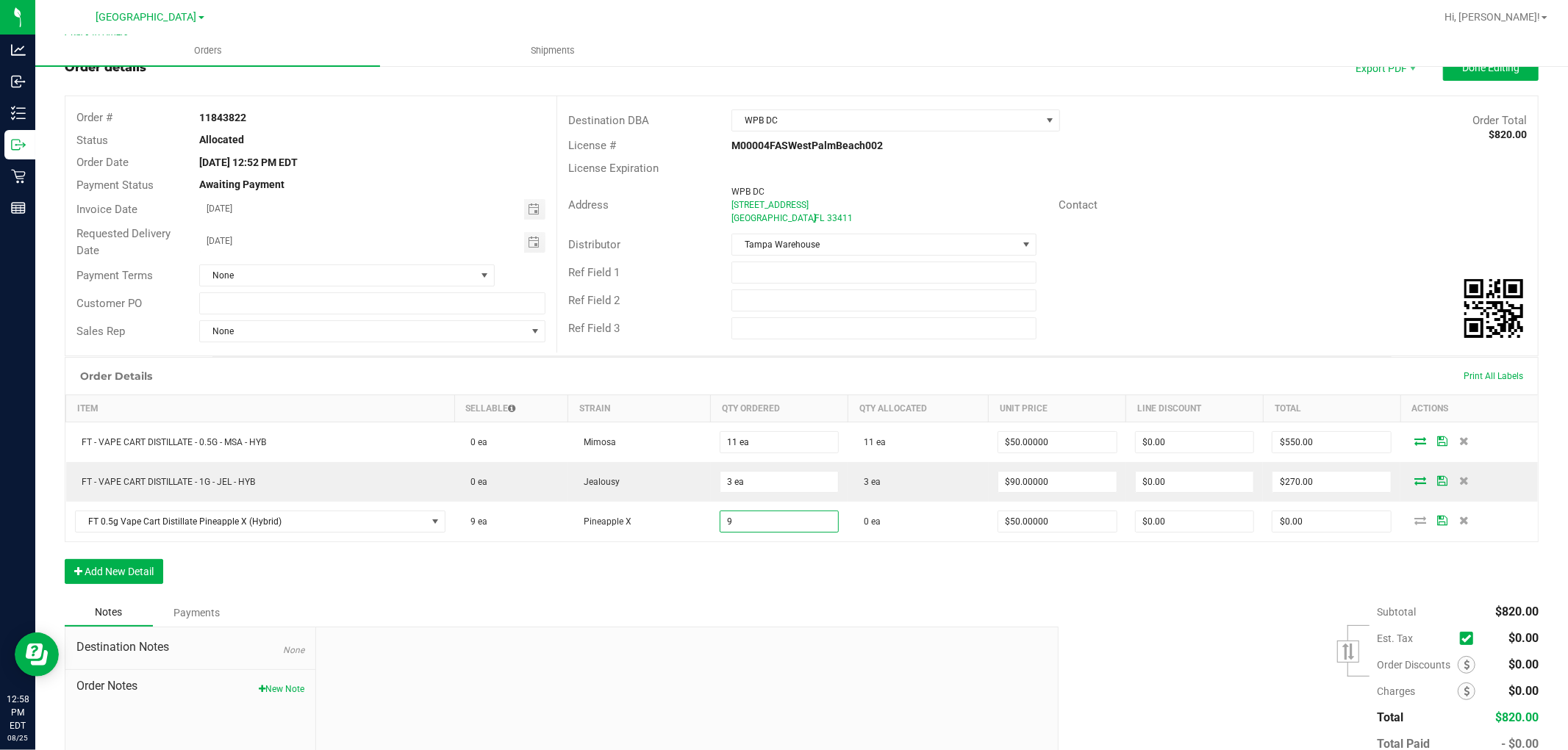
type input "9 ea"
type input "$450.00"
click at [803, 606] on div "Notes Payments" at bounding box center [556, 613] width 983 height 28
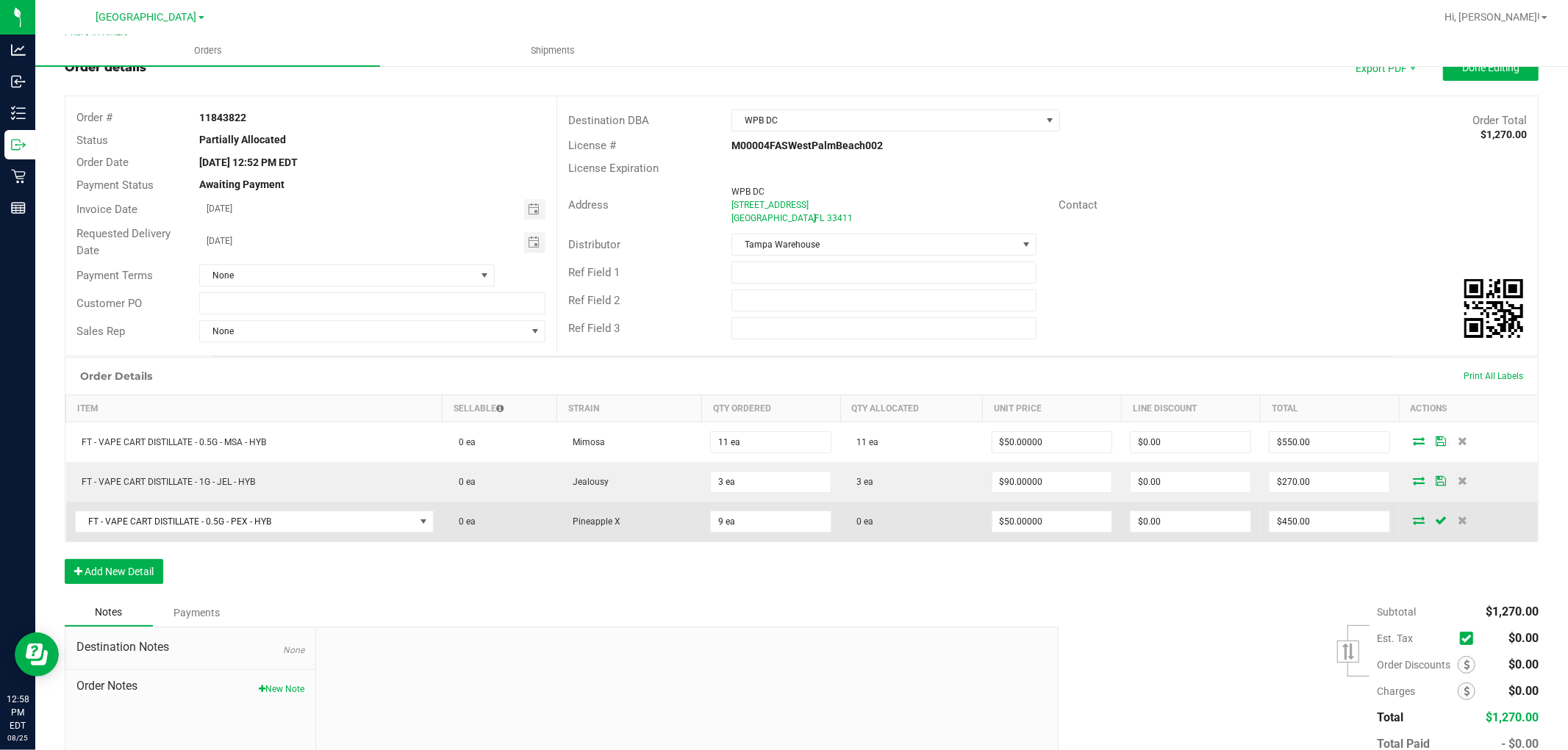
click at [1413, 517] on icon at bounding box center [1419, 520] width 12 height 9
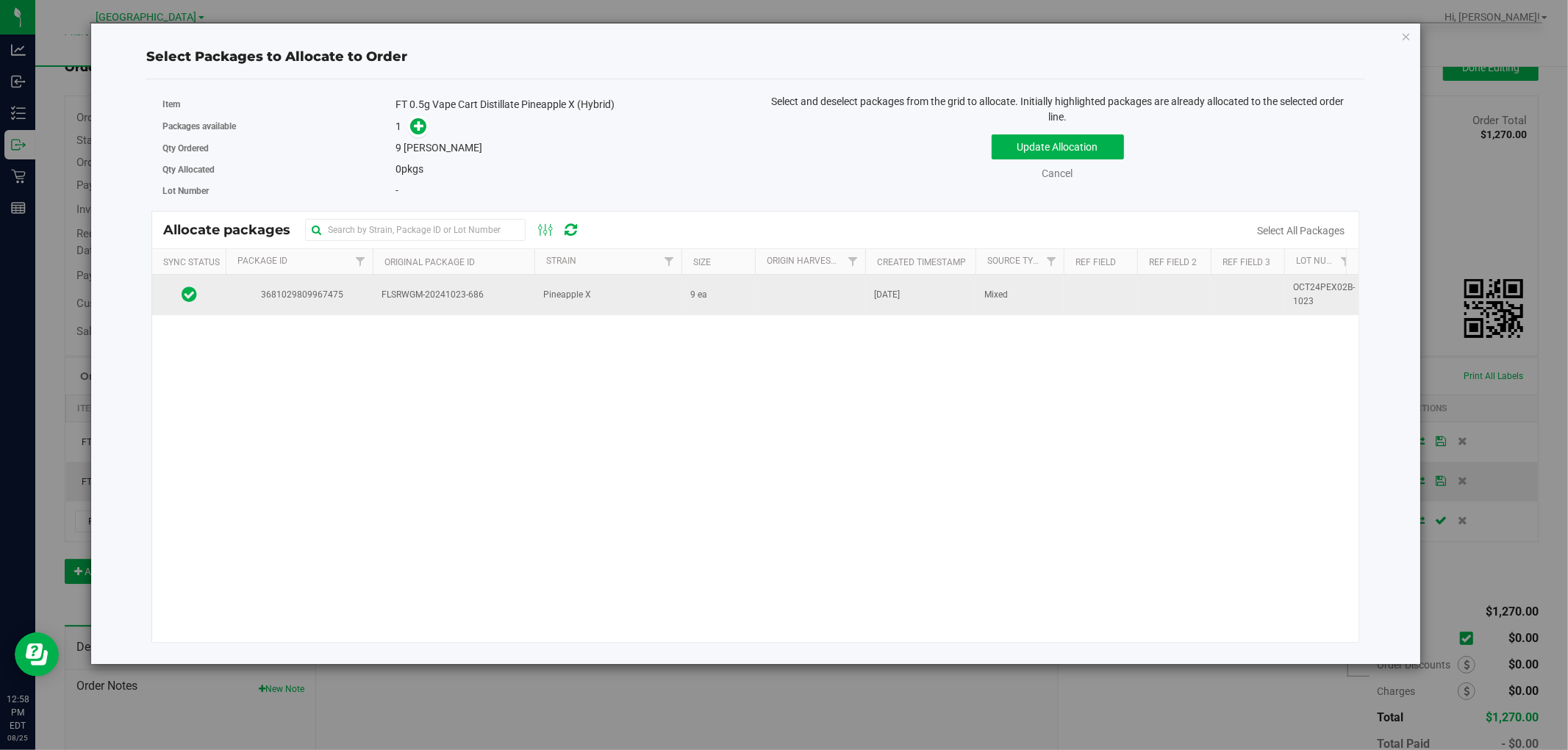
click at [479, 297] on span "FLSRWGM-20241023-686" at bounding box center [453, 295] width 144 height 14
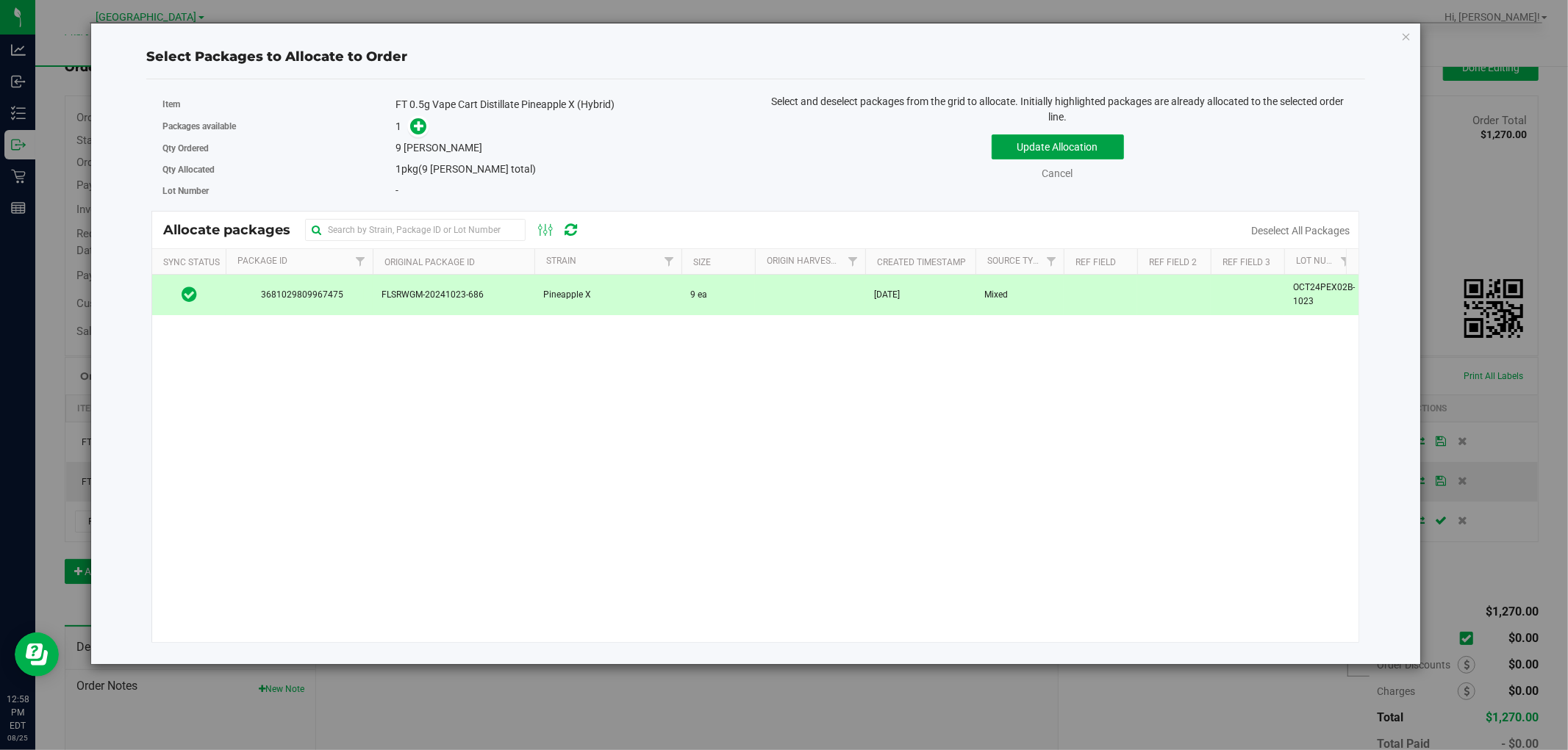
click at [1014, 150] on button "Update Allocation" at bounding box center [1058, 146] width 133 height 25
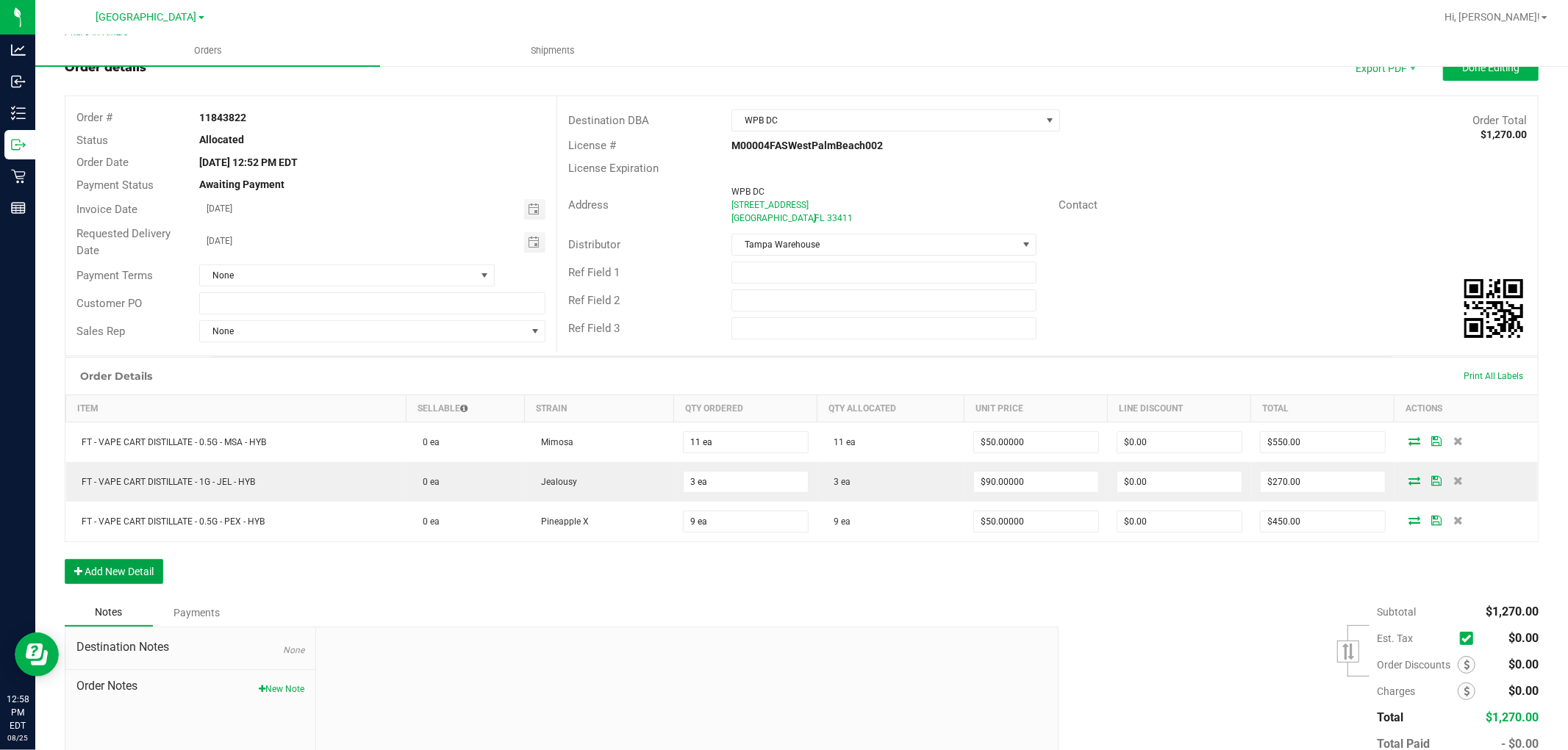
click at [143, 576] on button "Add New Detail" at bounding box center [113, 571] width 98 height 25
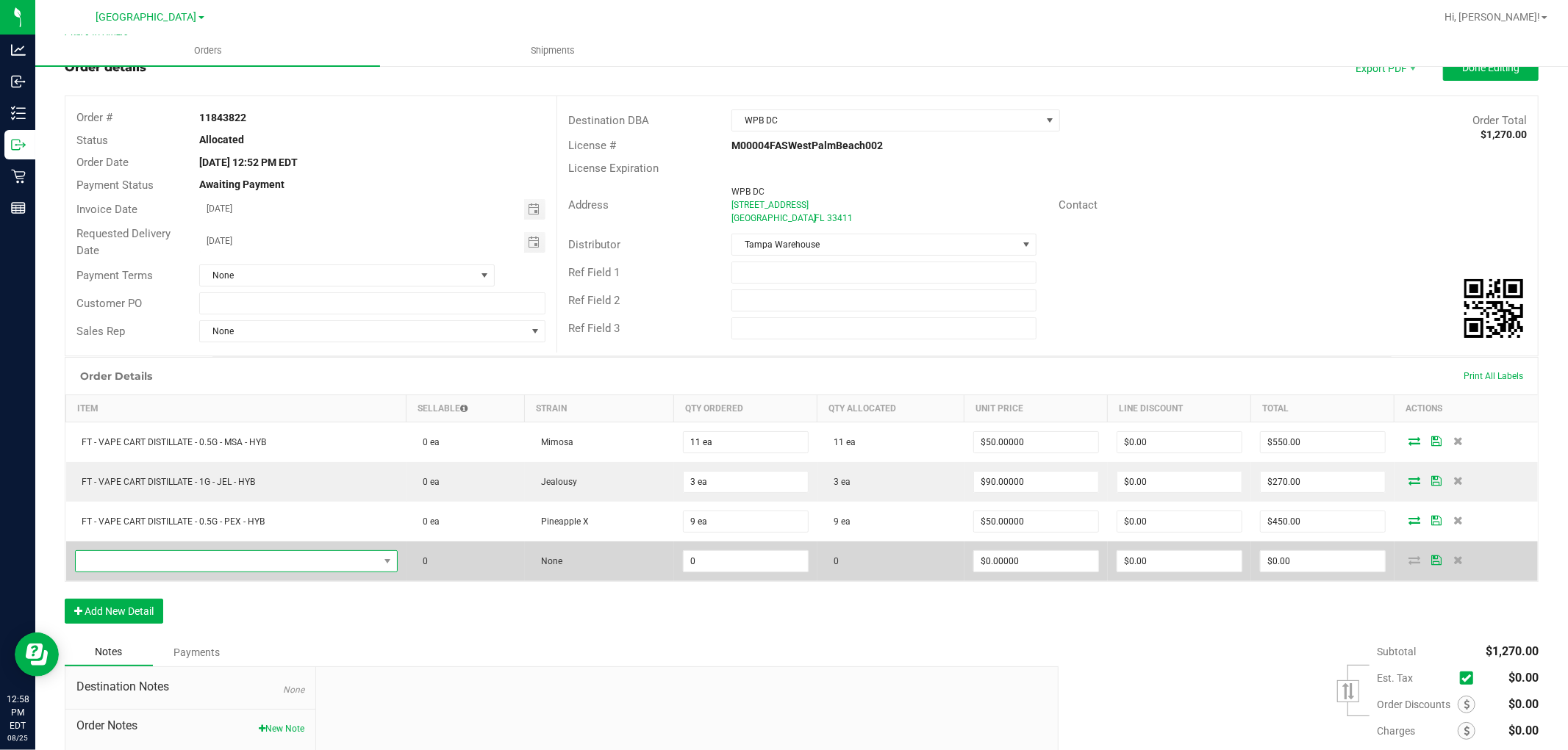
click at [156, 560] on span "NO DATA FOUND" at bounding box center [227, 562] width 303 height 21
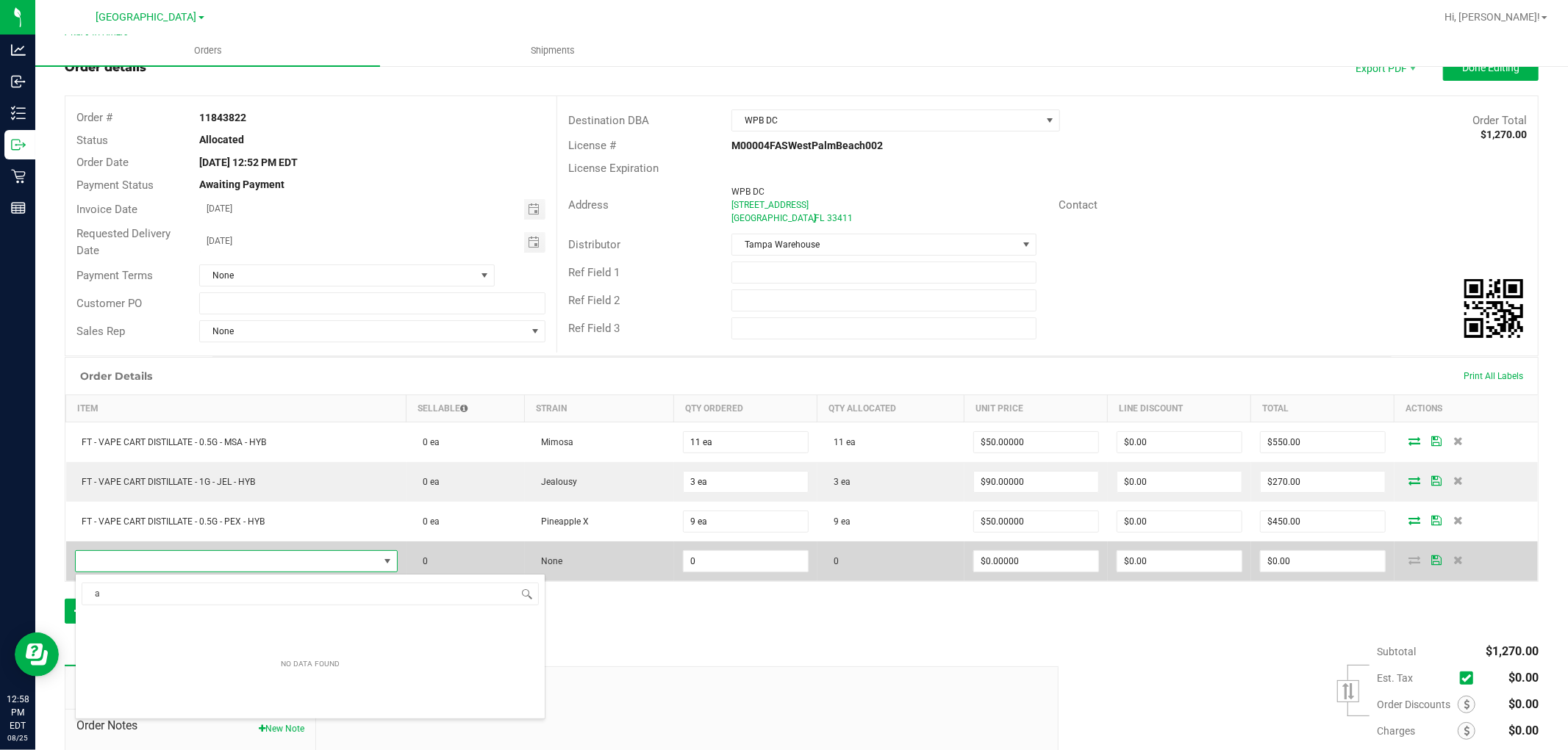
scroll to position [0, 0]
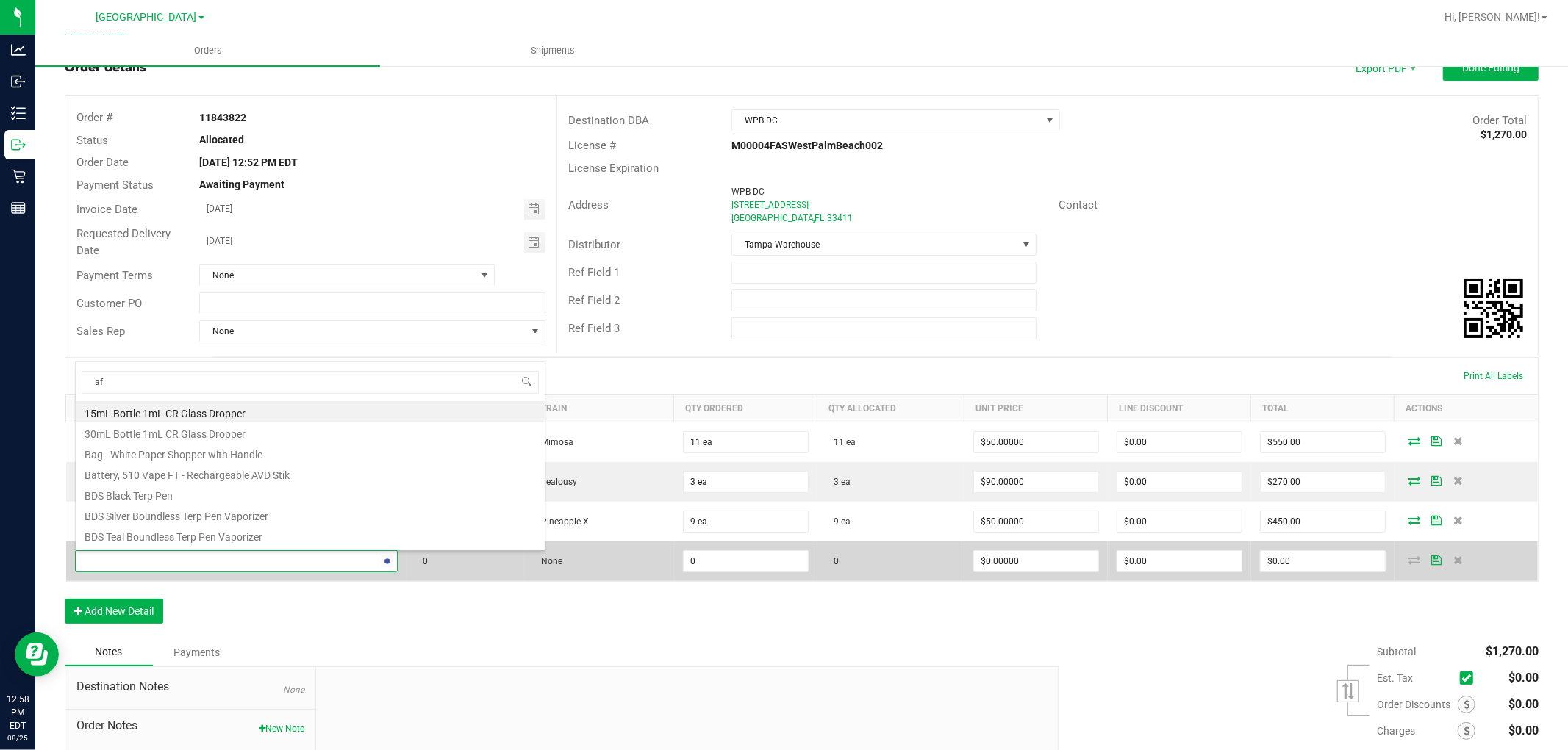
type input "aft"
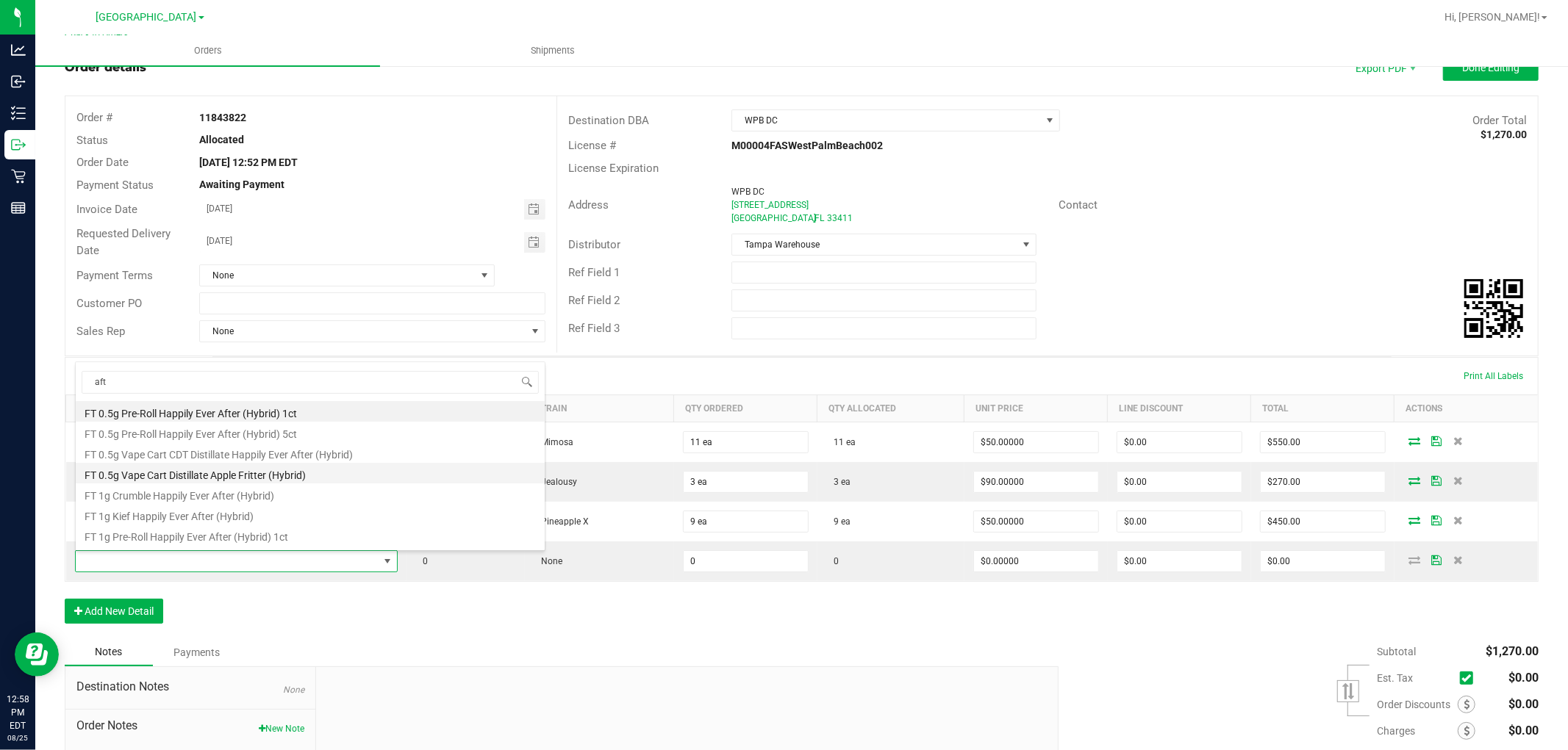
click at [250, 471] on li "FT 0.5g Vape Cart Distillate Apple Fritter (Hybrid)" at bounding box center [310, 473] width 469 height 21
type input "0 ea"
type input "$50.00000"
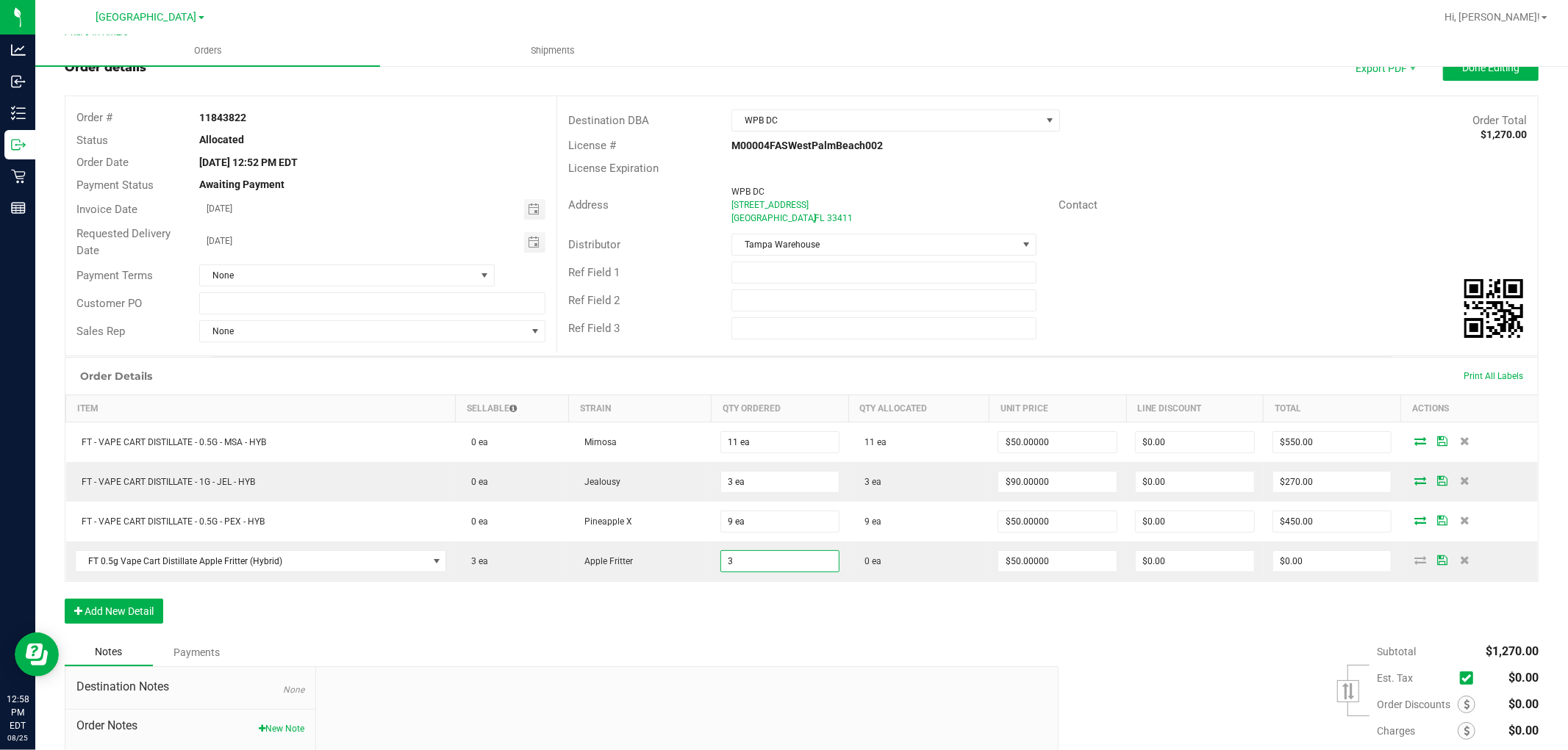
type input "3 ea"
type input "$150.00"
click at [722, 647] on div "Notes Payments" at bounding box center [556, 652] width 983 height 28
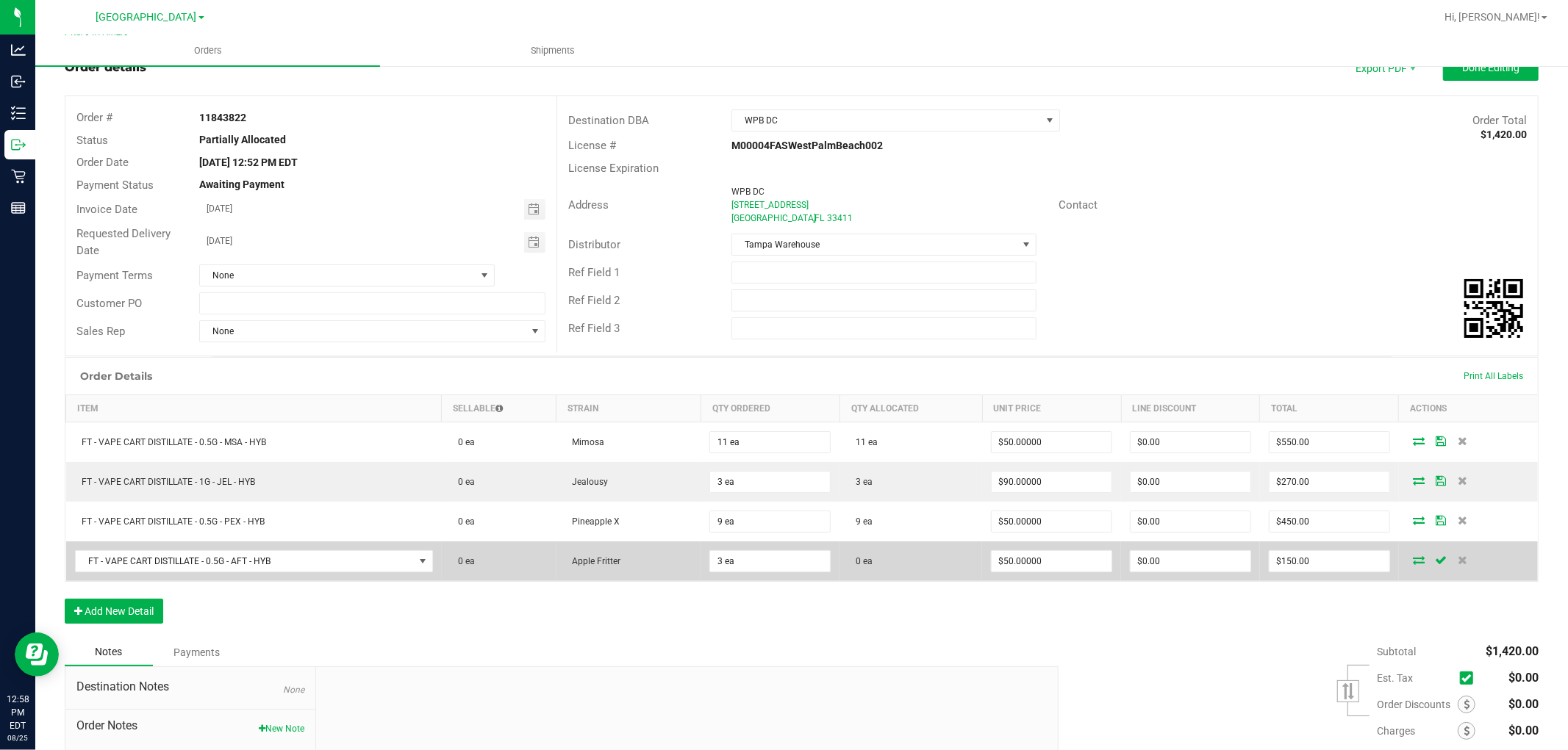
click at [1413, 563] on icon at bounding box center [1419, 559] width 12 height 9
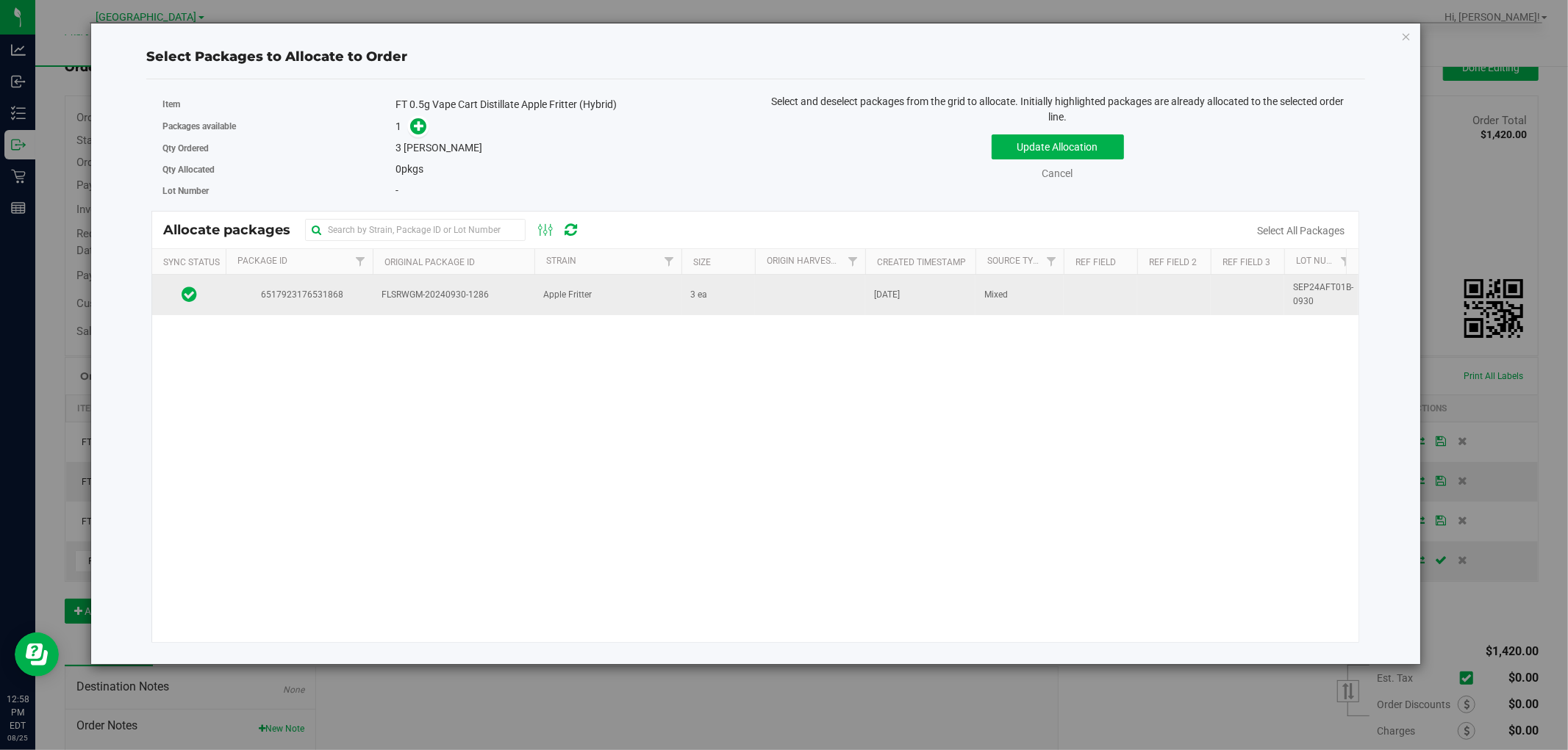
click at [490, 294] on span "FLSRWGM-20240930-1286" at bounding box center [453, 295] width 144 height 14
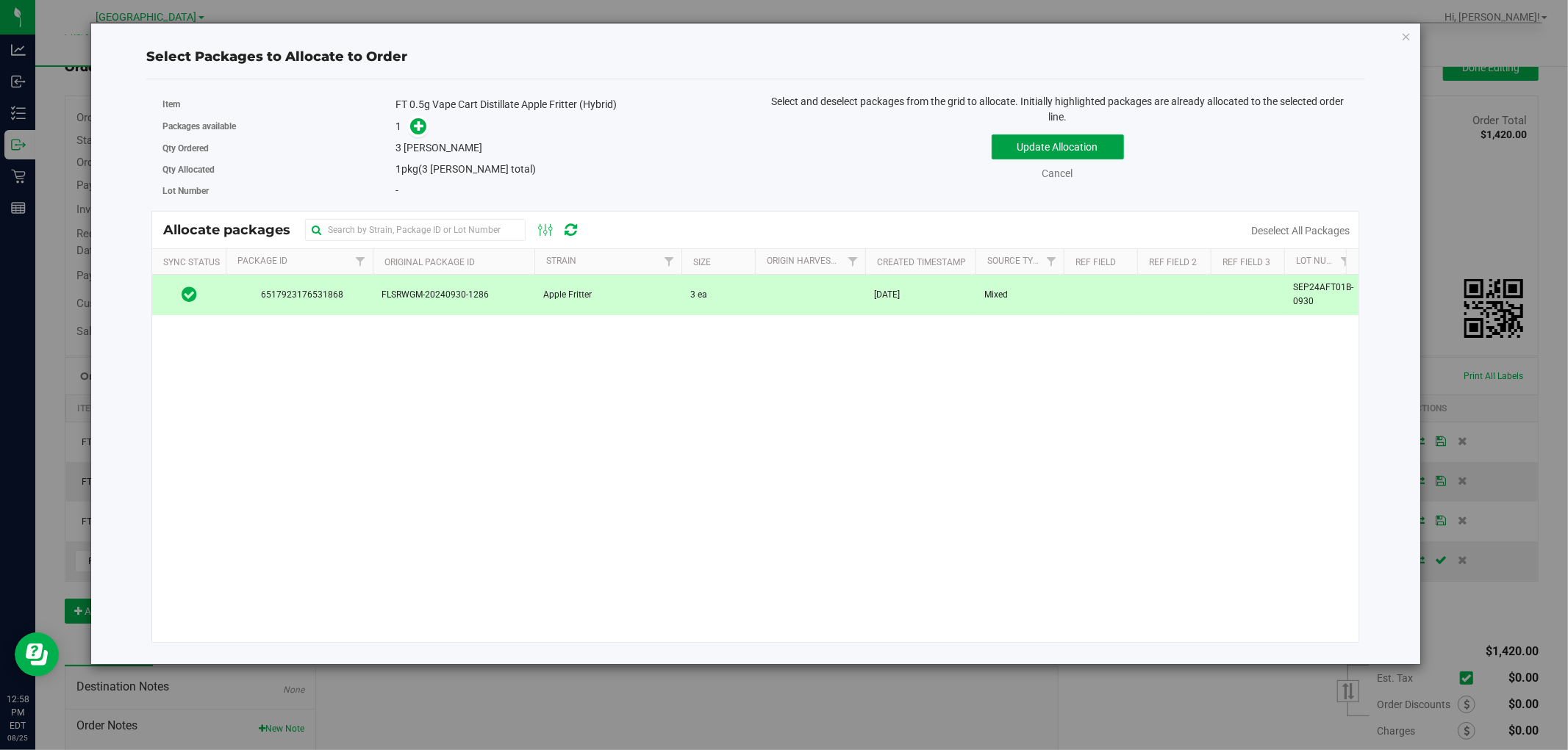
click at [1031, 144] on button "Update Allocation" at bounding box center [1058, 146] width 133 height 25
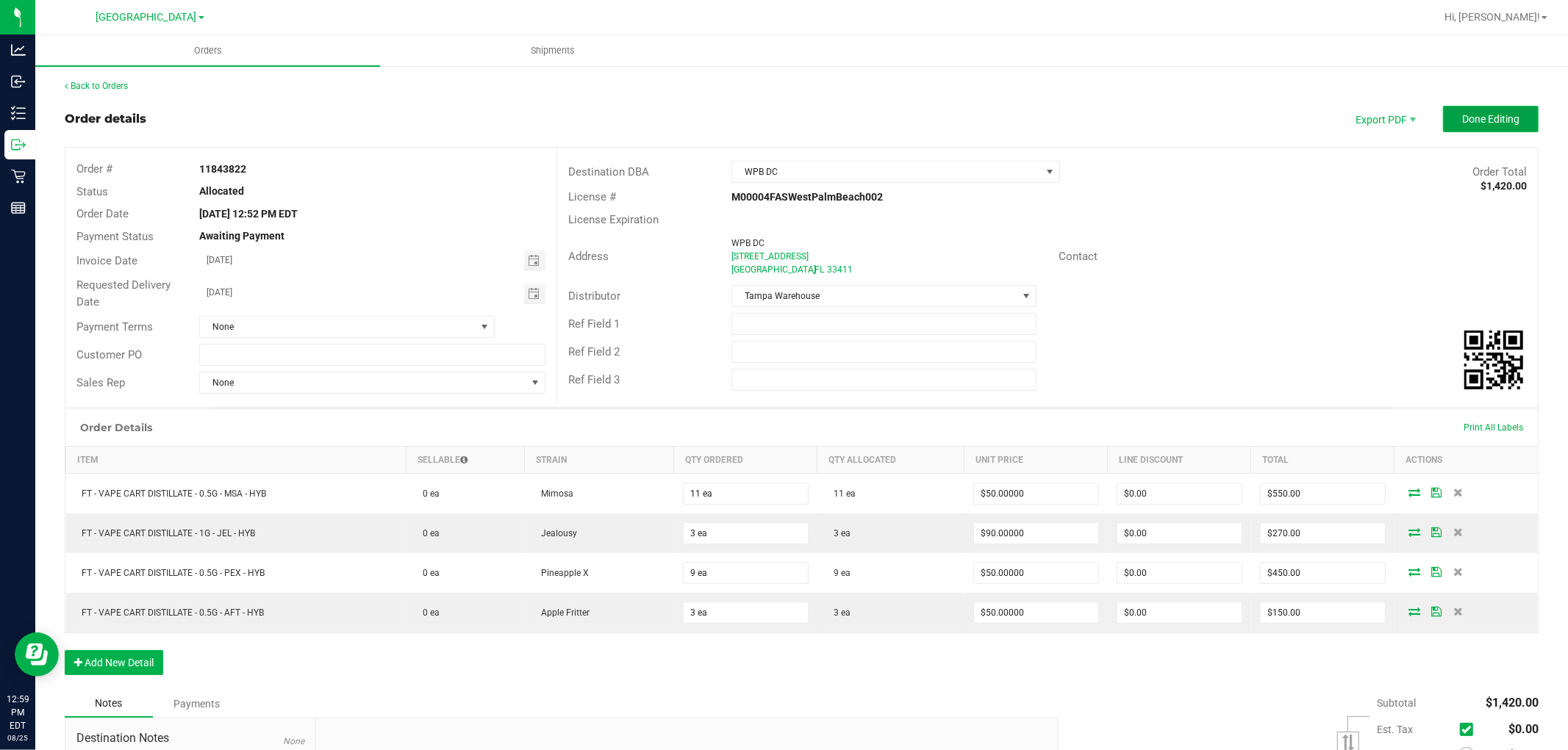
click at [1470, 119] on span "Done Editing" at bounding box center [1490, 119] width 58 height 12
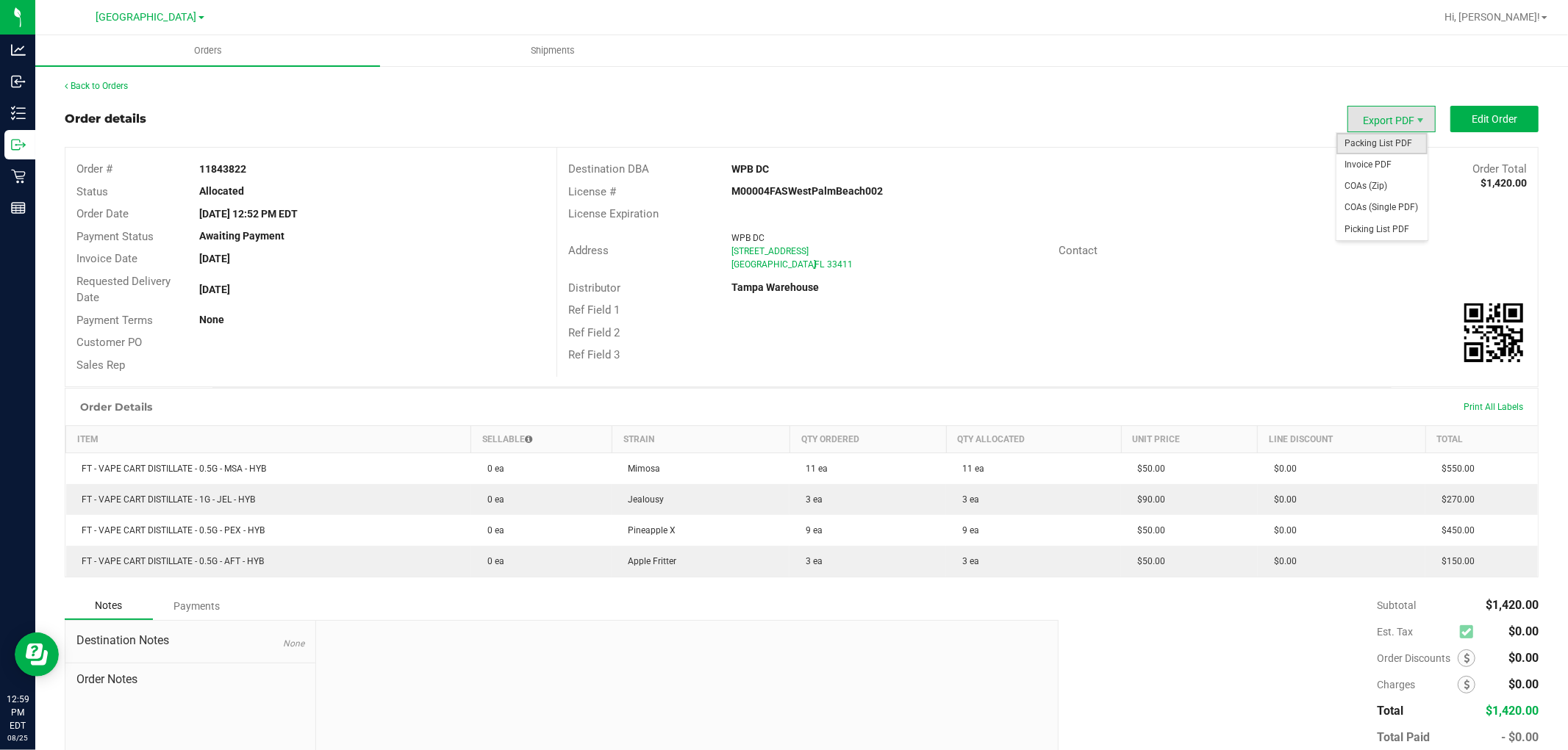
click at [1373, 143] on span "Packing List PDF" at bounding box center [1382, 143] width 91 height 22
